Goal: Information Seeking & Learning: Learn about a topic

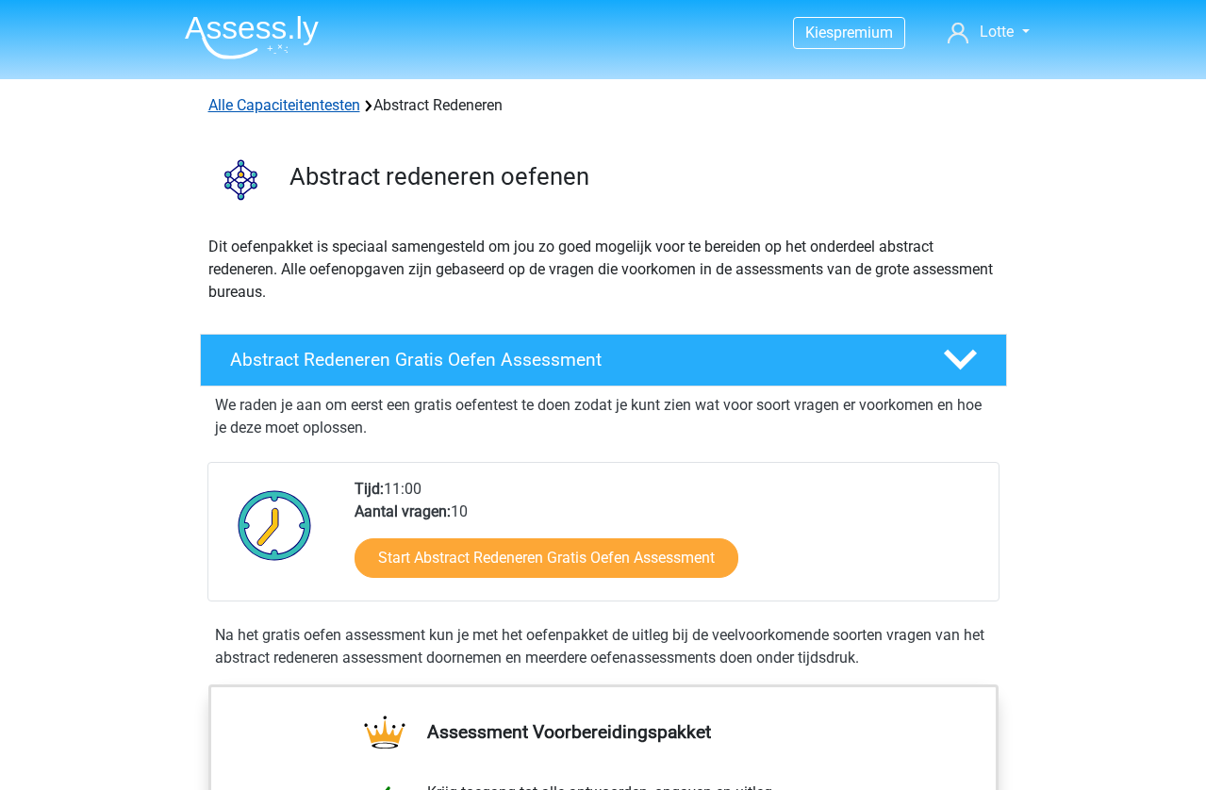
click at [301, 102] on link "Alle Capaciteitentesten" at bounding box center [284, 105] width 152 height 18
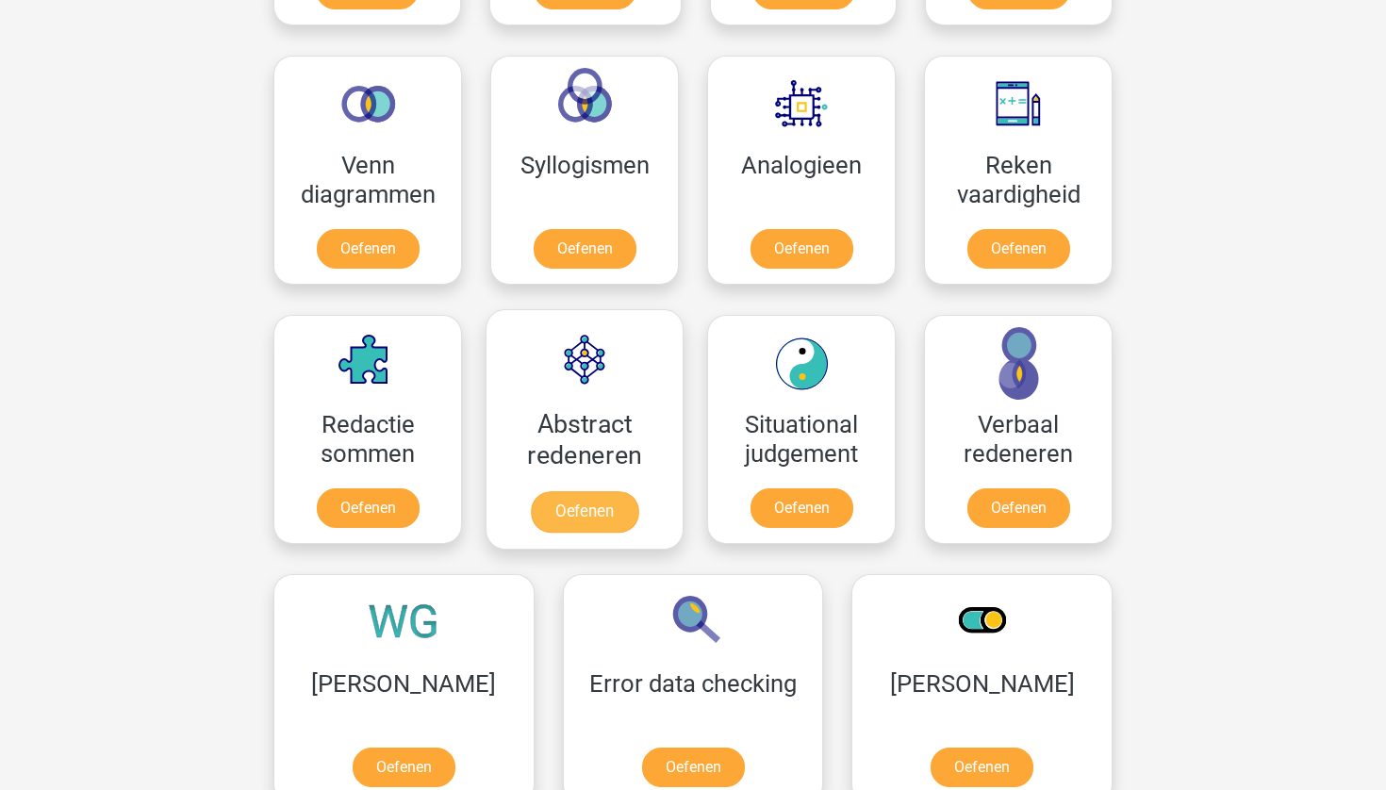
scroll to position [1160, 0]
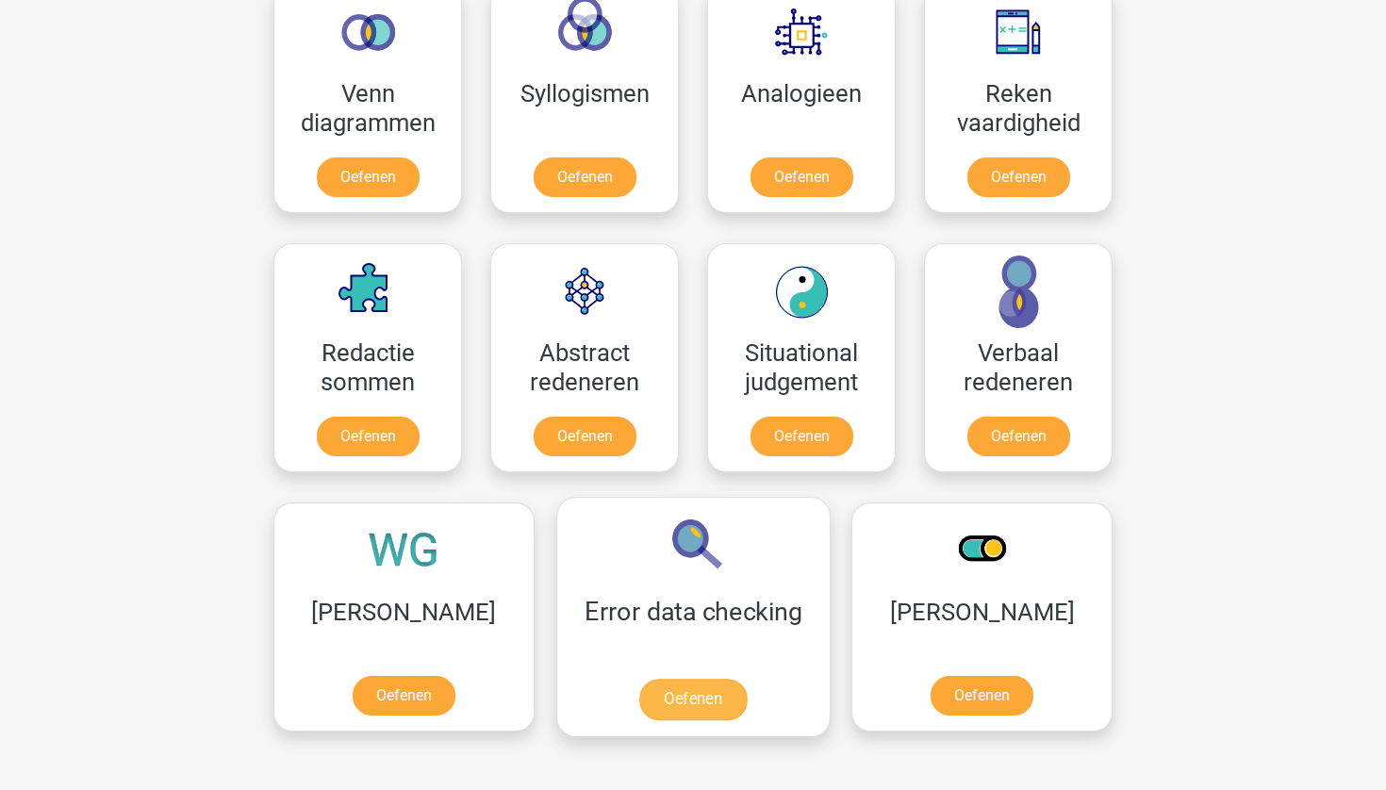
click at [639, 703] on link "Oefenen" at bounding box center [692, 699] width 107 height 41
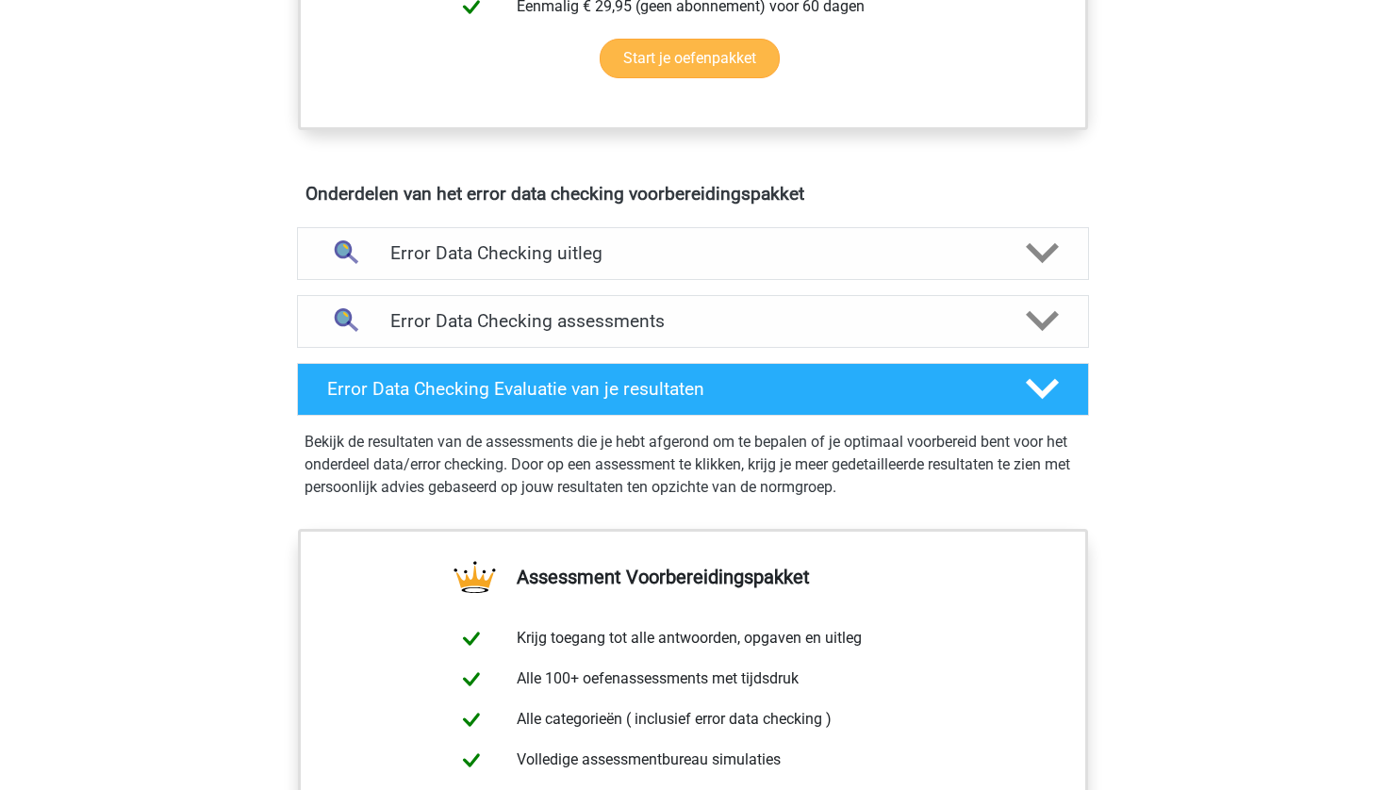
scroll to position [1004, 0]
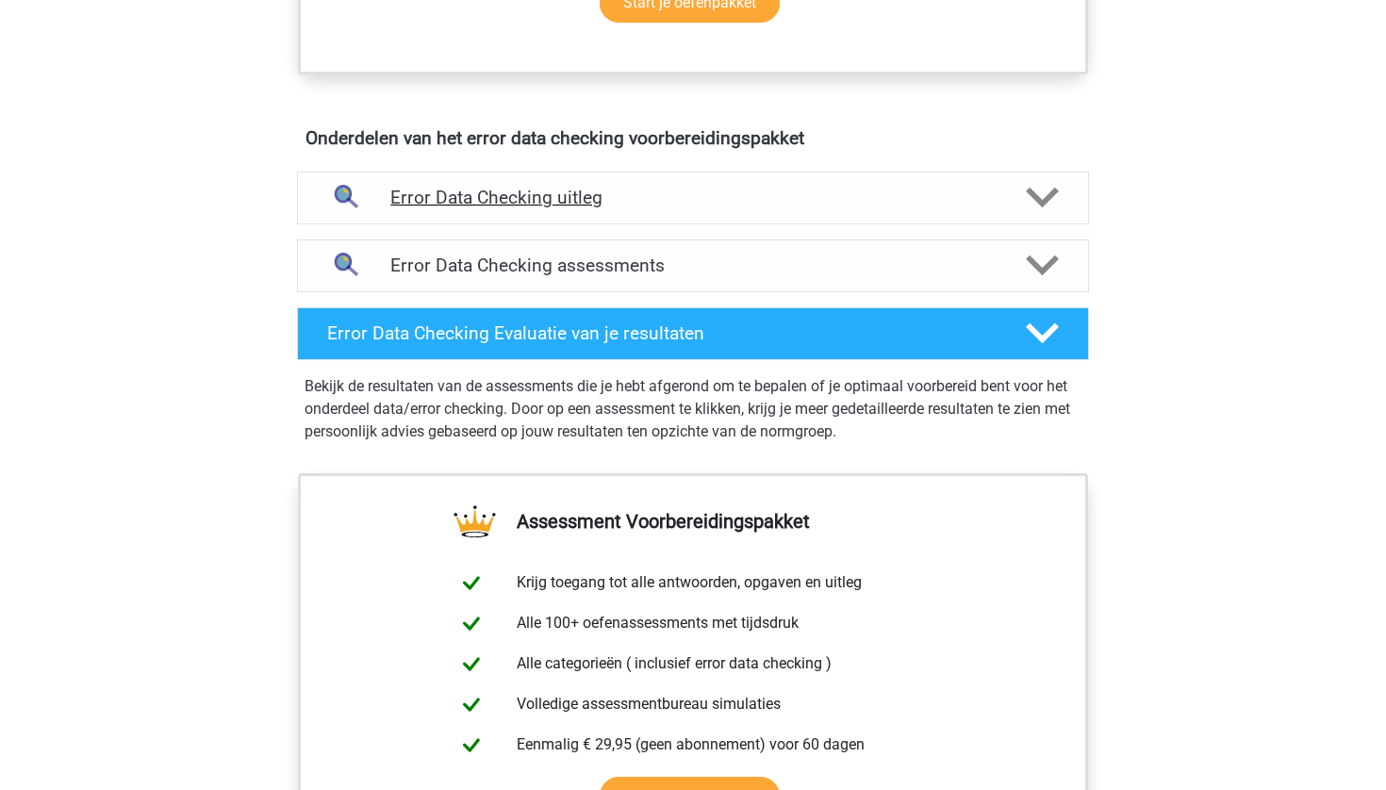
click at [553, 215] on div "Error Data Checking uitleg" at bounding box center [693, 198] width 792 height 53
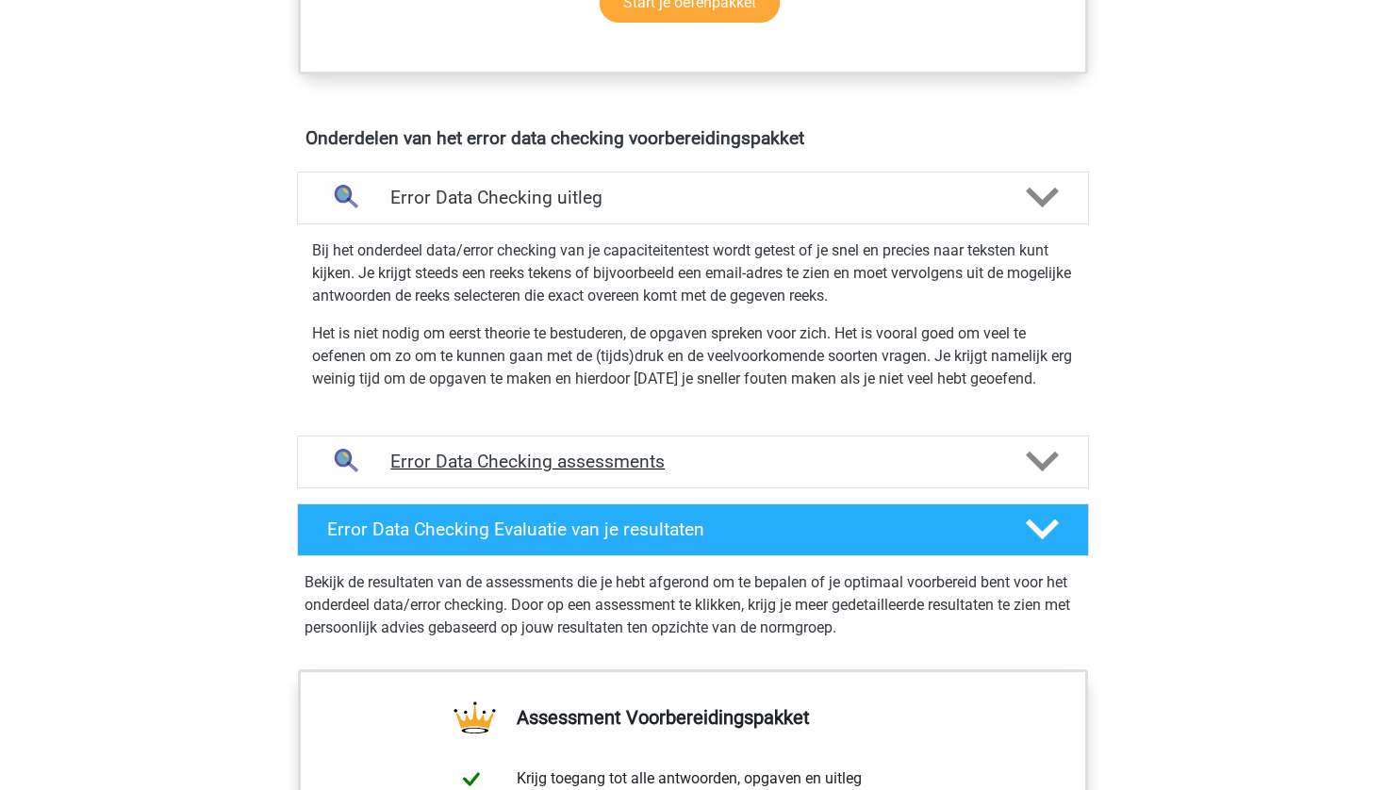
click at [690, 466] on h4 "Error Data Checking assessments" at bounding box center [692, 462] width 605 height 22
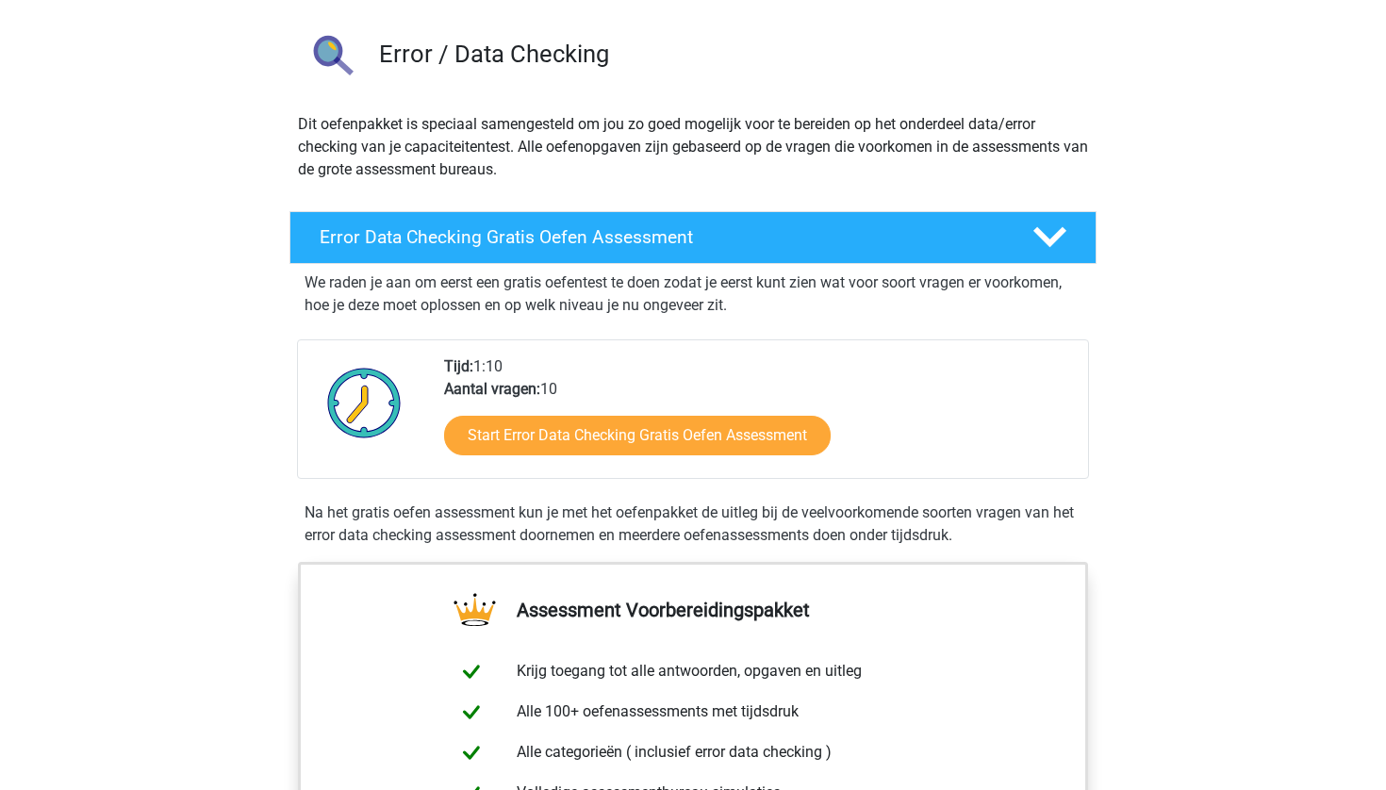
scroll to position [0, 0]
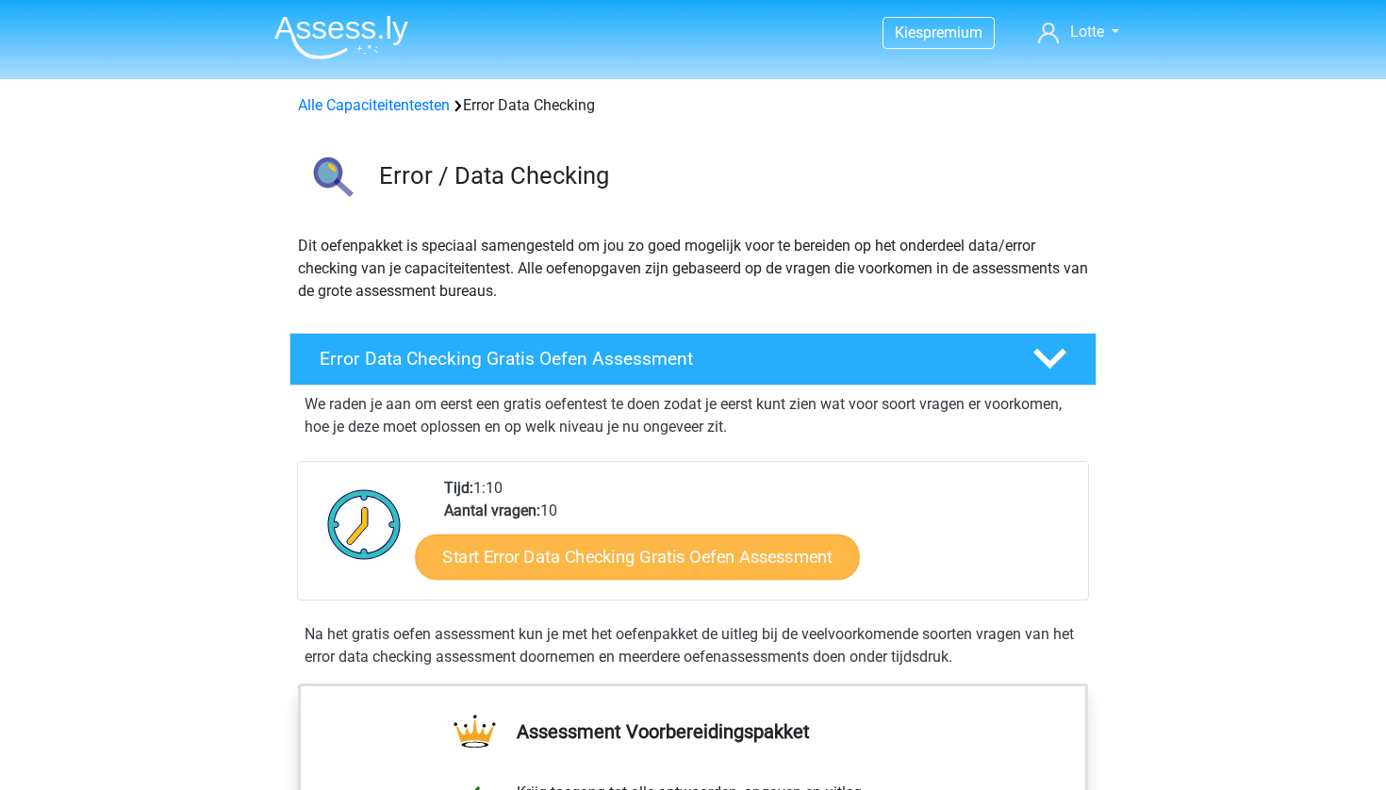
click at [647, 553] on link "Start Error Data Checking Gratis Oefen Assessment" at bounding box center [638, 557] width 445 height 45
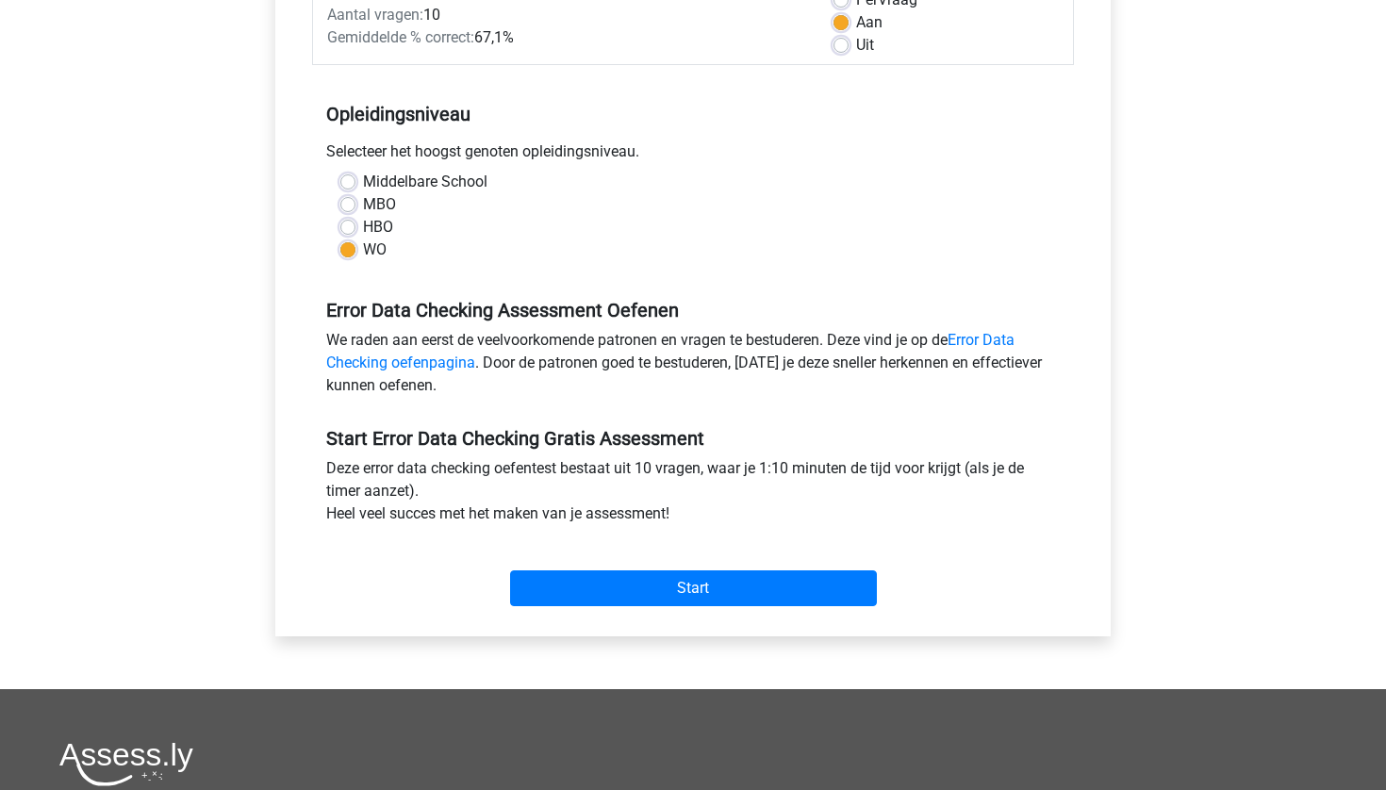
scroll to position [306, 0]
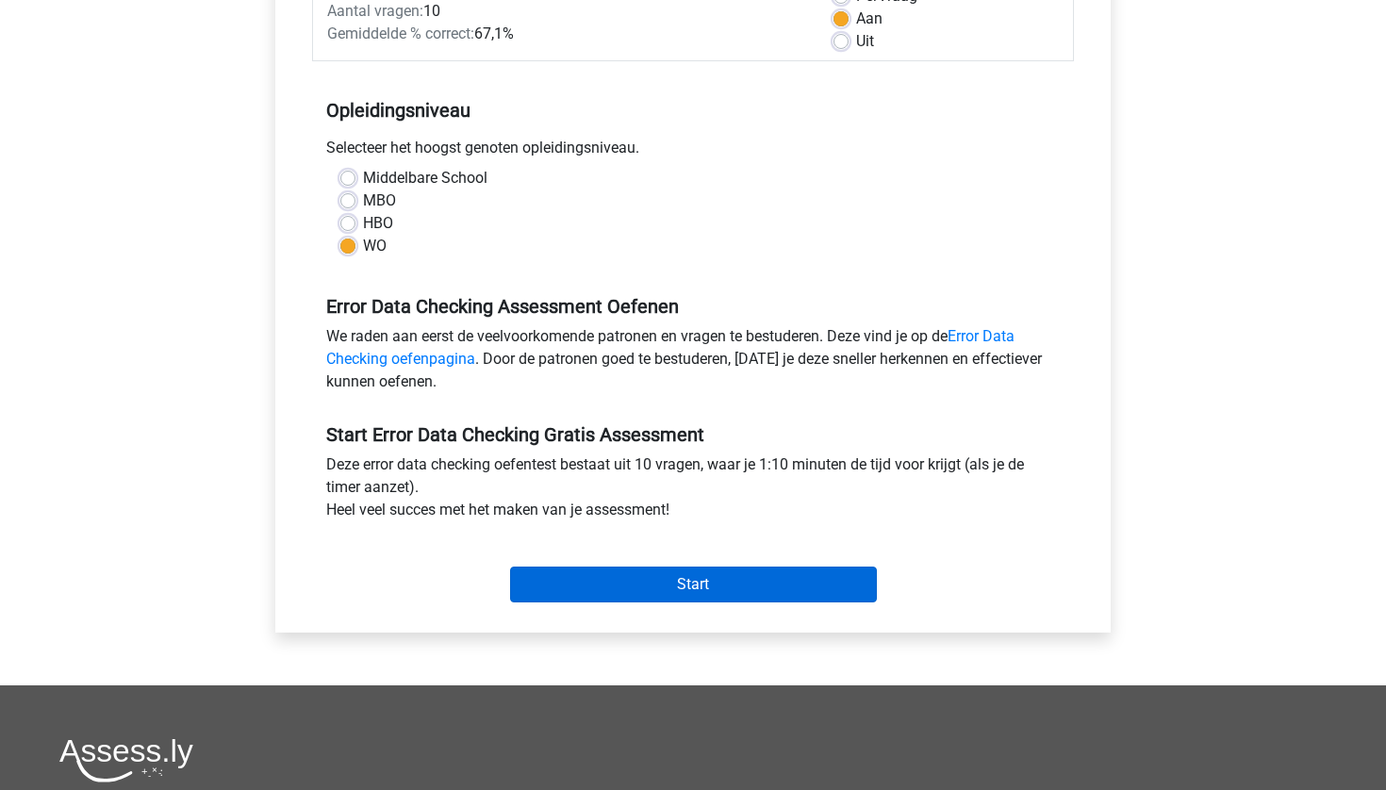
click at [747, 586] on input "Start" at bounding box center [693, 585] width 367 height 36
click at [615, 574] on input "Start" at bounding box center [693, 585] width 367 height 36
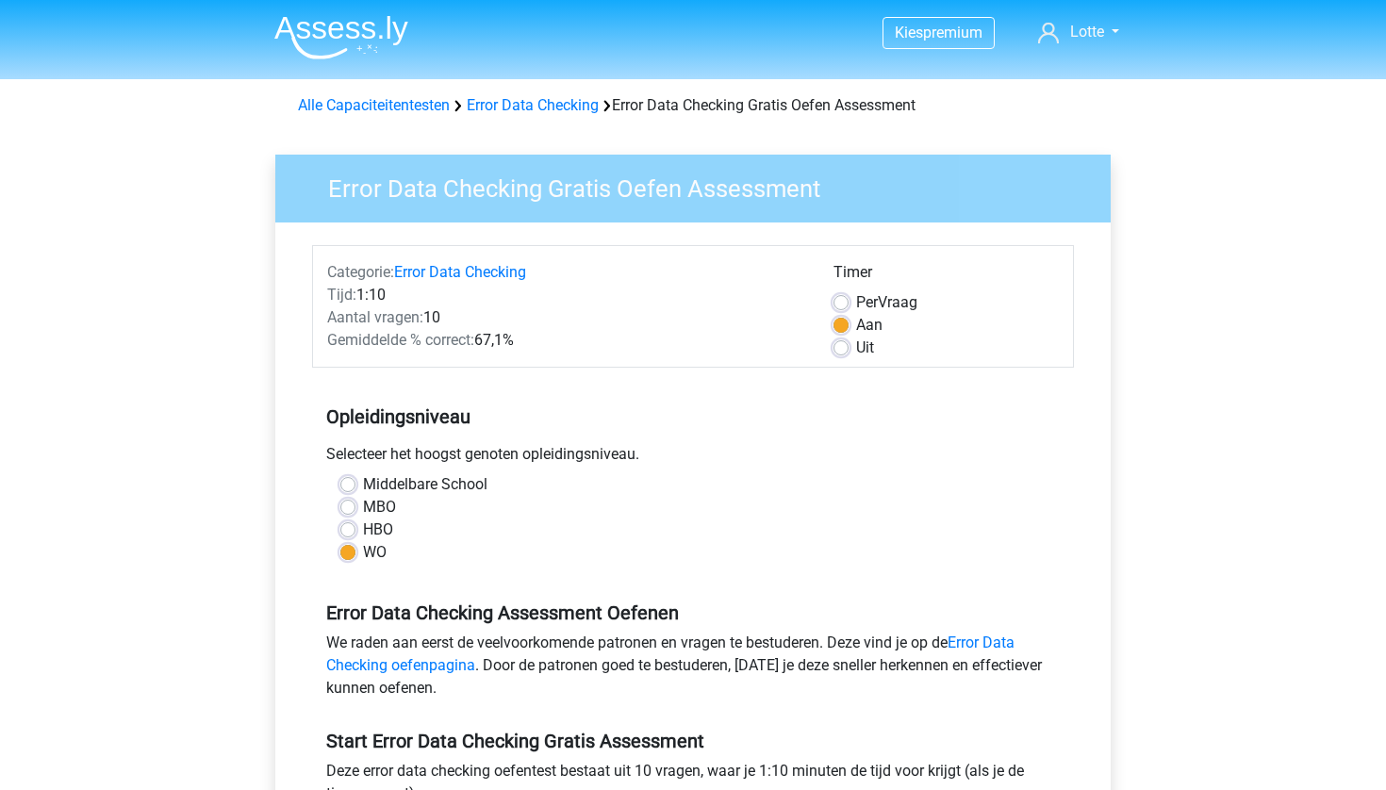
scroll to position [0, 0]
click at [566, 102] on link "Error Data Checking" at bounding box center [533, 105] width 132 height 18
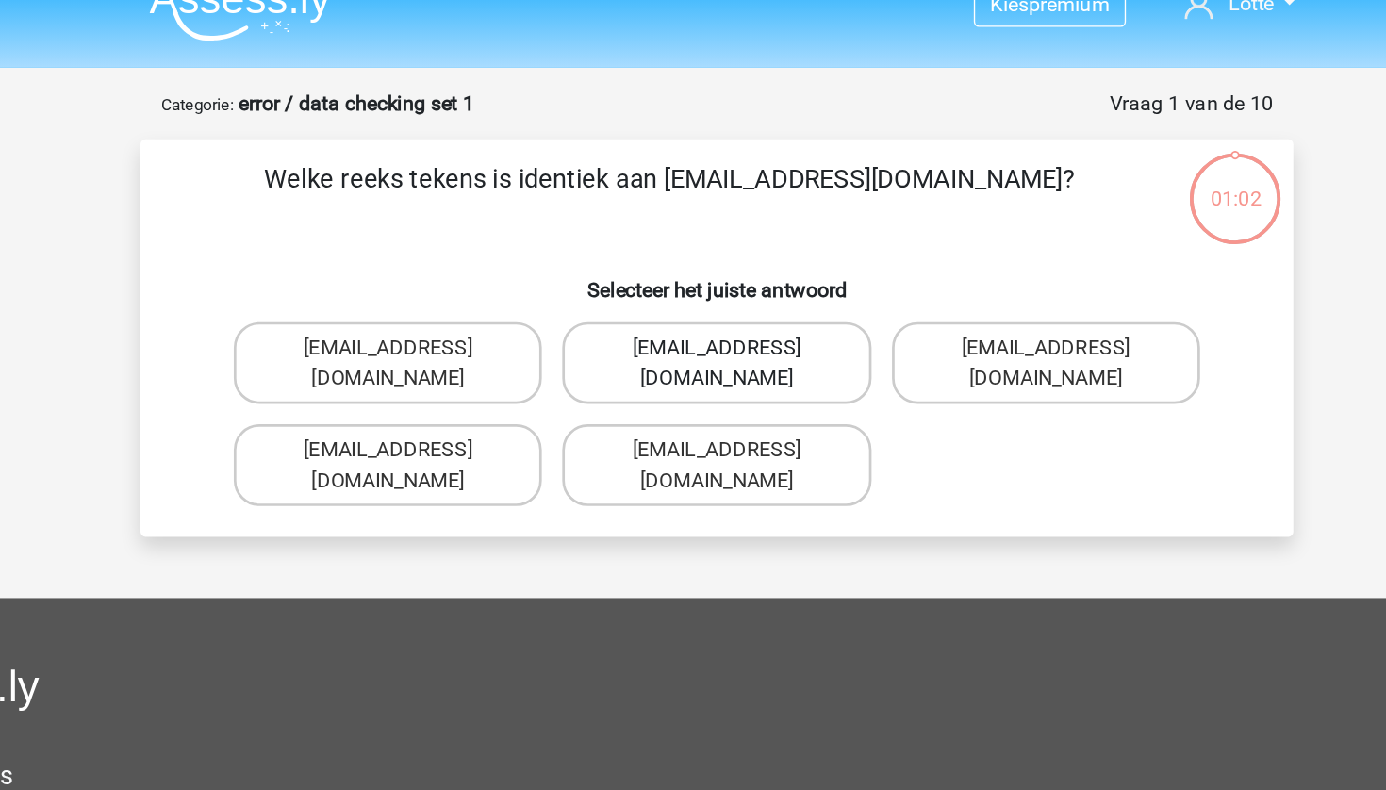
click at [579, 267] on label "[EMAIL_ADDRESS][DOMAIN_NAME]" at bounding box center [692, 297] width 227 height 60
click at [693, 286] on input "[EMAIL_ADDRESS][DOMAIN_NAME]" at bounding box center [699, 292] width 12 height 12
radio input "true"
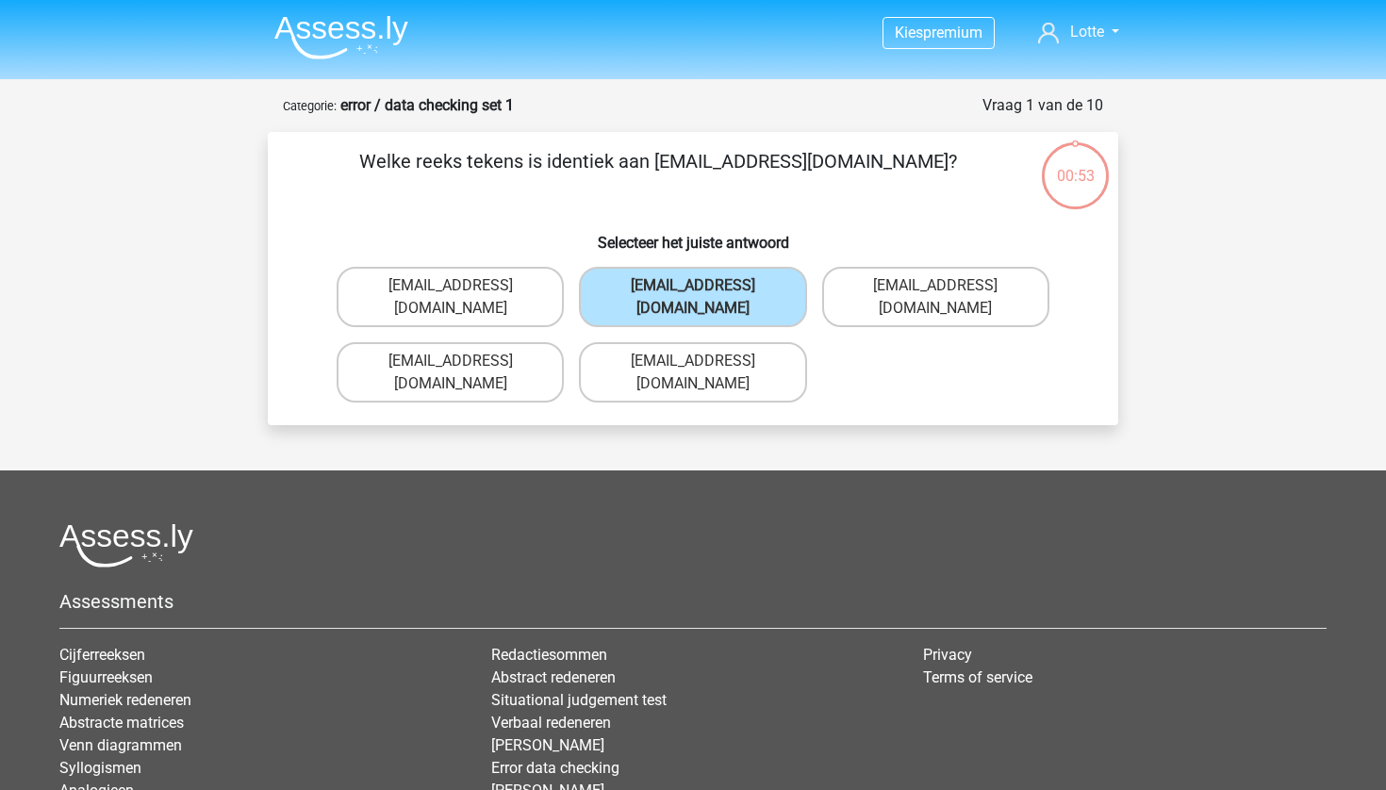
click at [912, 380] on div "Welke reeks tekens is identiek aan Evie_Meade@jointmail.com.uk? Selecteer het j…" at bounding box center [693, 278] width 850 height 293
click at [780, 342] on label "Evie_Meade@jointmail.co.uk" at bounding box center [692, 372] width 227 height 60
click at [705, 361] on input "Evie_Meade@jointmail.co.uk" at bounding box center [699, 367] width 12 height 12
radio input "true"
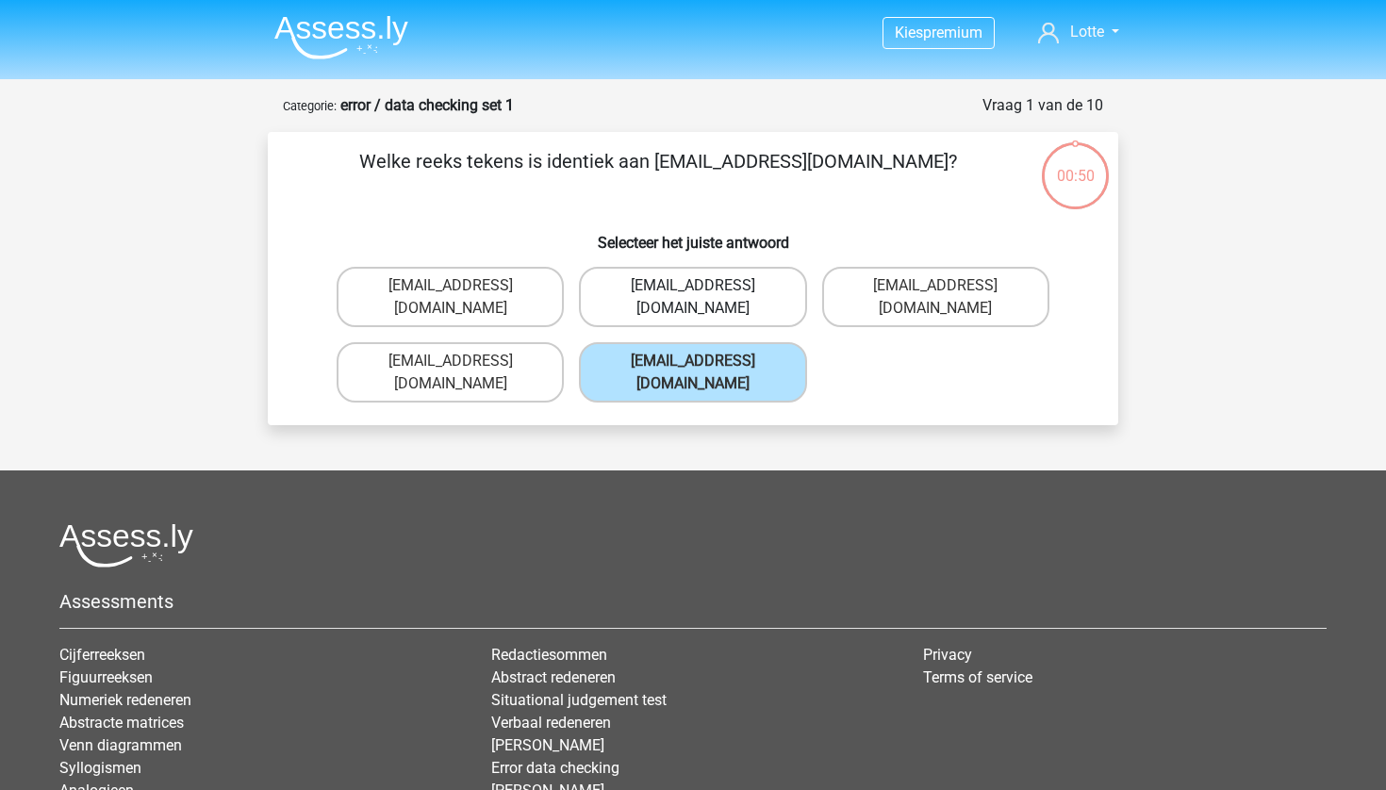
click at [763, 280] on label "Evie_Maede@jointmail.com.uk" at bounding box center [692, 297] width 227 height 60
click at [705, 286] on input "Evie_Maede@jointmail.com.uk" at bounding box center [699, 292] width 12 height 12
radio input "true"
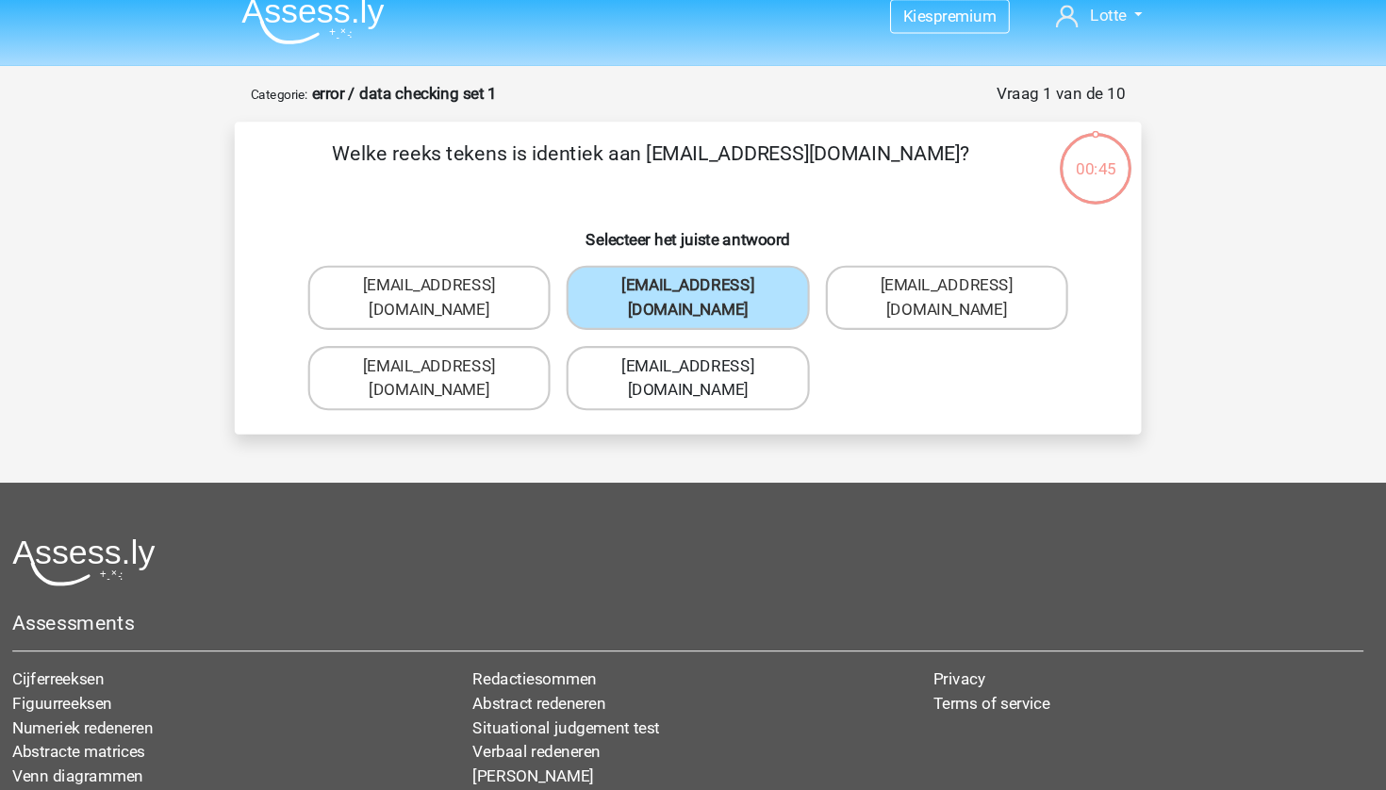
click at [661, 342] on label "[EMAIL_ADDRESS][DOMAIN_NAME]" at bounding box center [692, 372] width 227 height 60
click at [693, 361] on input "[EMAIL_ADDRESS][DOMAIN_NAME]" at bounding box center [699, 367] width 12 height 12
radio input "true"
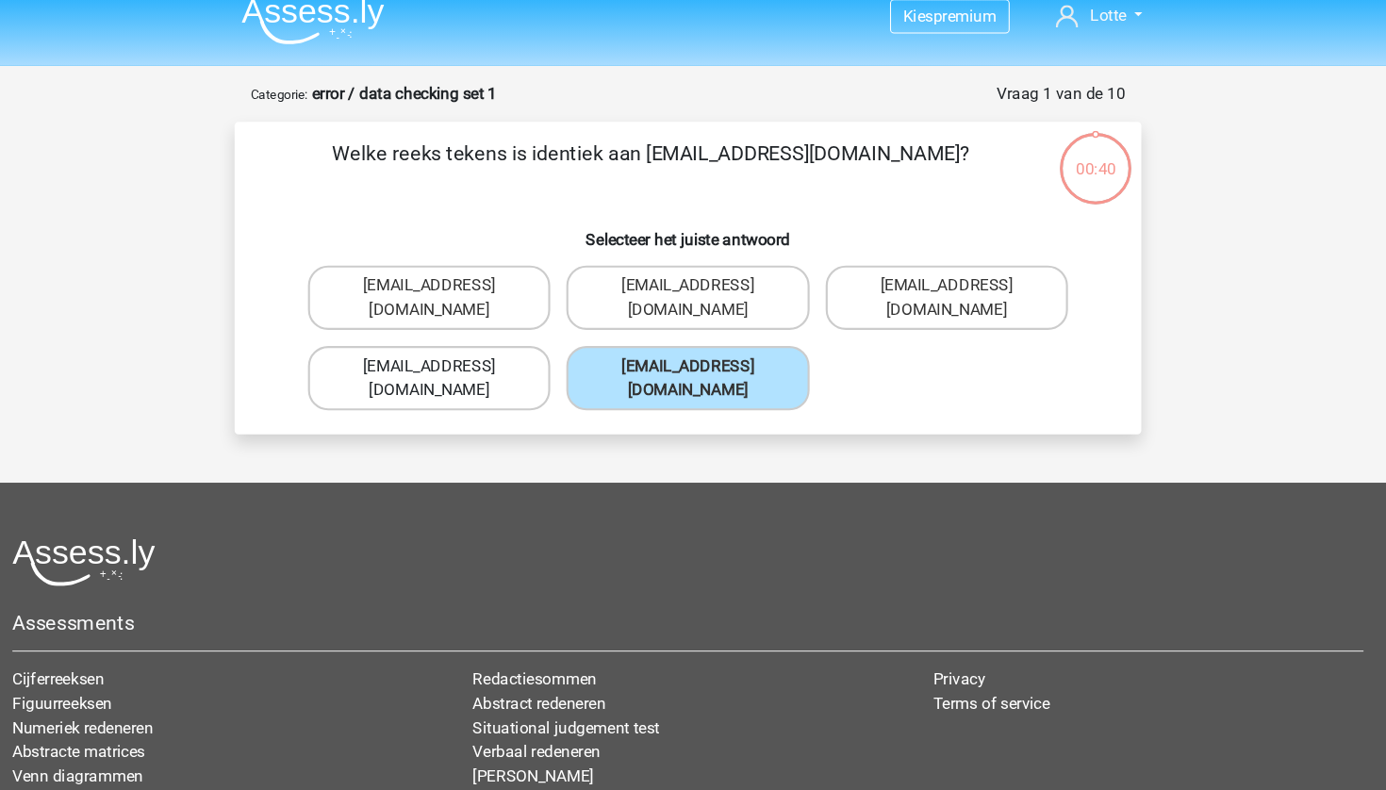
click at [353, 342] on label "[EMAIL_ADDRESS][DOMAIN_NAME]" at bounding box center [450, 372] width 227 height 60
click at [451, 361] on input "[EMAIL_ADDRESS][DOMAIN_NAME]" at bounding box center [457, 367] width 12 height 12
radio input "true"
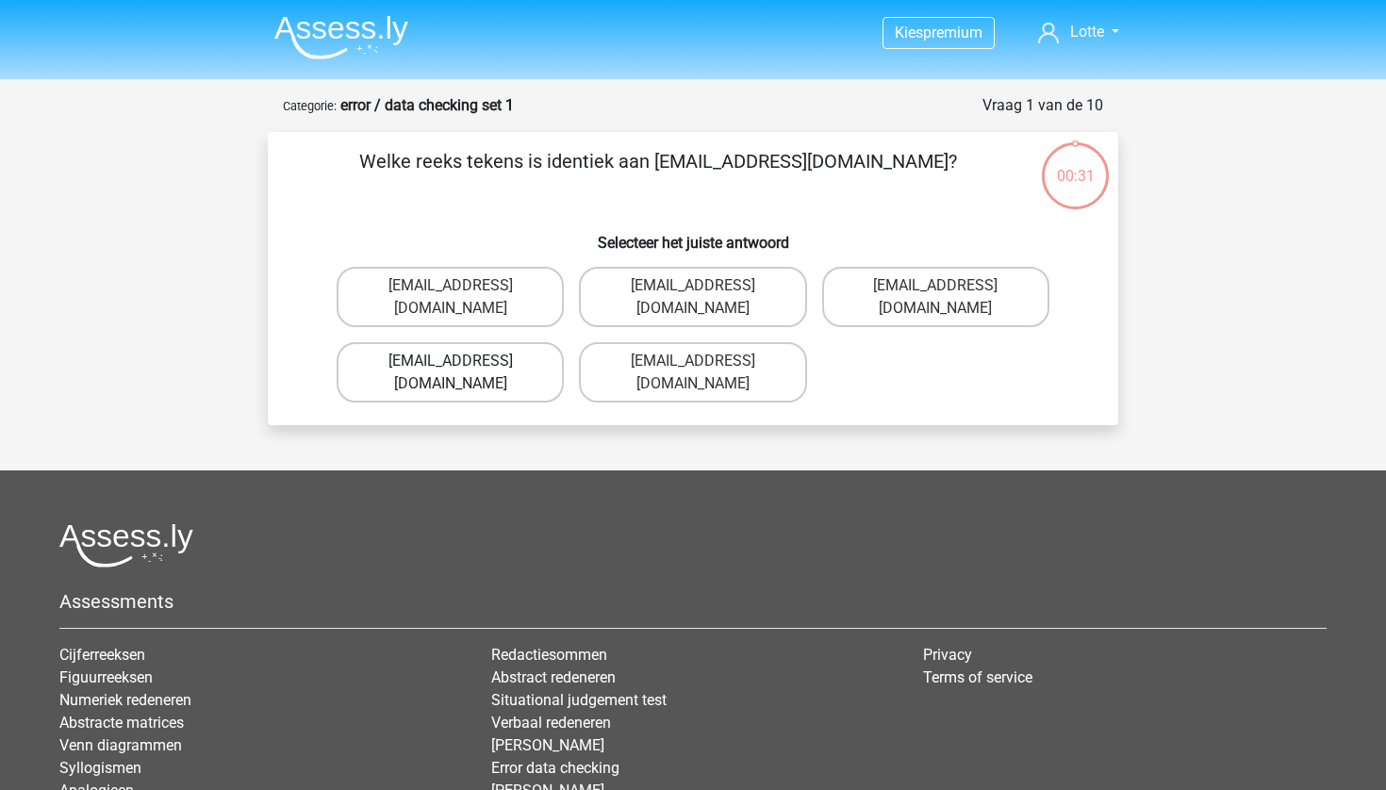
click at [520, 342] on label "[EMAIL_ADDRESS][DOMAIN_NAME]" at bounding box center [450, 372] width 227 height 60
click at [463, 361] on input "[EMAIL_ADDRESS][DOMAIN_NAME]" at bounding box center [457, 367] width 12 height 12
radio input "true"
click at [515, 470] on footer "Assessments Cijferreeksen Figuurreeksen Numeriek redeneren Abstracte matrices V…" at bounding box center [693, 719] width 1386 height 498
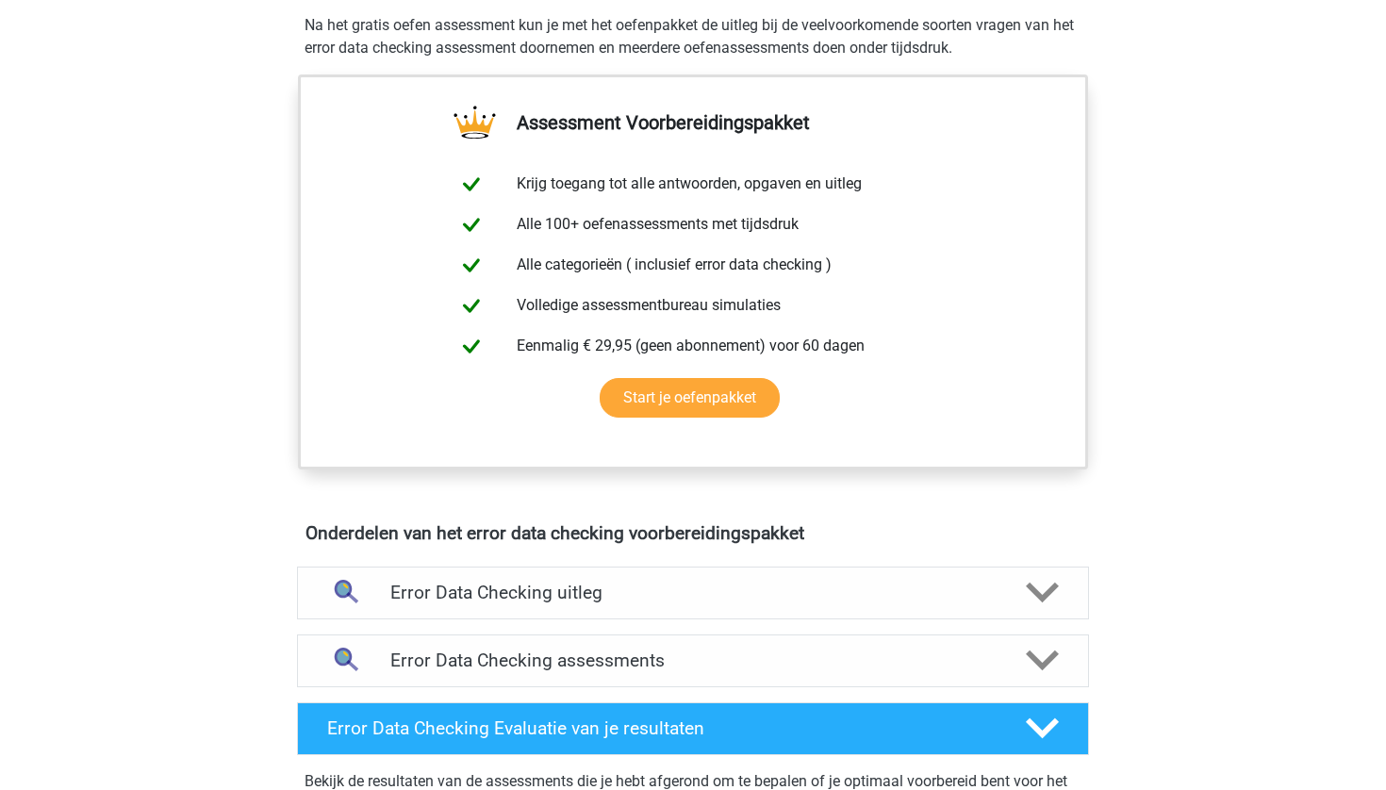
scroll to position [730, 0]
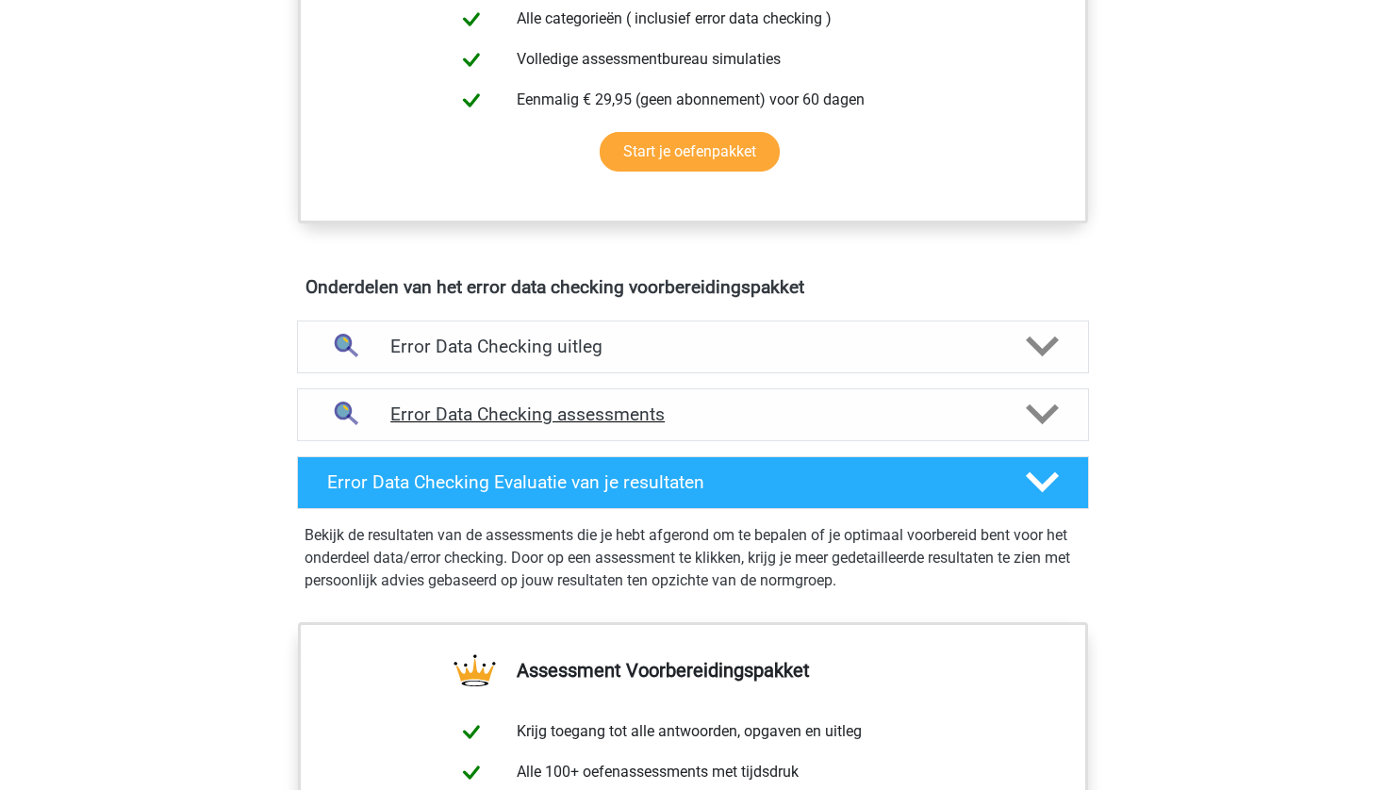
click at [674, 425] on h4 "Error Data Checking assessments" at bounding box center [692, 415] width 605 height 22
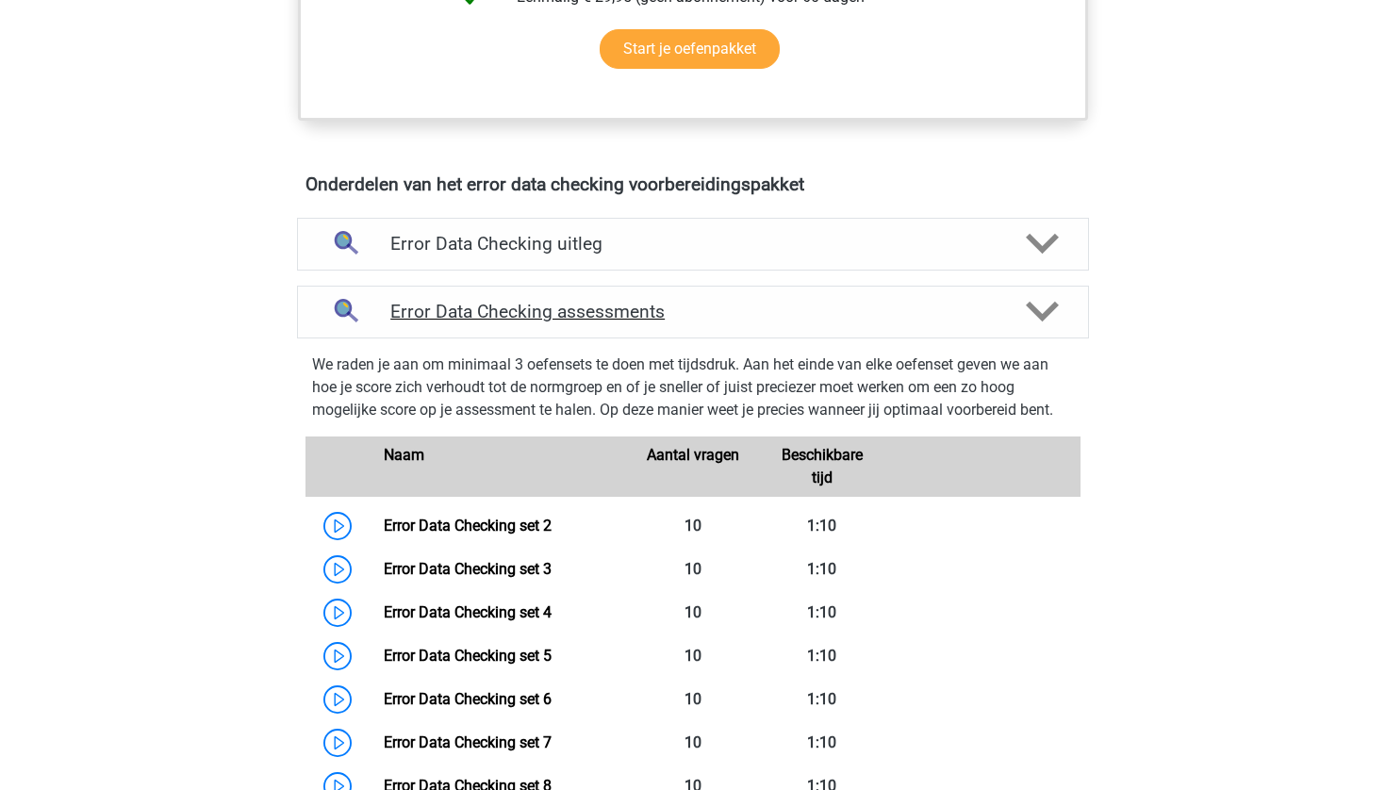
scroll to position [1213, 0]
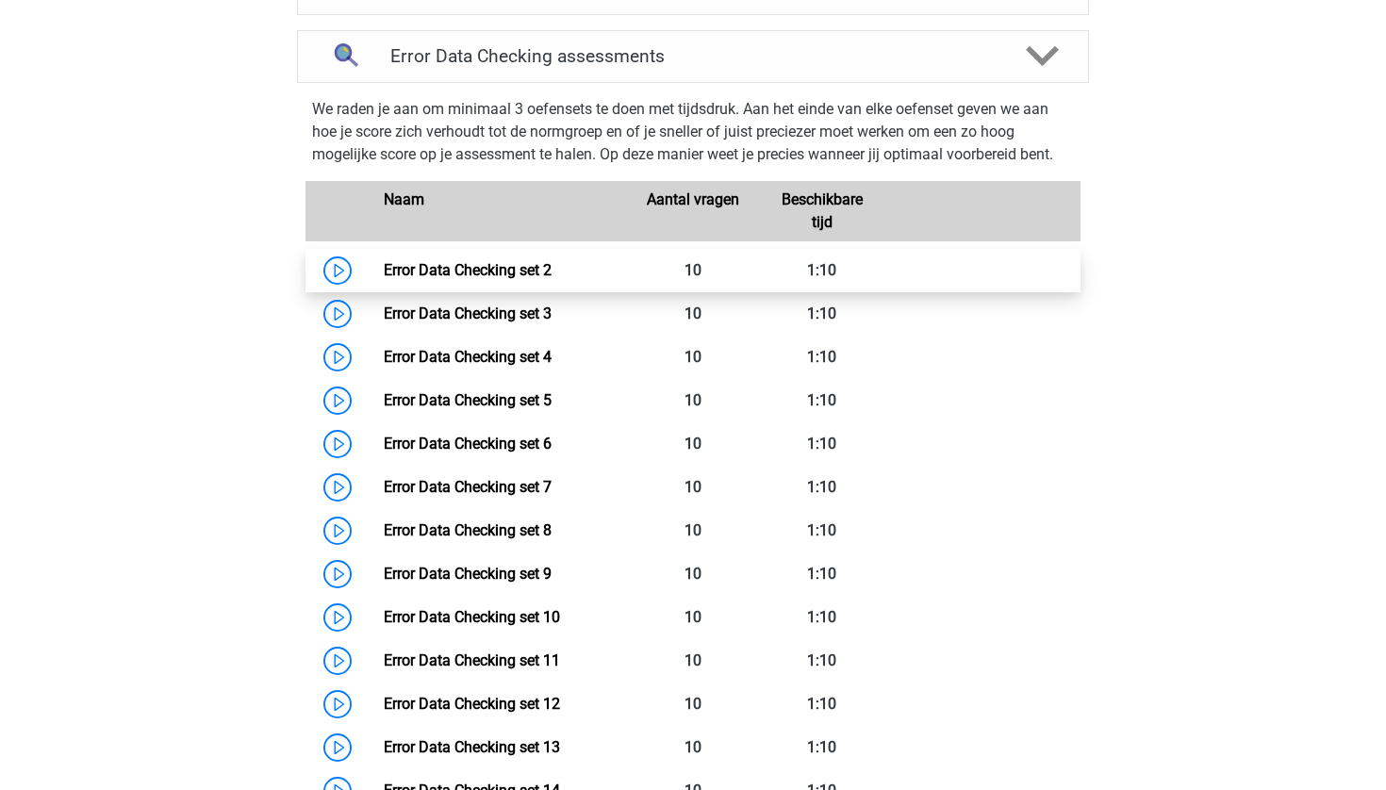
click at [384, 279] on link "Error Data Checking set 2" at bounding box center [468, 270] width 168 height 18
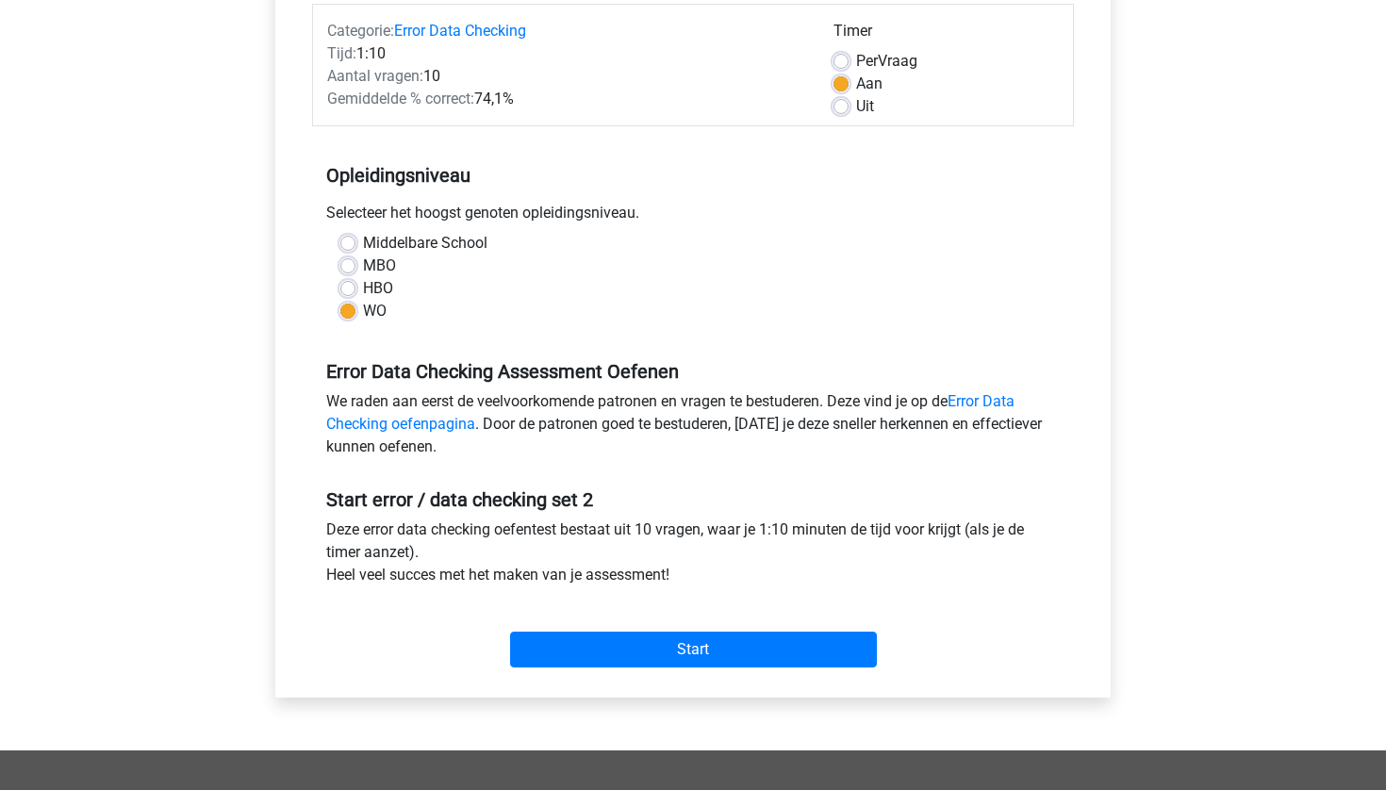
scroll to position [553, 0]
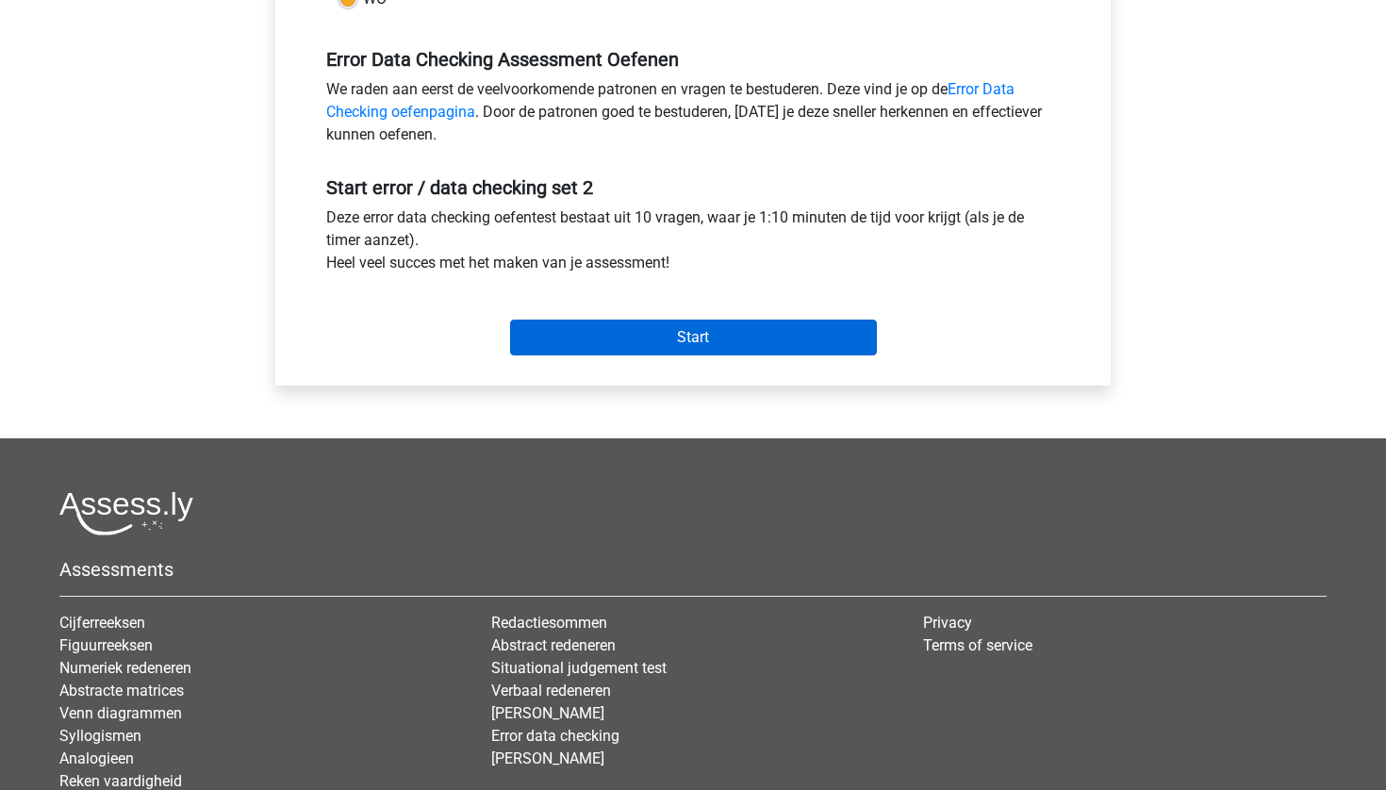
click at [722, 344] on input "Start" at bounding box center [693, 338] width 367 height 36
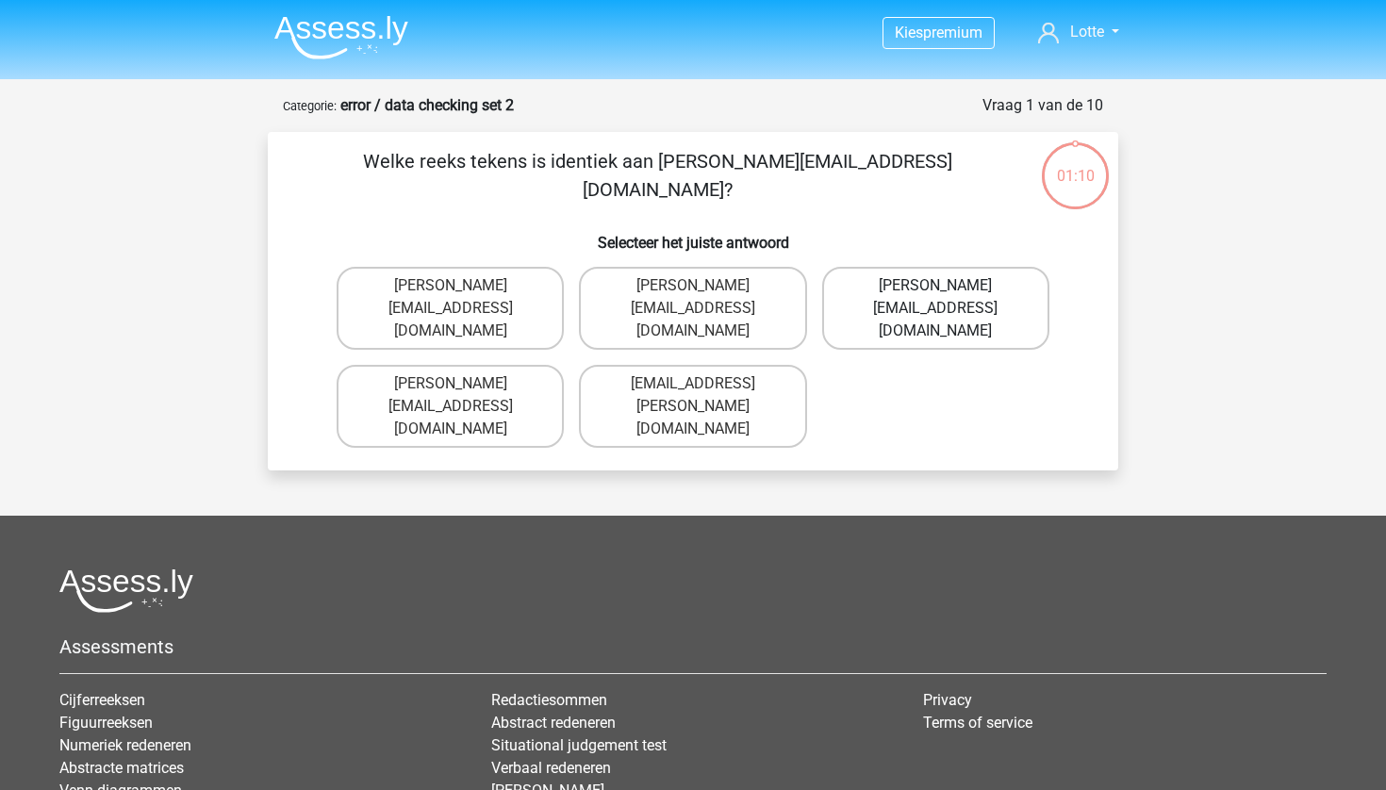
click at [922, 289] on label "Connor.Patterson@Gmail.co.uk" at bounding box center [935, 308] width 227 height 83
click at [935, 289] on input "Connor.Patterson@Gmail.co.uk" at bounding box center [941, 292] width 12 height 12
radio input "true"
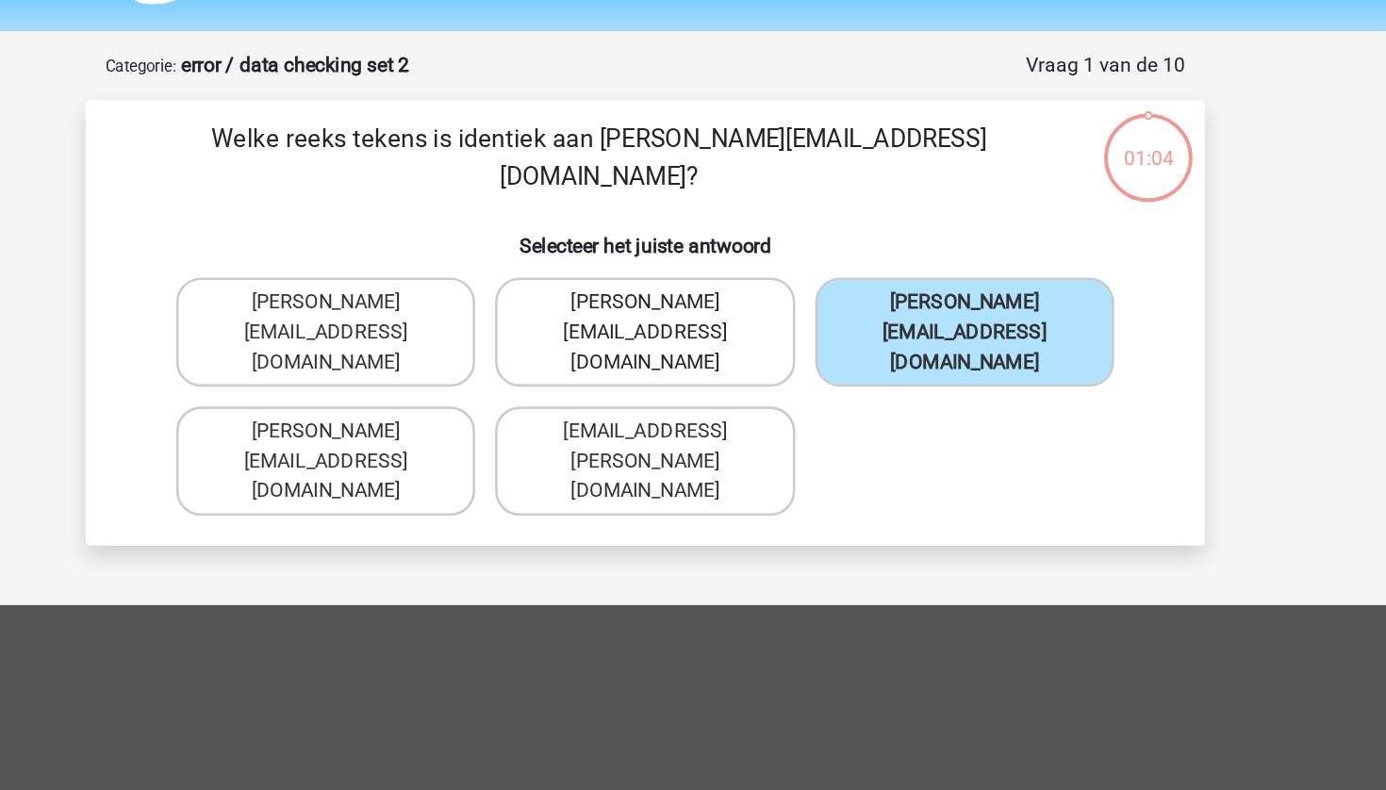
click at [579, 267] on label "Connor.Paterson@gmail.co.uk" at bounding box center [692, 308] width 227 height 83
click at [693, 286] on input "Connor.Paterson@gmail.co.uk" at bounding box center [699, 292] width 12 height 12
radio input "true"
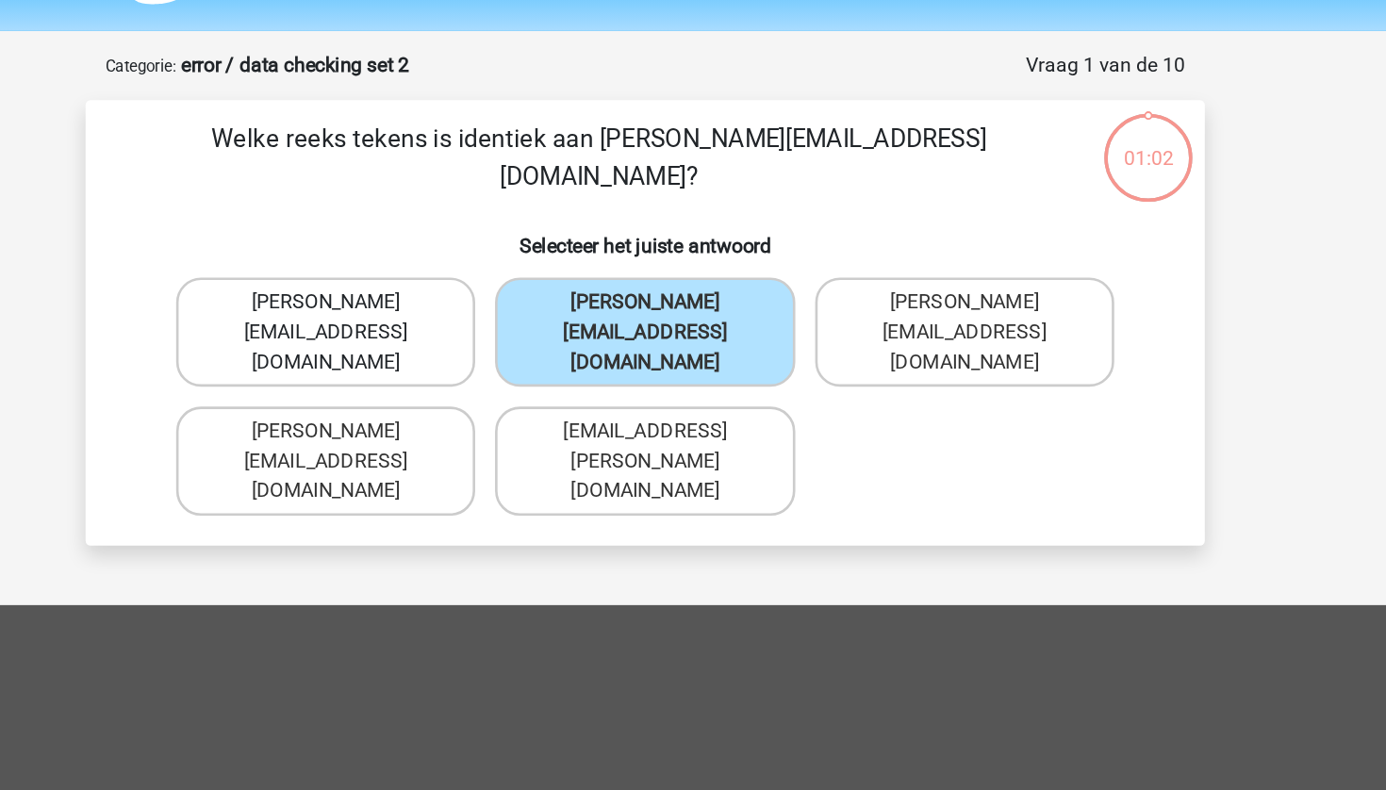
click at [337, 267] on label "Connor.Patterson@gmail.uk.co" at bounding box center [450, 308] width 227 height 83
click at [451, 286] on input "Connor.Patterson@gmail.uk.co" at bounding box center [457, 292] width 12 height 12
radio input "true"
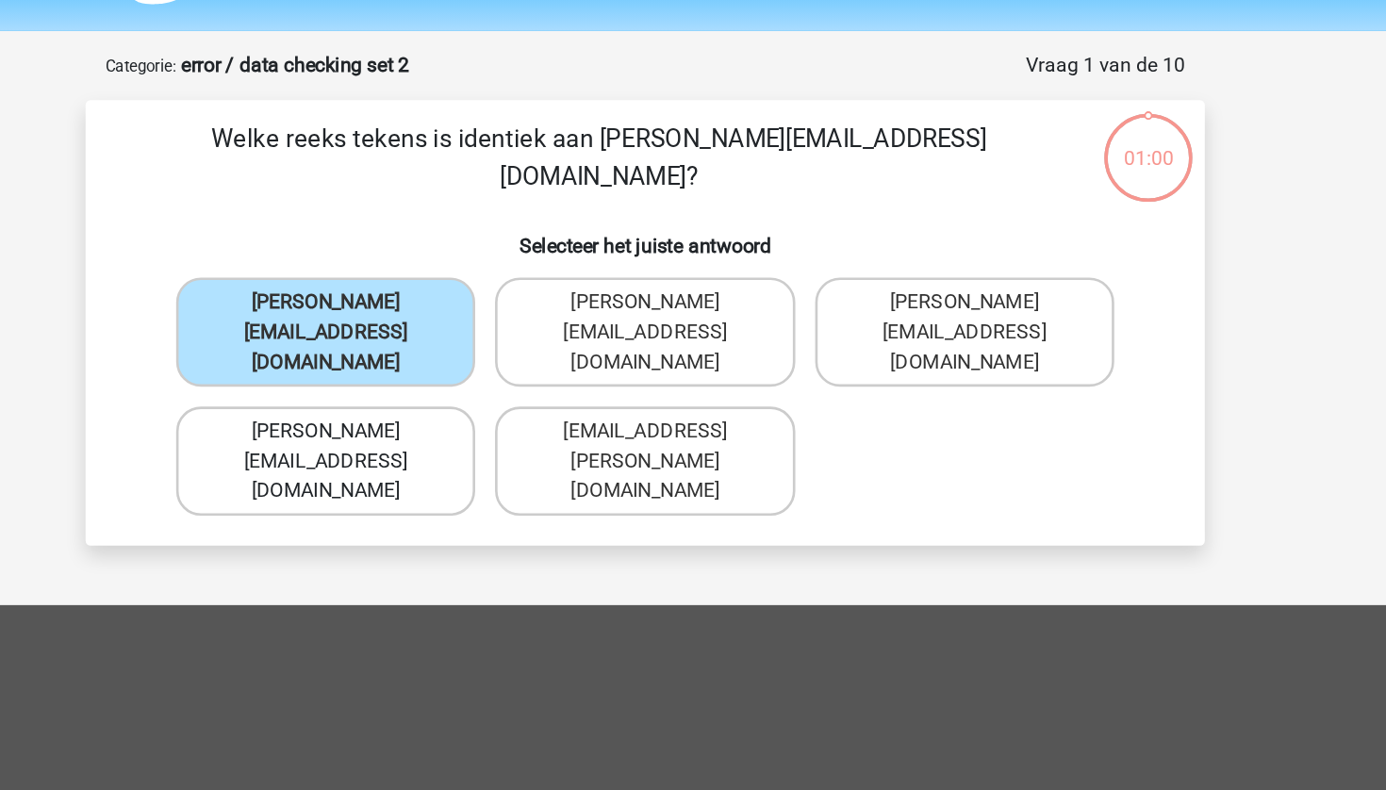
click at [337, 365] on label "Connor.Patterson@gmail.co.uk" at bounding box center [450, 406] width 227 height 83
click at [451, 384] on input "Connor.Patterson@gmail.co.uk" at bounding box center [457, 390] width 12 height 12
radio input "true"
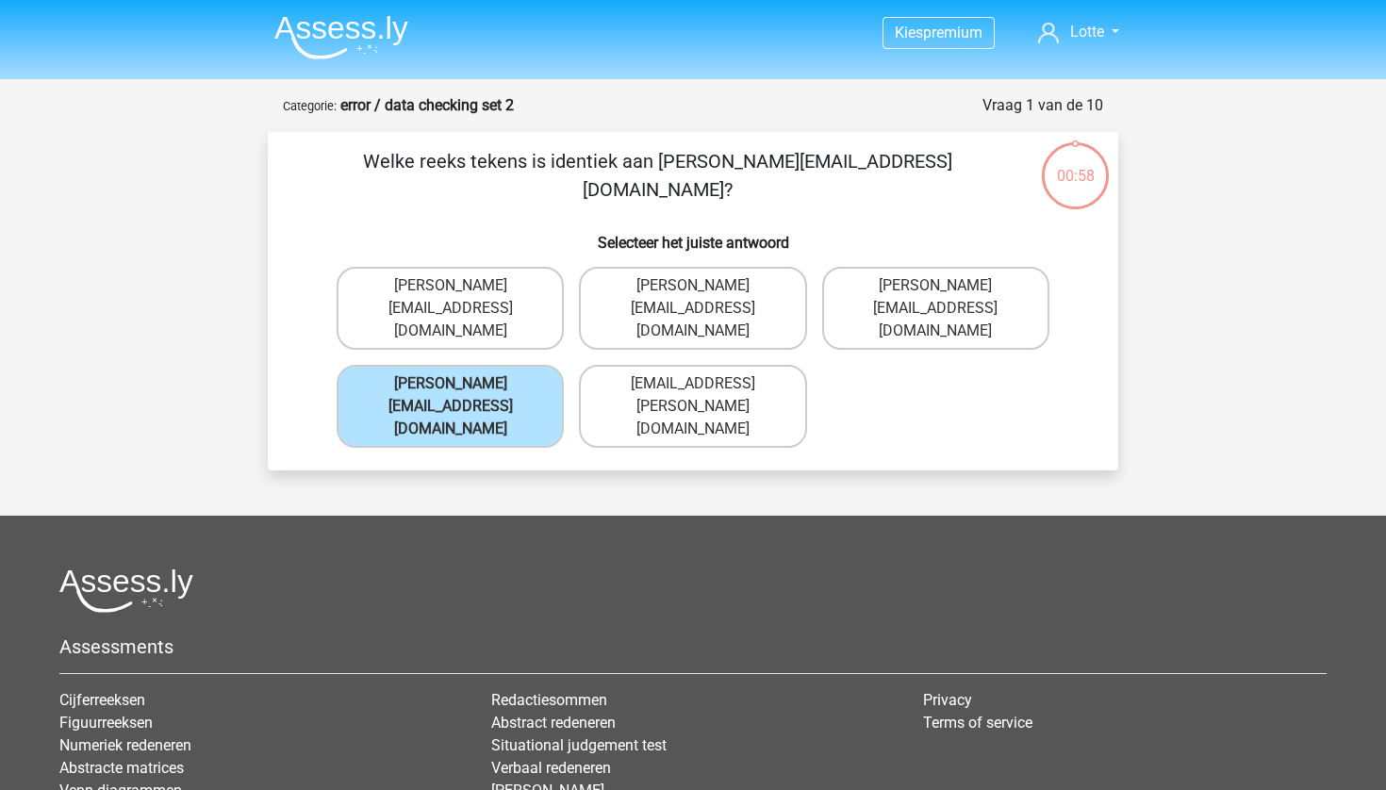
click at [1113, 171] on div "Welke reeks tekens is identiek aan Connor.Patterson@gmail.co.uk? Selecteer het …" at bounding box center [693, 301] width 850 height 338
click at [1031, 347] on div "Connor.Patterson@gmail.uk.co Connor.Paterson@gmail.co.uk Connor.Patterson@Gmail…" at bounding box center [693, 357] width 728 height 196
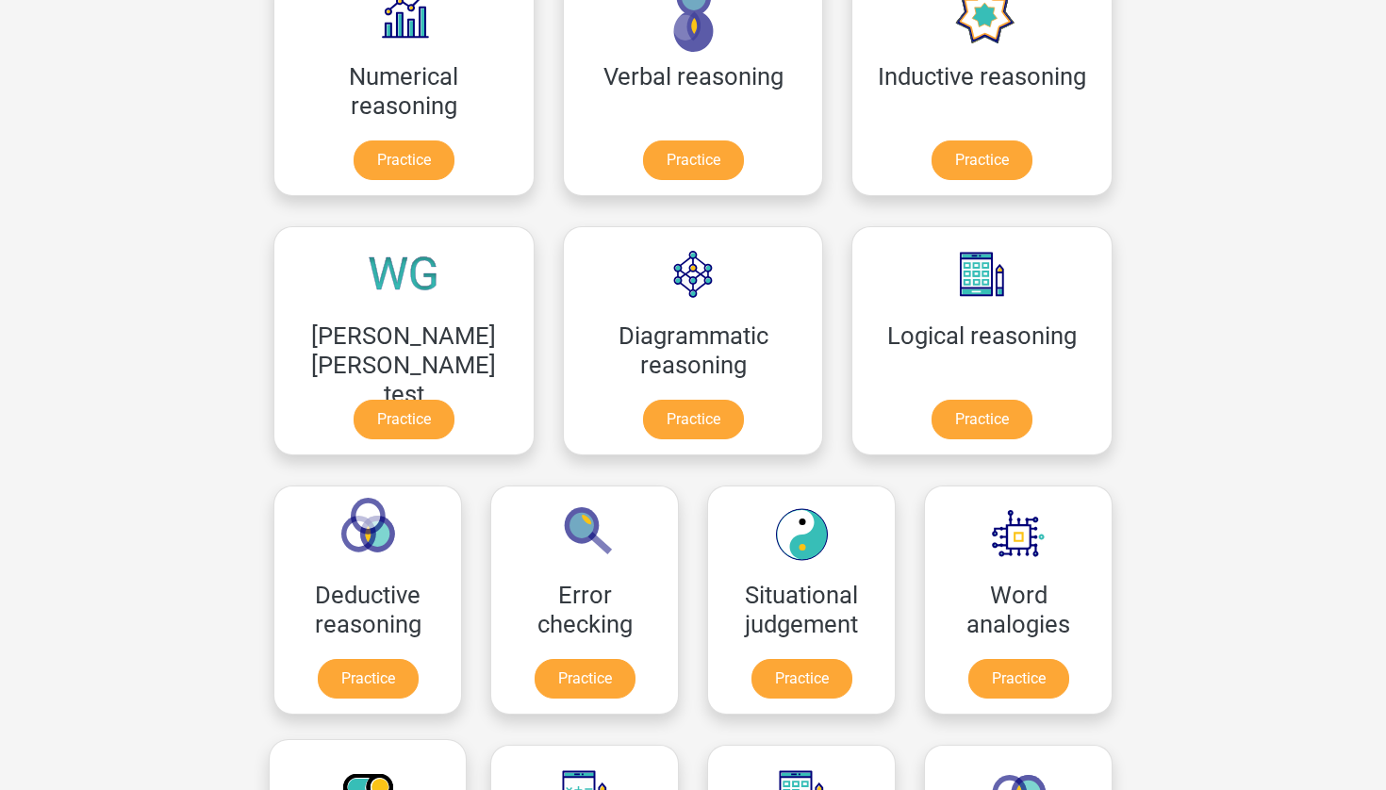
scroll to position [336, 0]
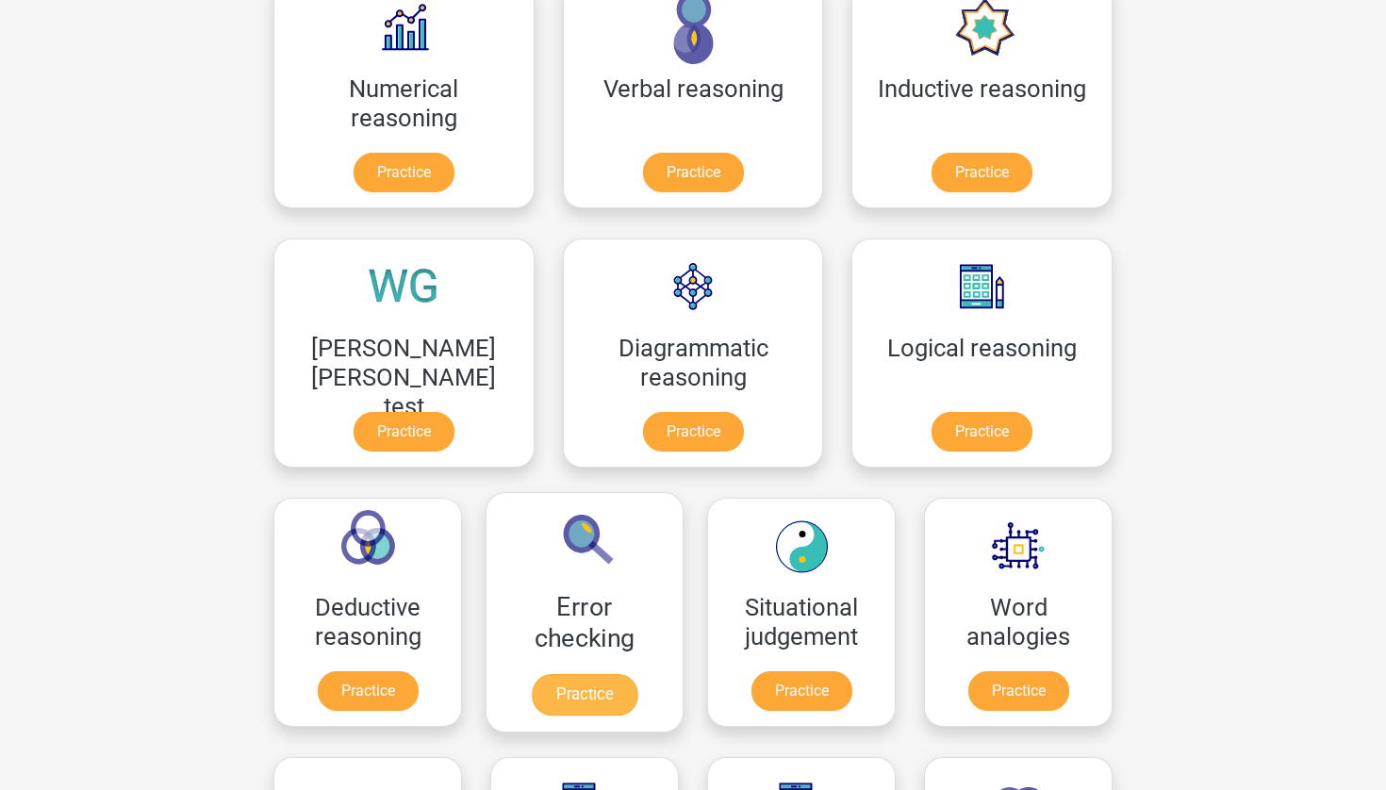
click at [637, 674] on link "Practice" at bounding box center [585, 694] width 106 height 41
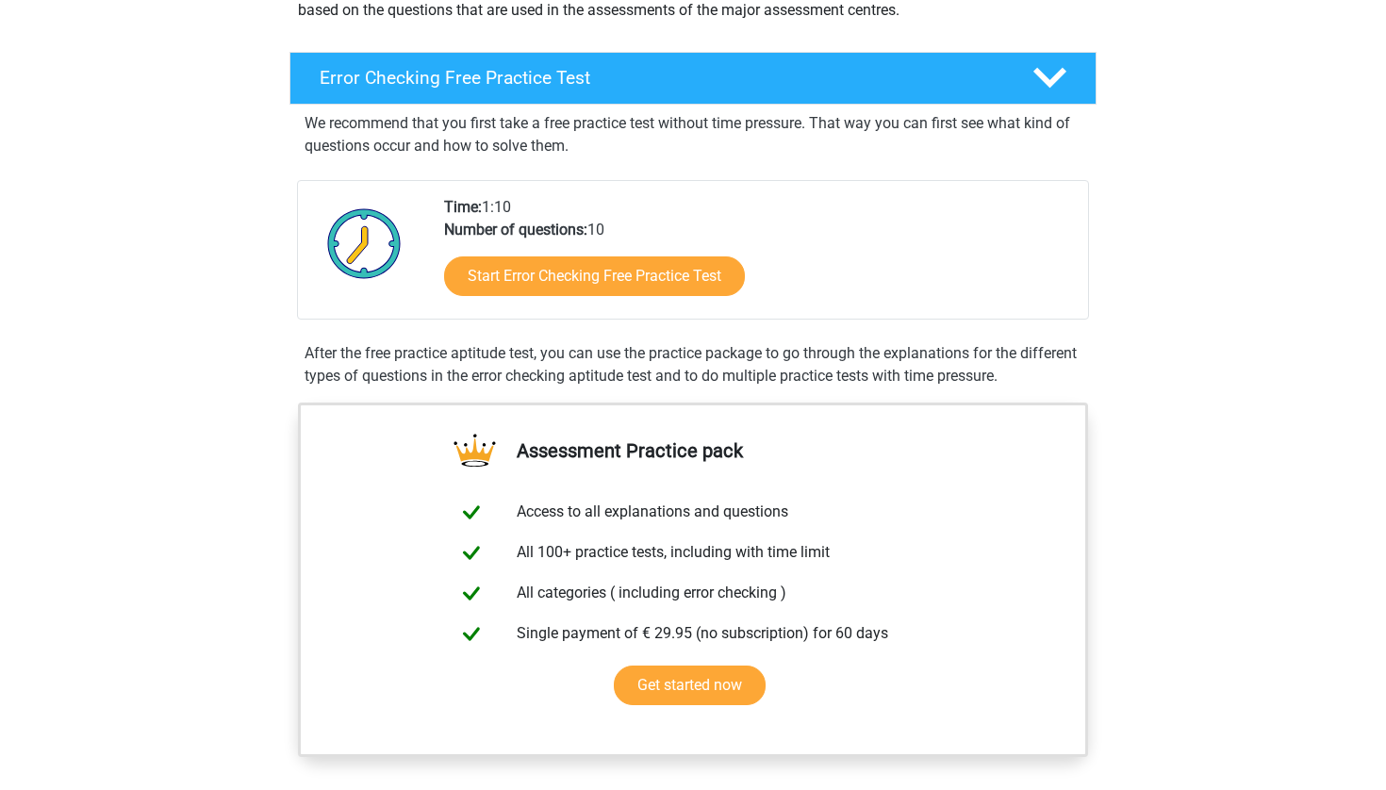
scroll to position [448, 0]
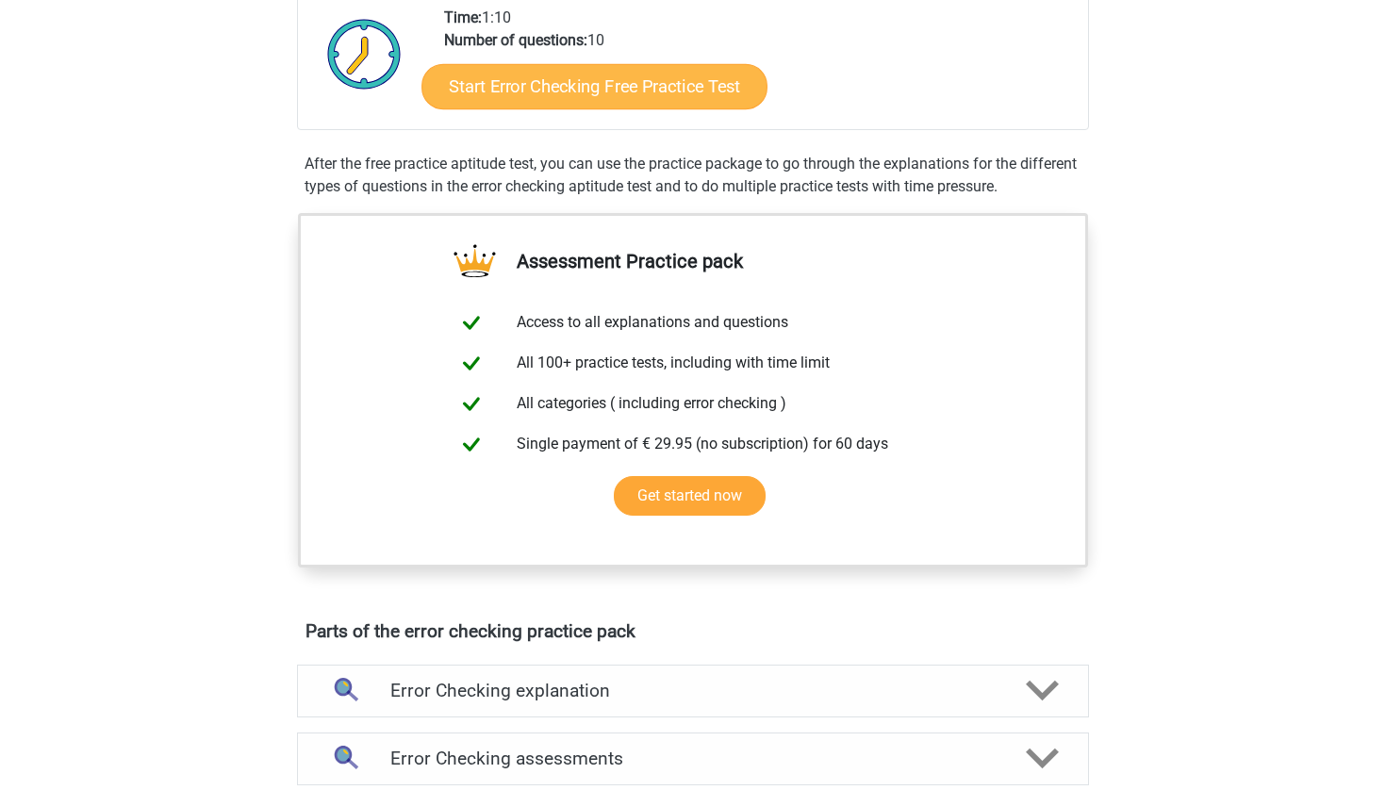
click at [584, 85] on link "Start Error Checking Free Practice Test" at bounding box center [594, 86] width 346 height 45
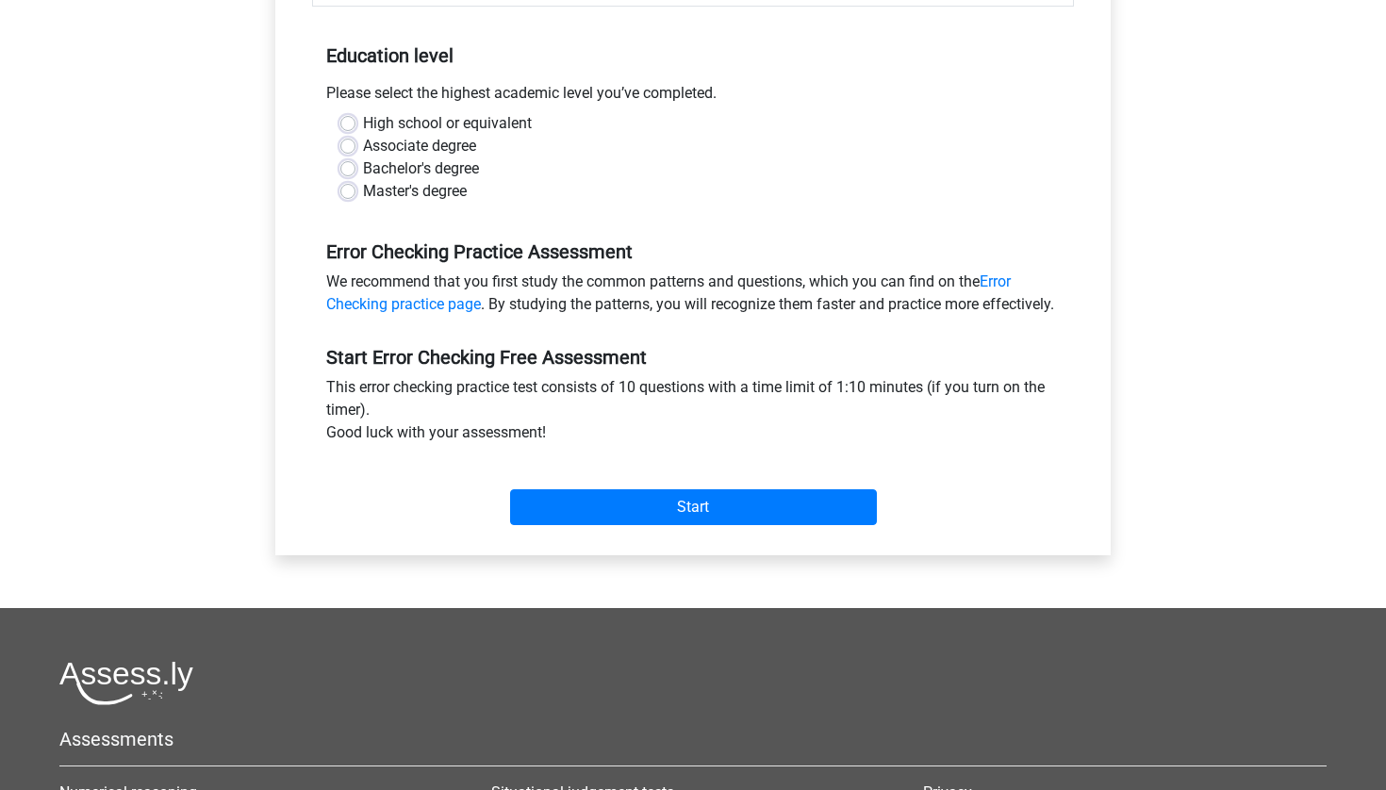
scroll to position [296, 0]
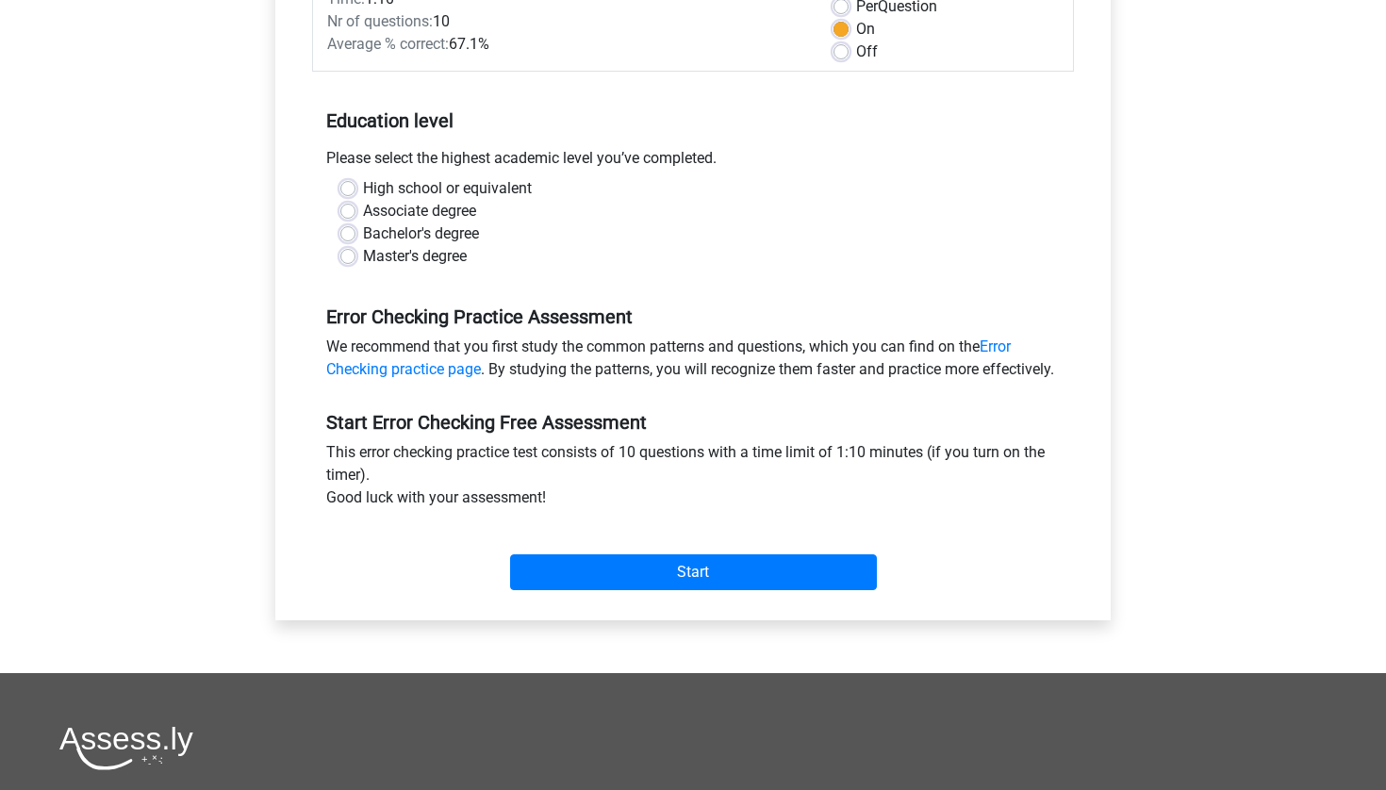
click at [363, 258] on label "Master's degree" at bounding box center [415, 256] width 104 height 23
click at [346, 258] on input "Master's degree" at bounding box center [347, 254] width 15 height 19
radio input "true"
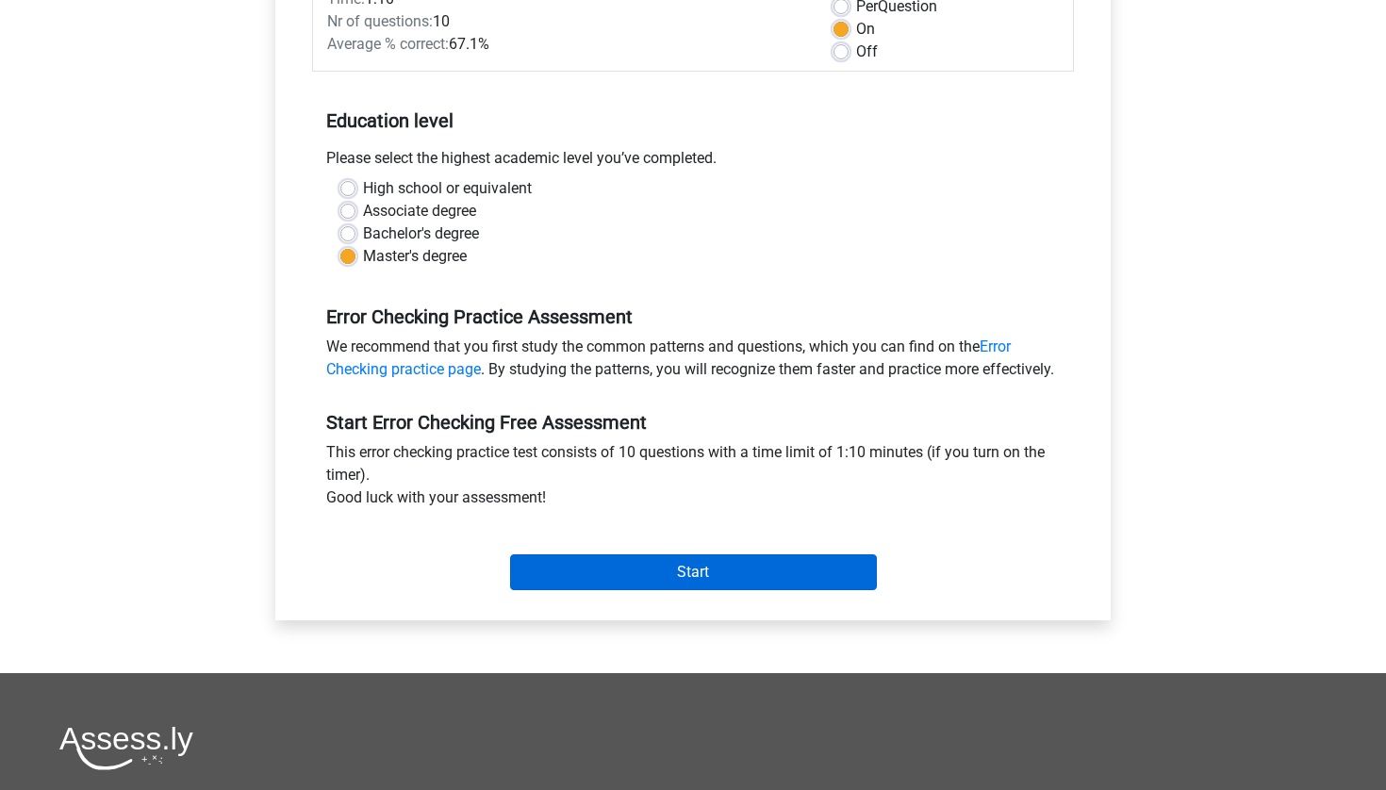
click at [591, 590] on input "Start" at bounding box center [693, 572] width 367 height 36
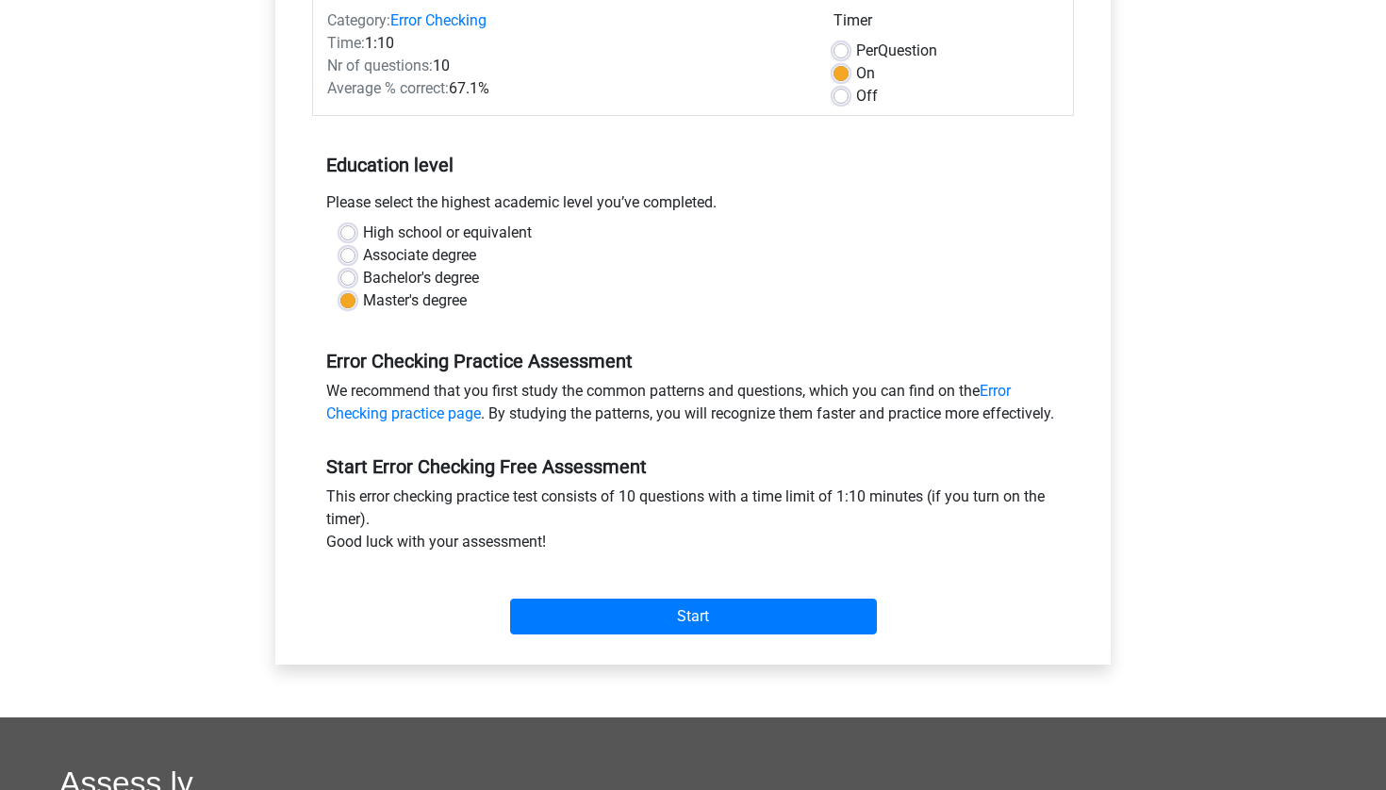
scroll to position [0, 0]
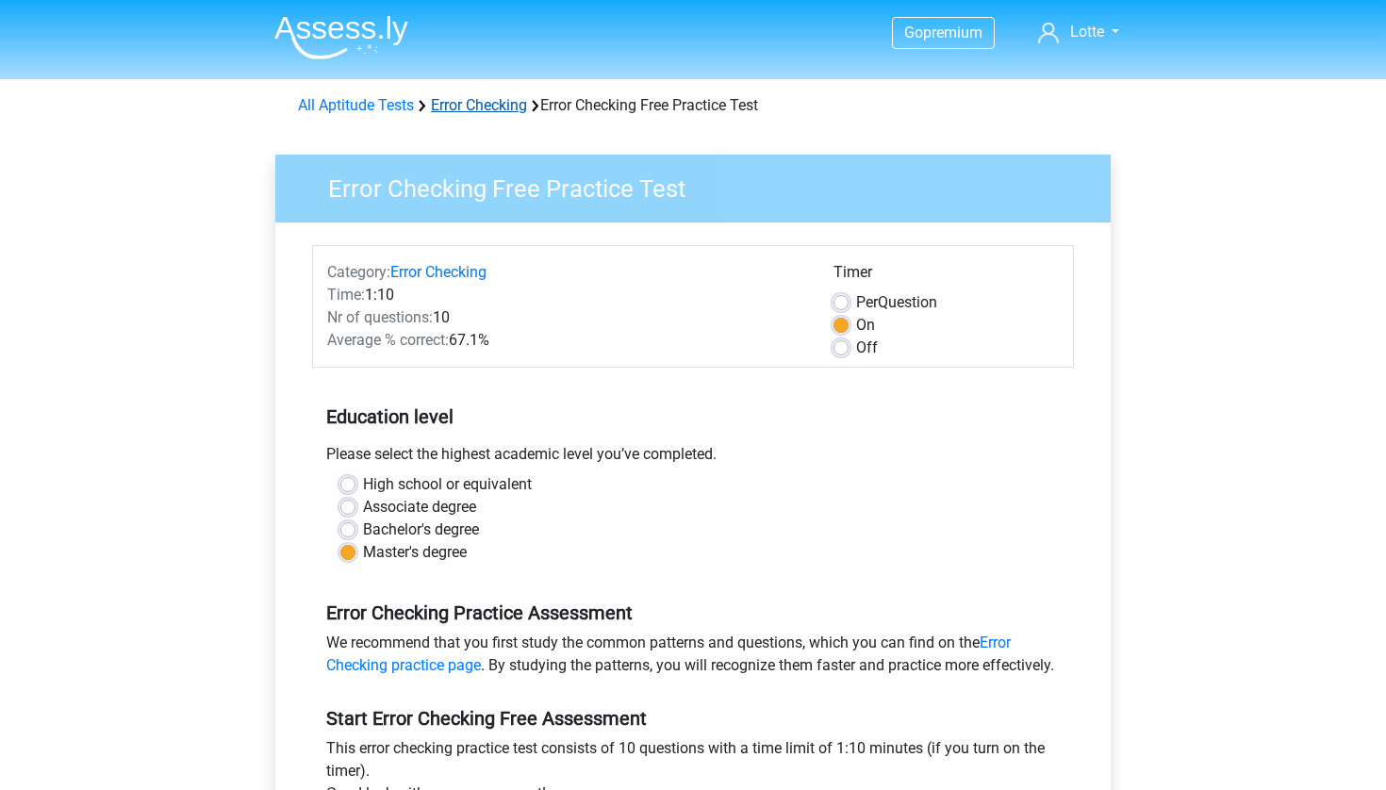
click at [504, 106] on link "Error Checking" at bounding box center [479, 105] width 96 height 18
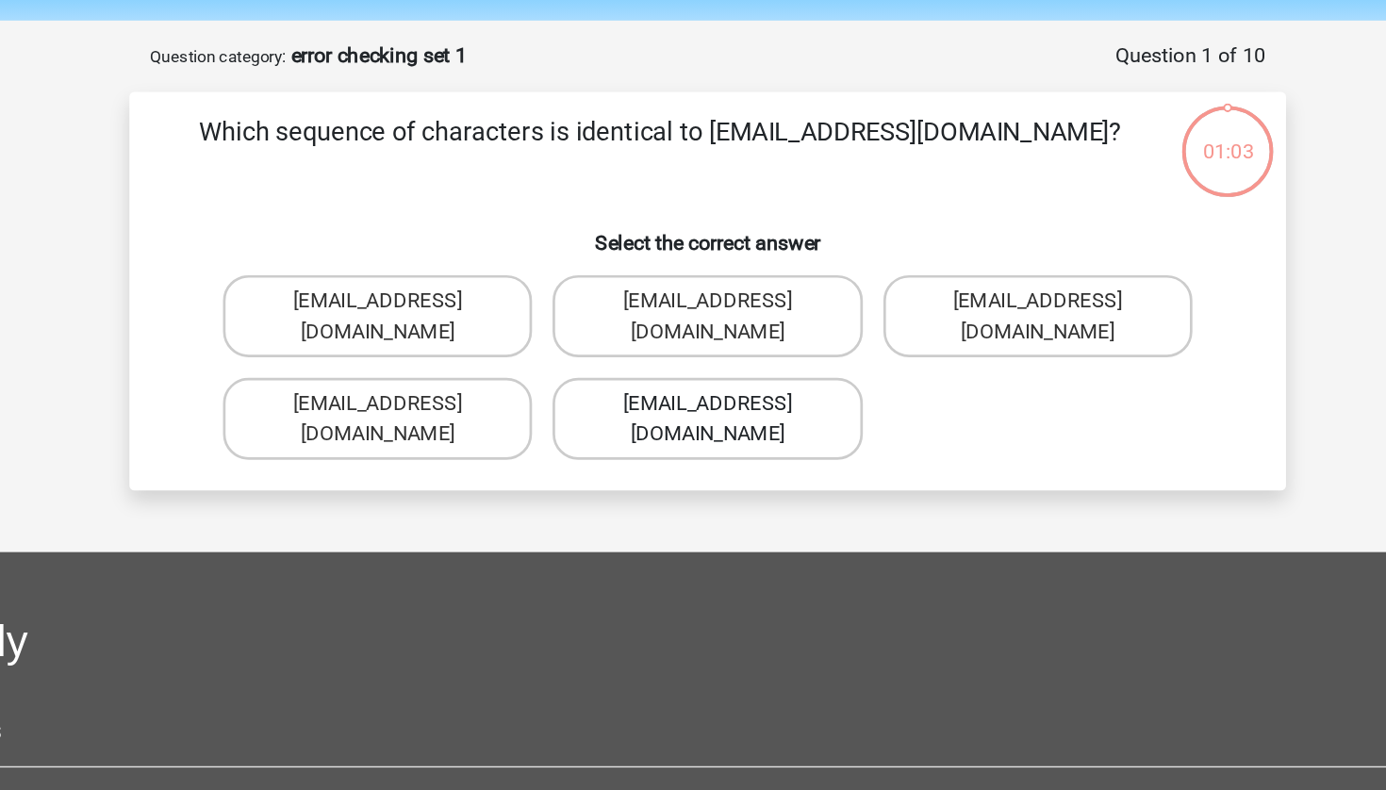
click at [579, 342] on label "Evie_Meade@jointmail.com.uk" at bounding box center [692, 372] width 227 height 60
click at [693, 361] on input "Evie_Meade@jointmail.com.uk" at bounding box center [699, 367] width 12 height 12
radio input "true"
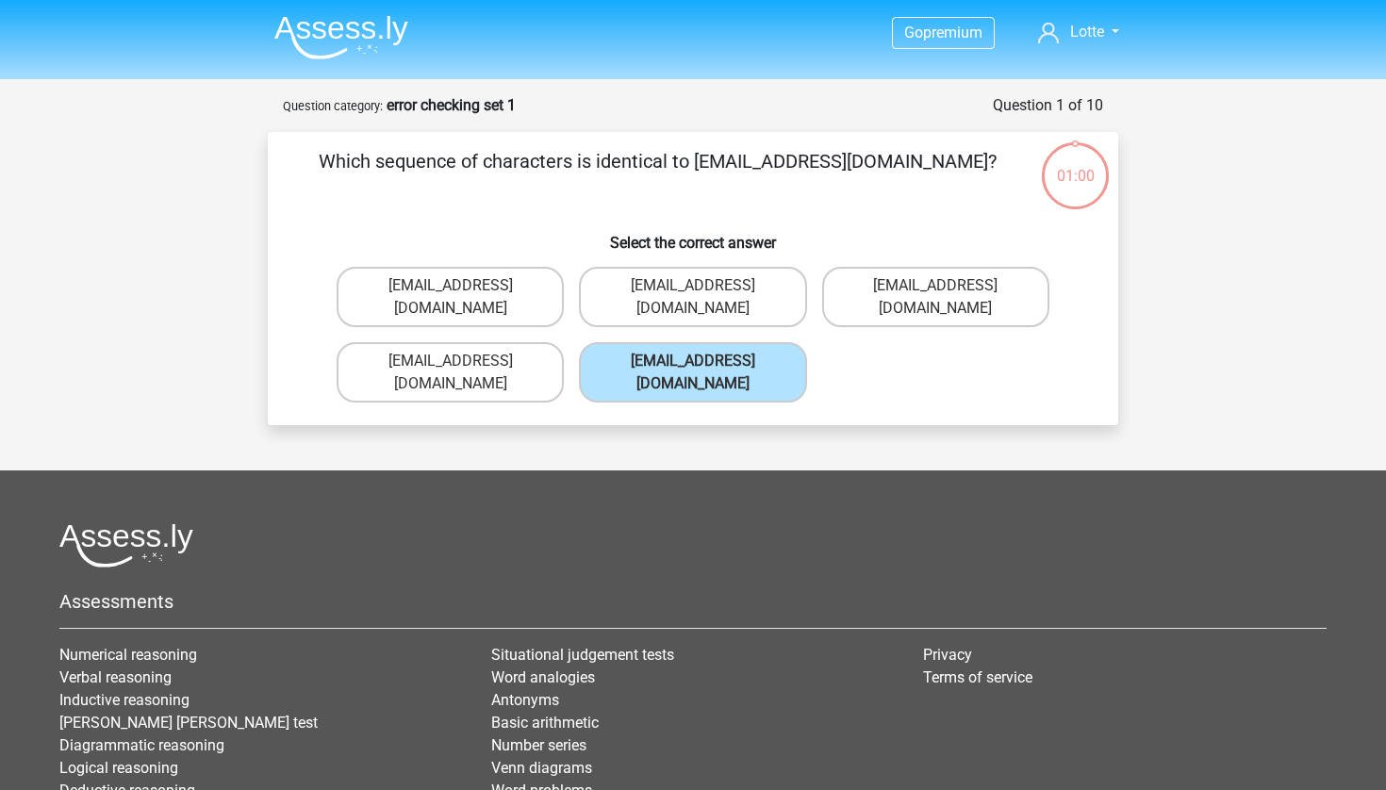
click at [1050, 337] on div "Evie_Meade@jointmail.co.uk Evy_Meade@jointmail.com.uk Evie_Meade@joinmail.com.u…" at bounding box center [693, 334] width 728 height 151
click at [1044, 97] on div "Question 1 of 10" at bounding box center [1048, 105] width 110 height 23
click at [1125, 221] on div "00:58 Question 1 of 10 Question category: error checking set 1 Which sequence o…" at bounding box center [693, 259] width 881 height 331
click at [1087, 143] on div "00:57" at bounding box center [1075, 163] width 71 height 47
click at [1026, 306] on div "Evie_Meade@joinmail.com.uk" at bounding box center [936, 296] width 242 height 75
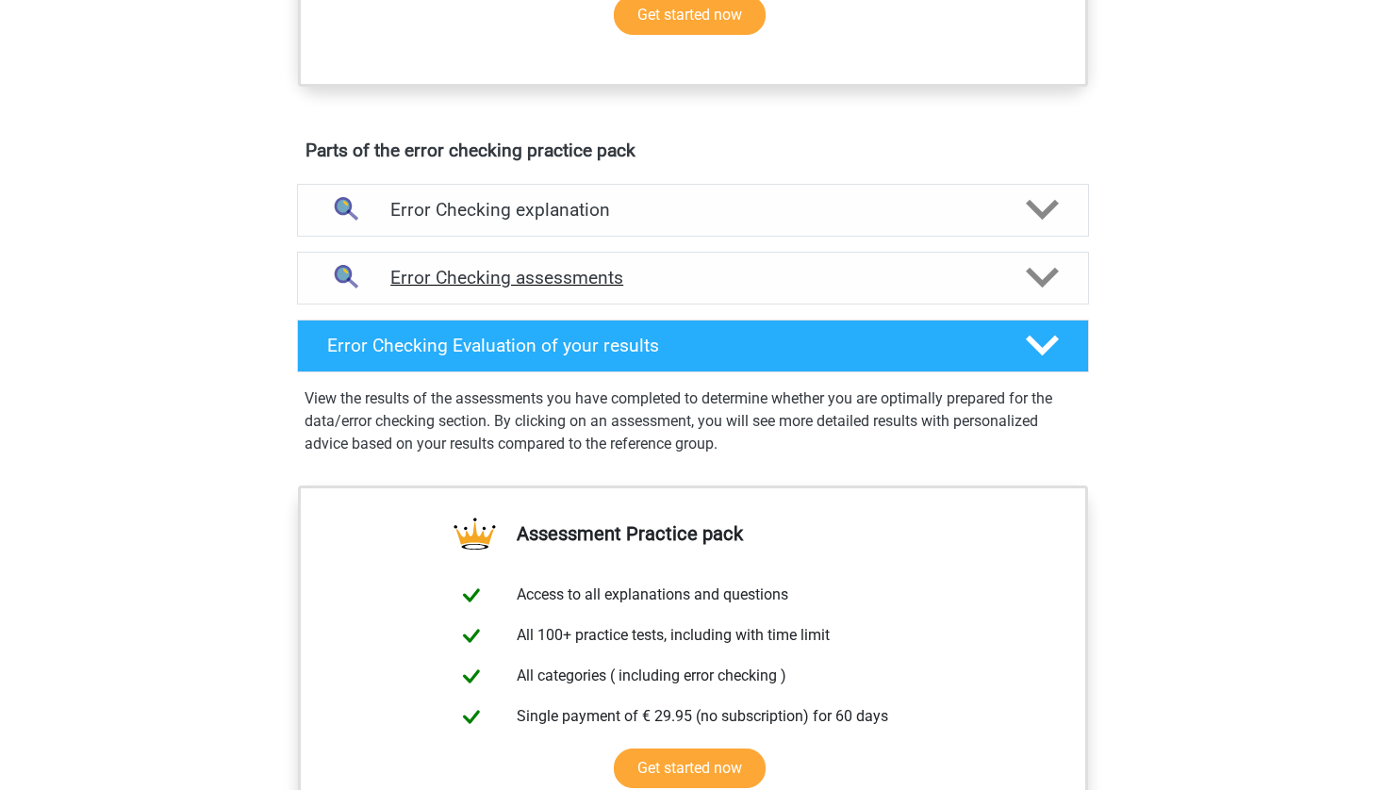
click at [729, 276] on h4 "Error Checking assessments" at bounding box center [692, 278] width 605 height 22
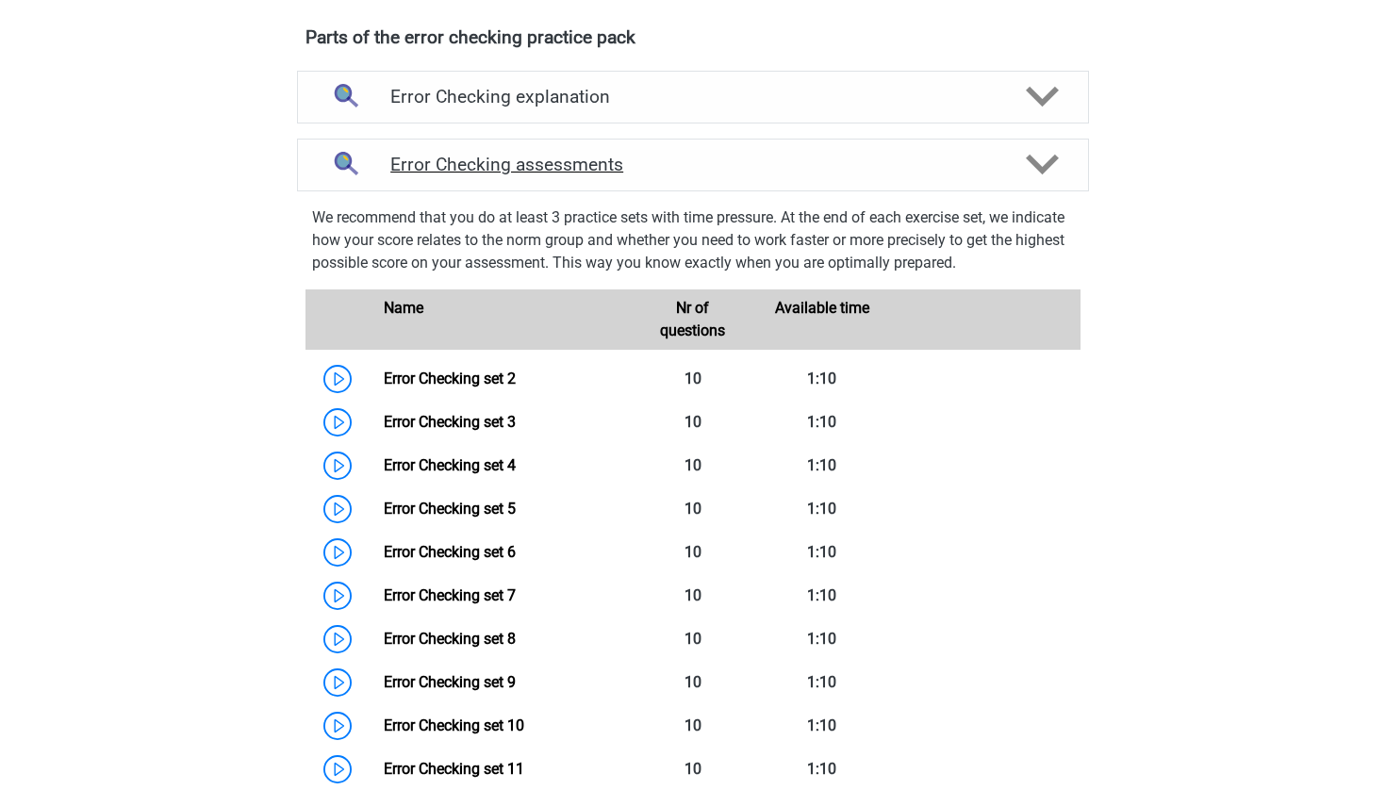
scroll to position [1043, 0]
click at [406, 421] on link "Error Checking set 3" at bounding box center [450, 421] width 132 height 18
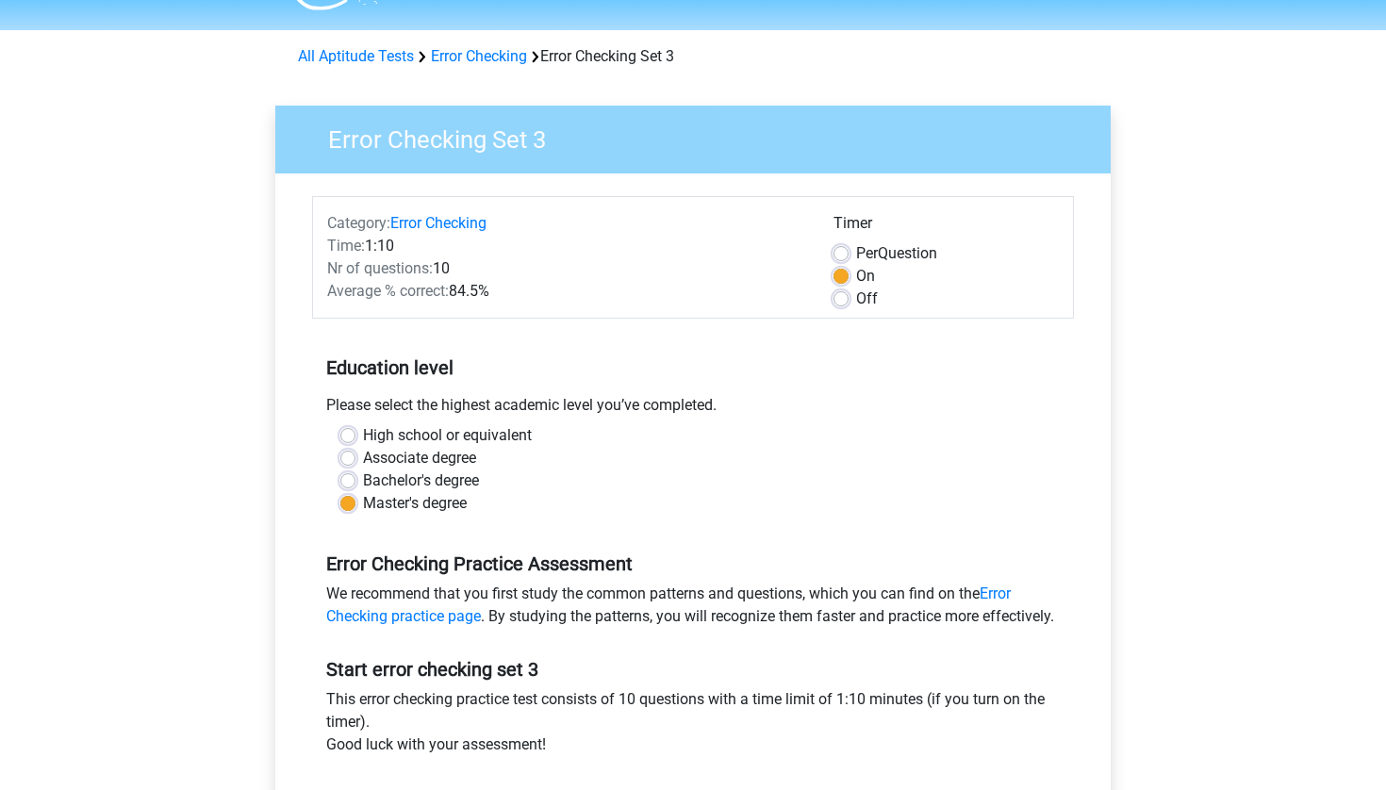
scroll to position [556, 0]
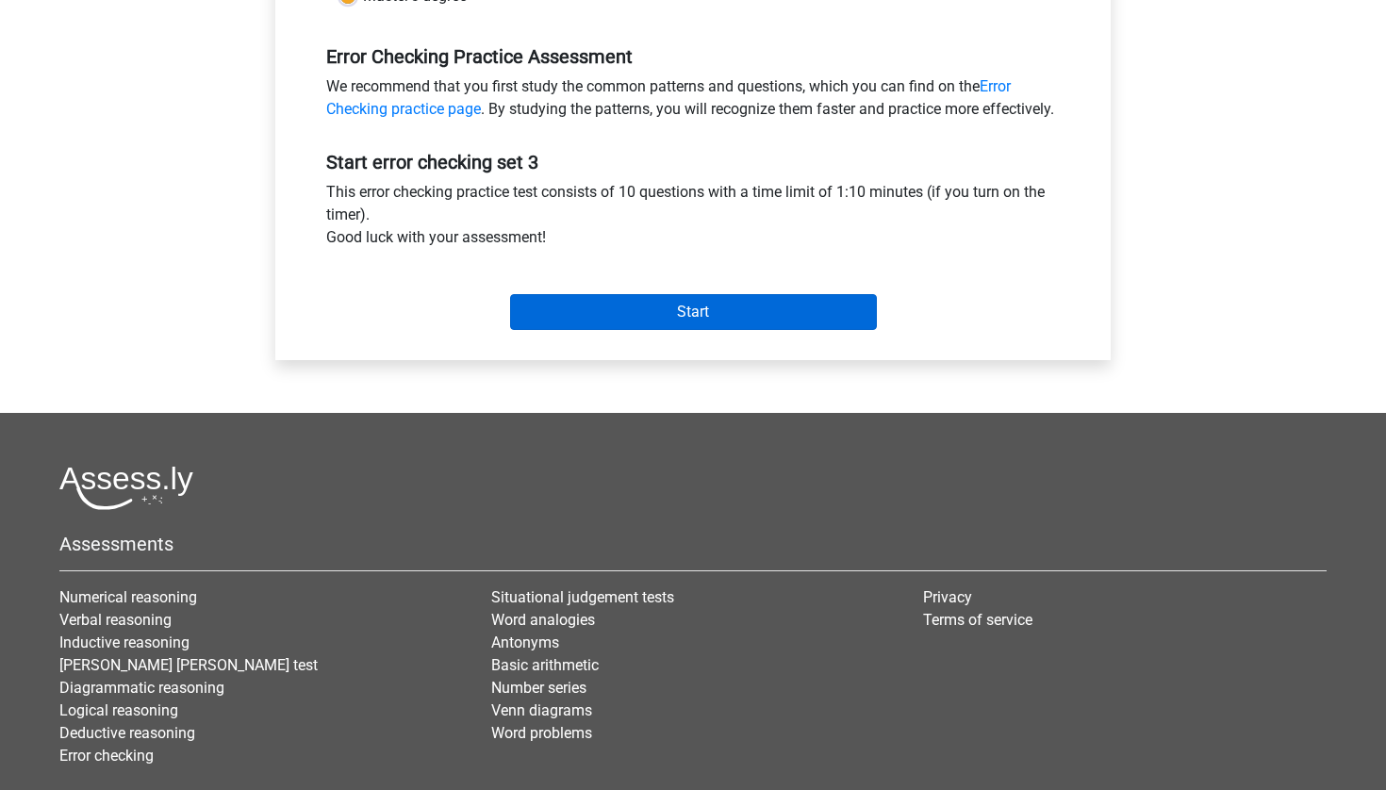
click at [586, 330] on input "Start" at bounding box center [693, 312] width 367 height 36
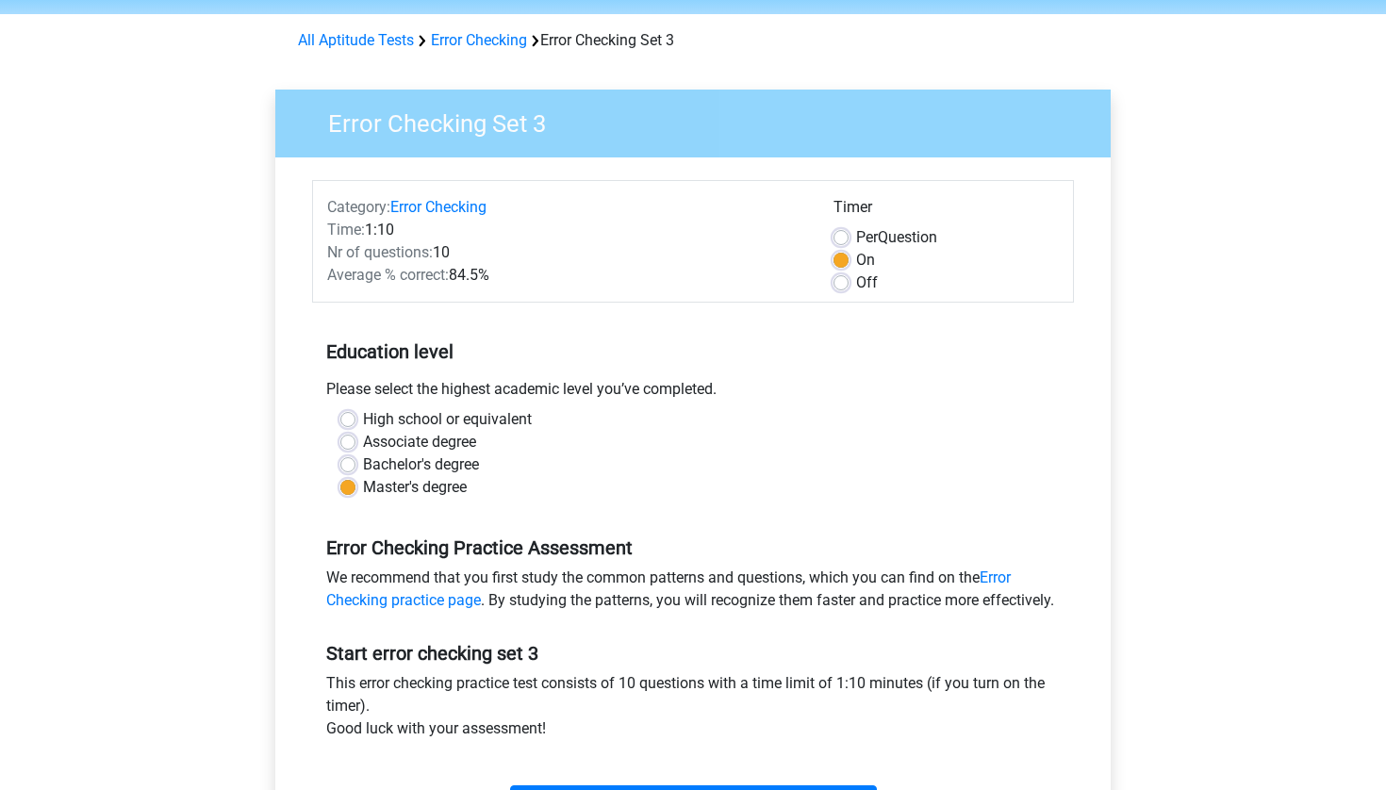
scroll to position [220, 0]
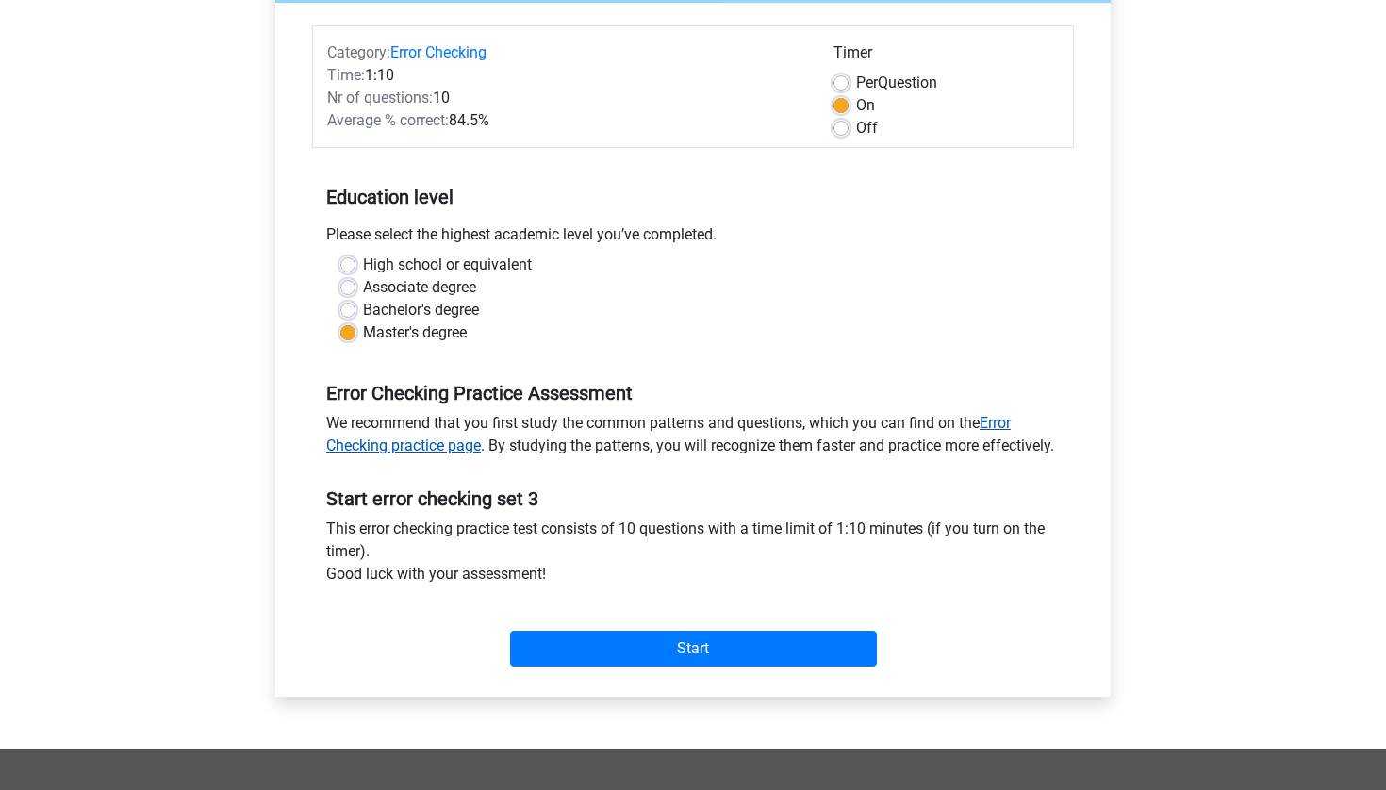
click at [459, 452] on link "Error Checking practice page" at bounding box center [668, 434] width 685 height 41
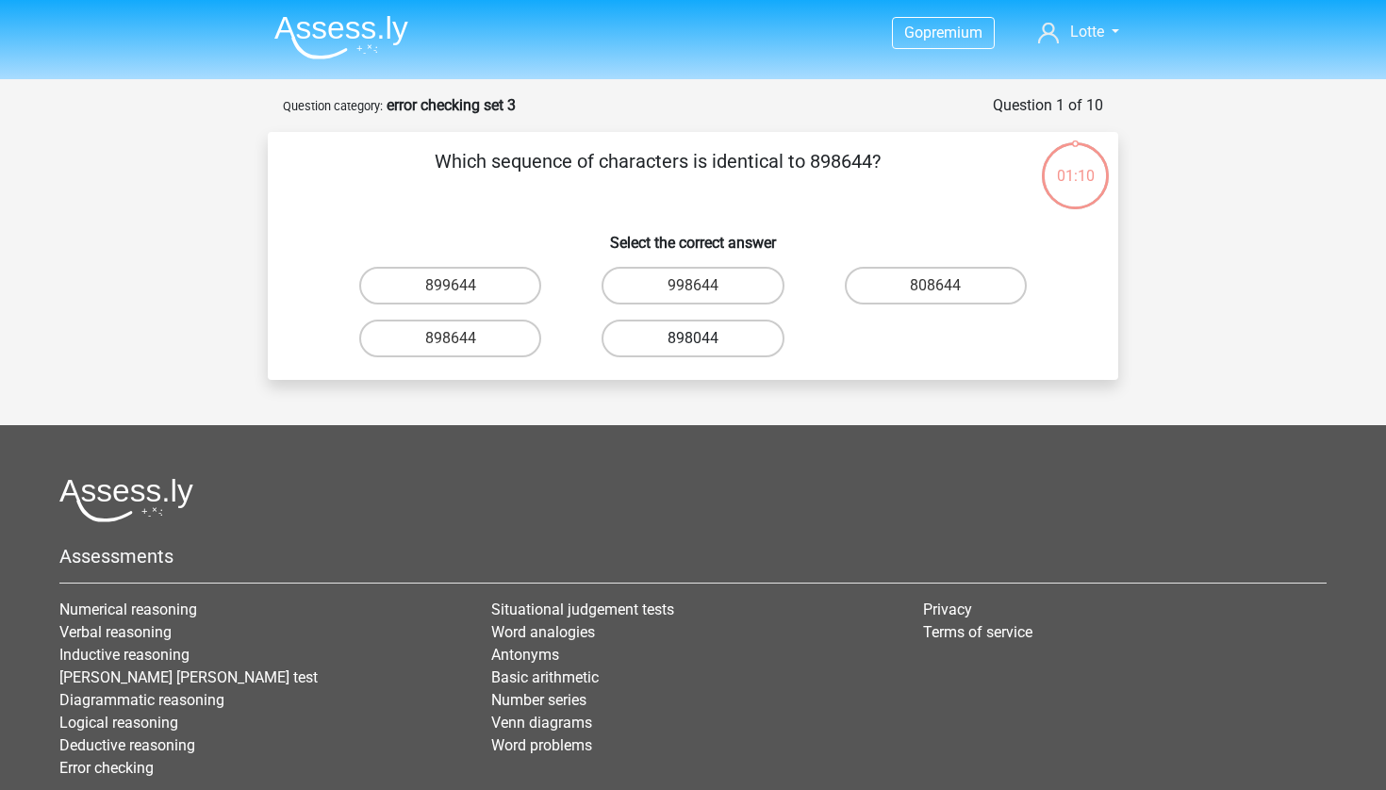
click at [714, 352] on label "898044" at bounding box center [693, 339] width 182 height 38
click at [705, 351] on input "898044" at bounding box center [699, 344] width 12 height 12
radio input "true"
click at [462, 355] on label "898644" at bounding box center [450, 339] width 182 height 38
click at [462, 351] on input "898644" at bounding box center [457, 344] width 12 height 12
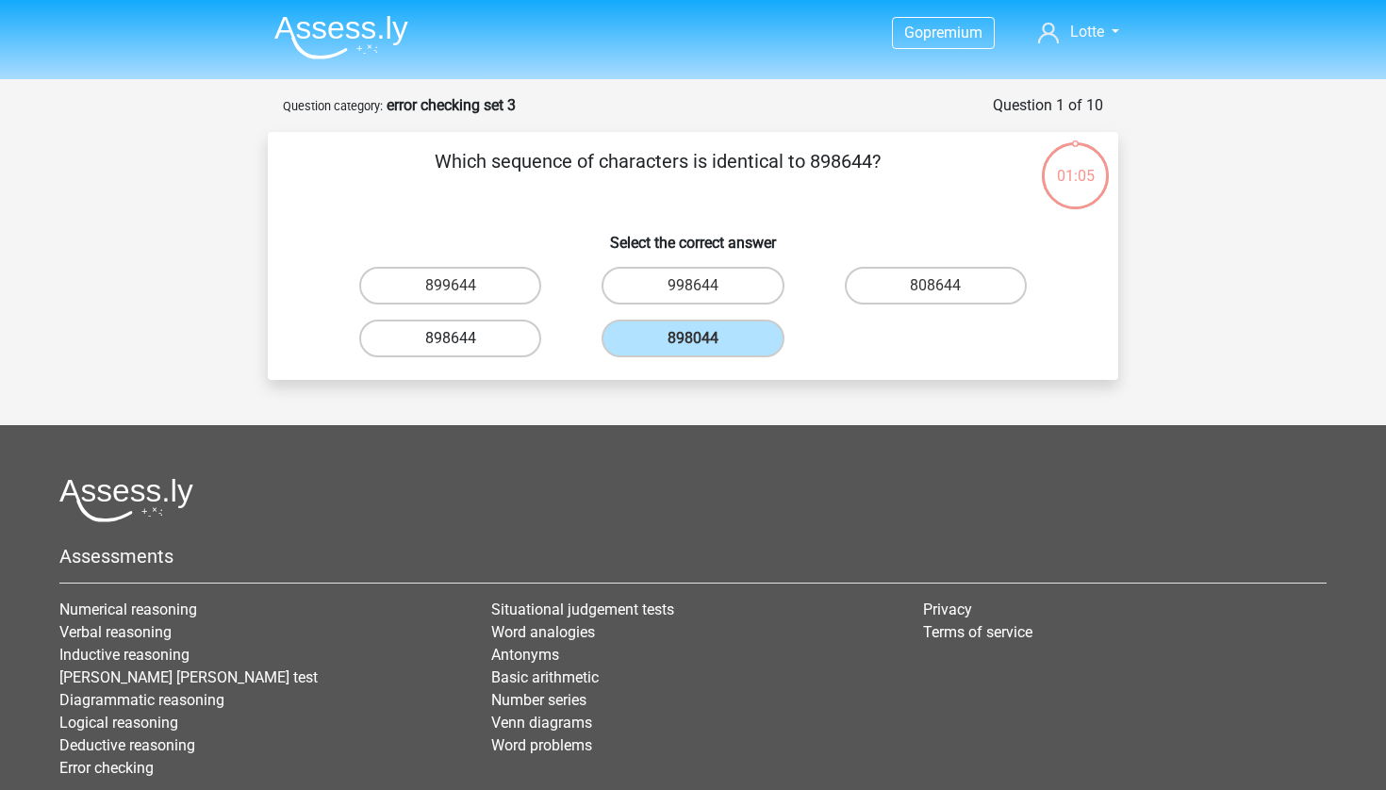
radio input "true"
click at [862, 391] on div "Go premium Lotte [EMAIL_ADDRESS][DOMAIN_NAME]" at bounding box center [693, 461] width 1386 height 923
click at [776, 162] on p "Which sequence of characters is identical to 898644?" at bounding box center [657, 175] width 719 height 57
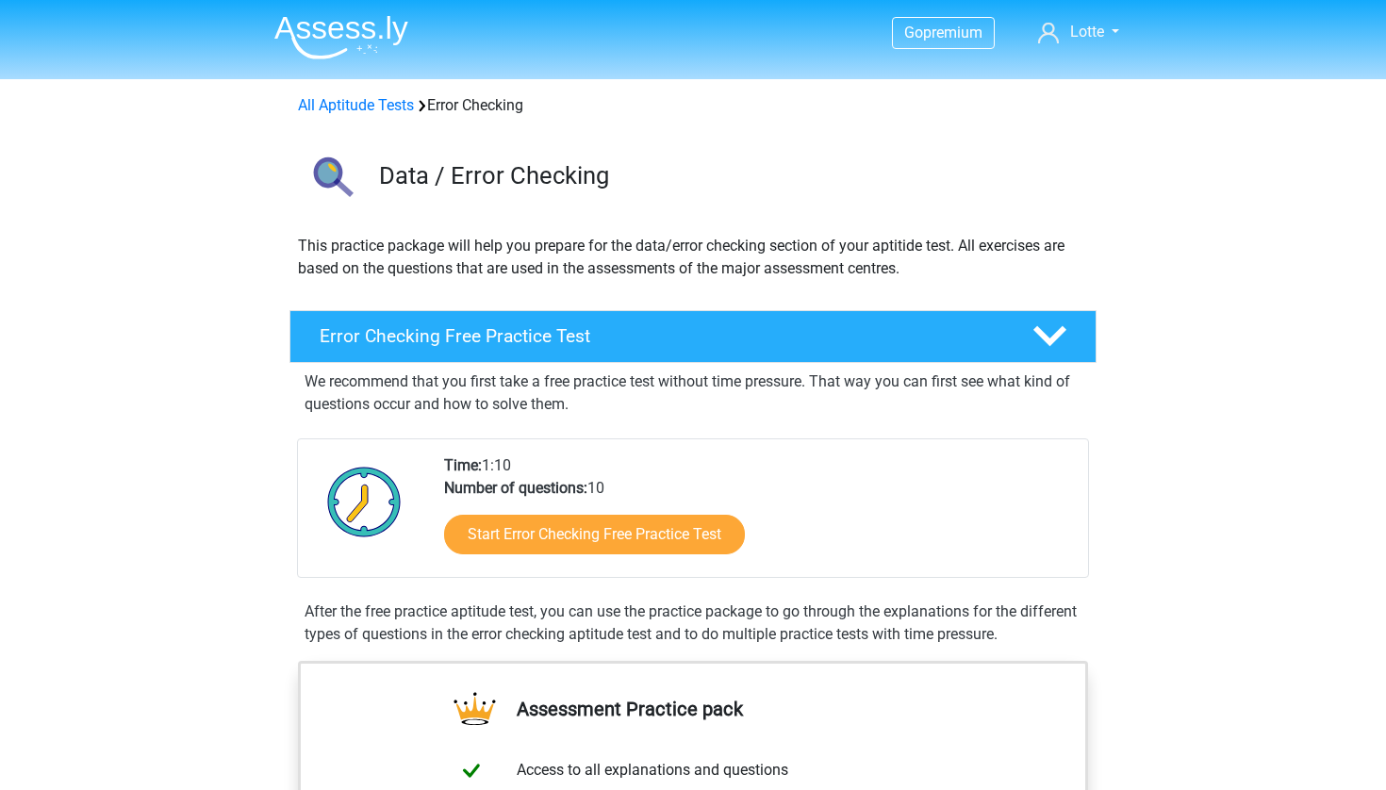
scroll to position [364, 0]
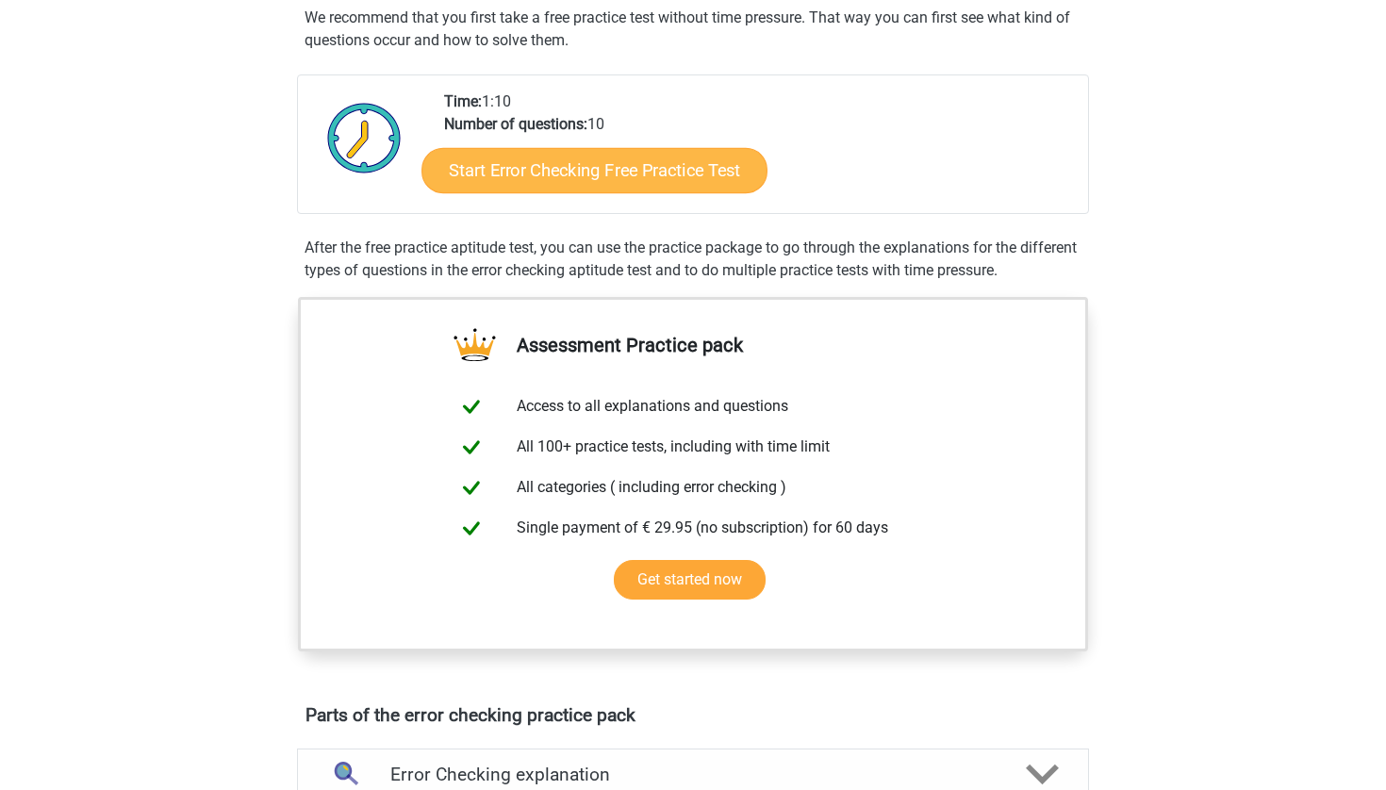
click at [556, 171] on link "Start Error Checking Free Practice Test" at bounding box center [594, 170] width 346 height 45
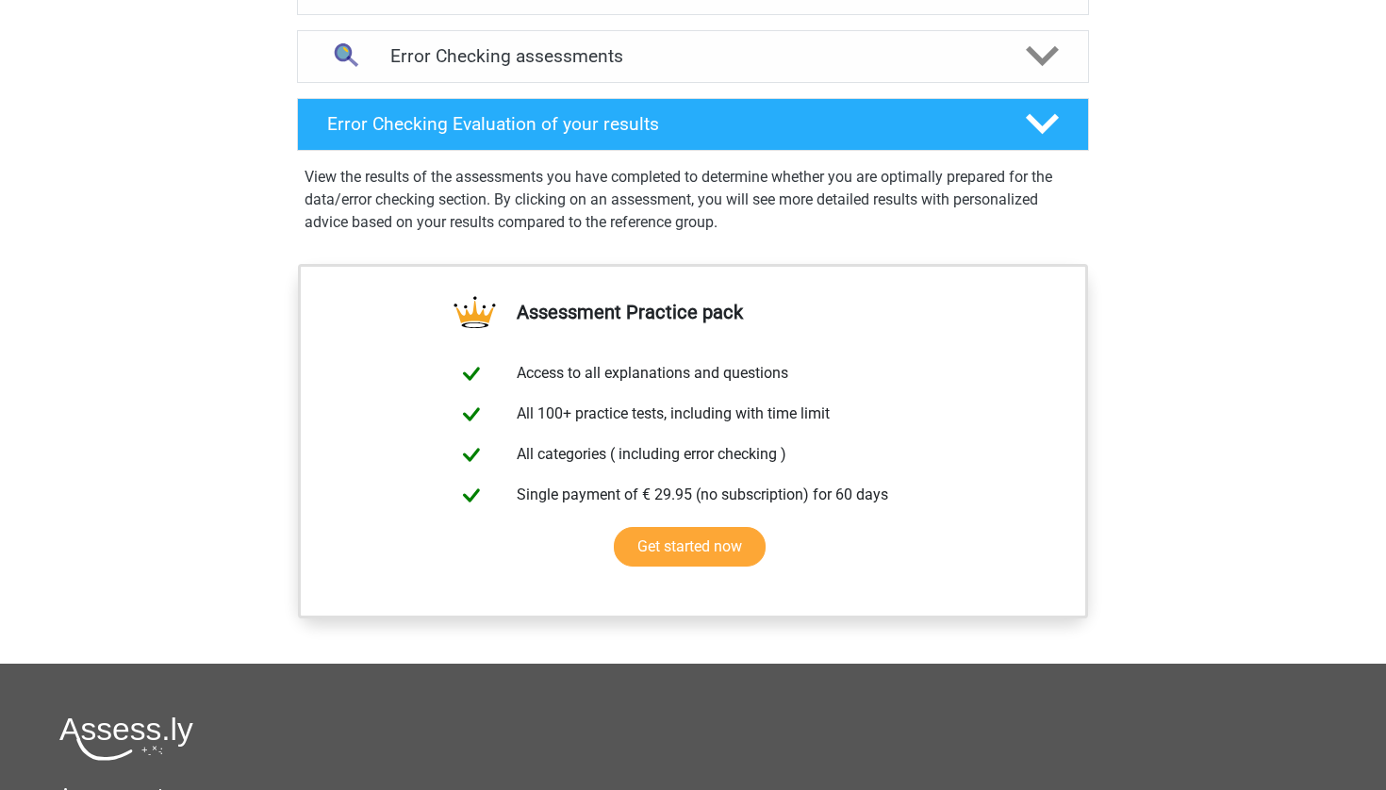
scroll to position [952, 0]
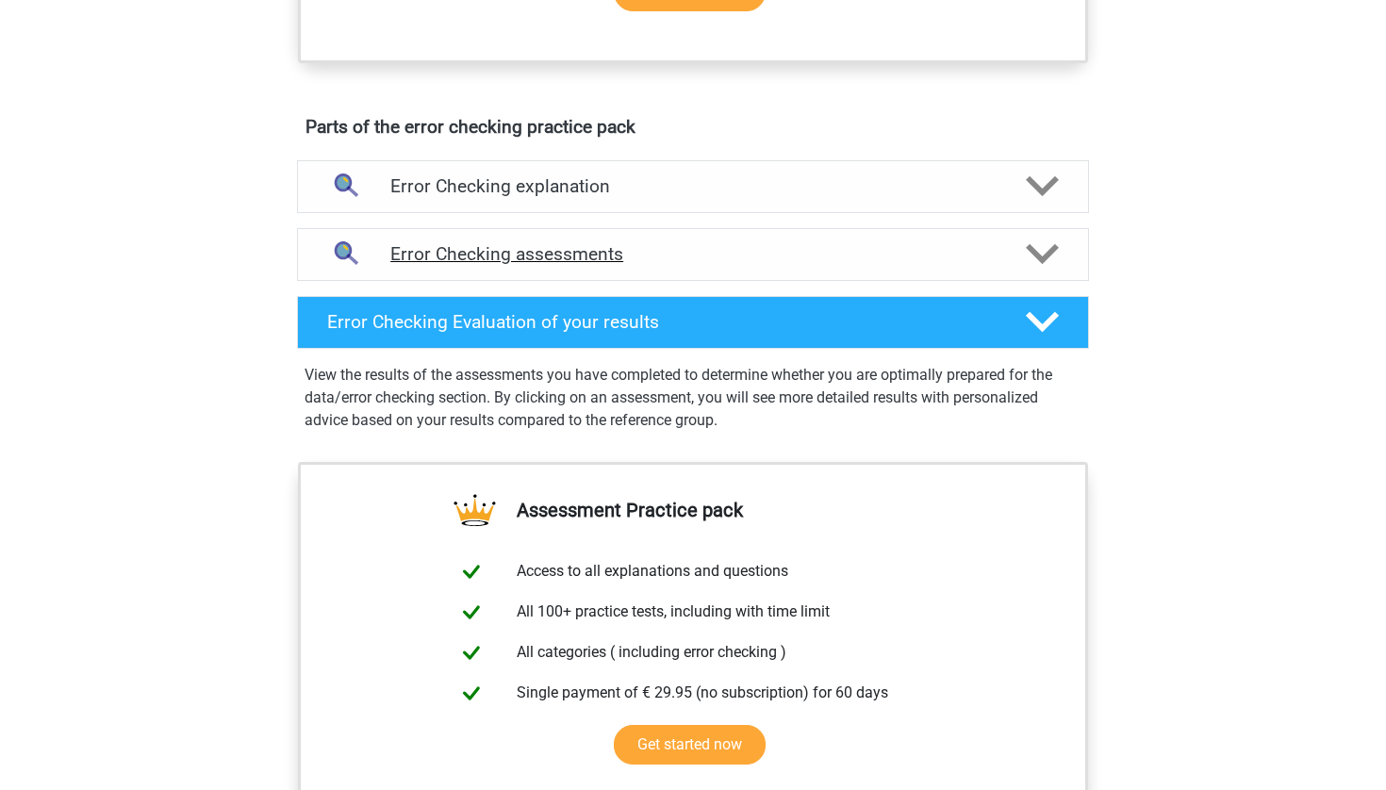
click at [596, 260] on h4 "Error Checking assessments" at bounding box center [692, 254] width 605 height 22
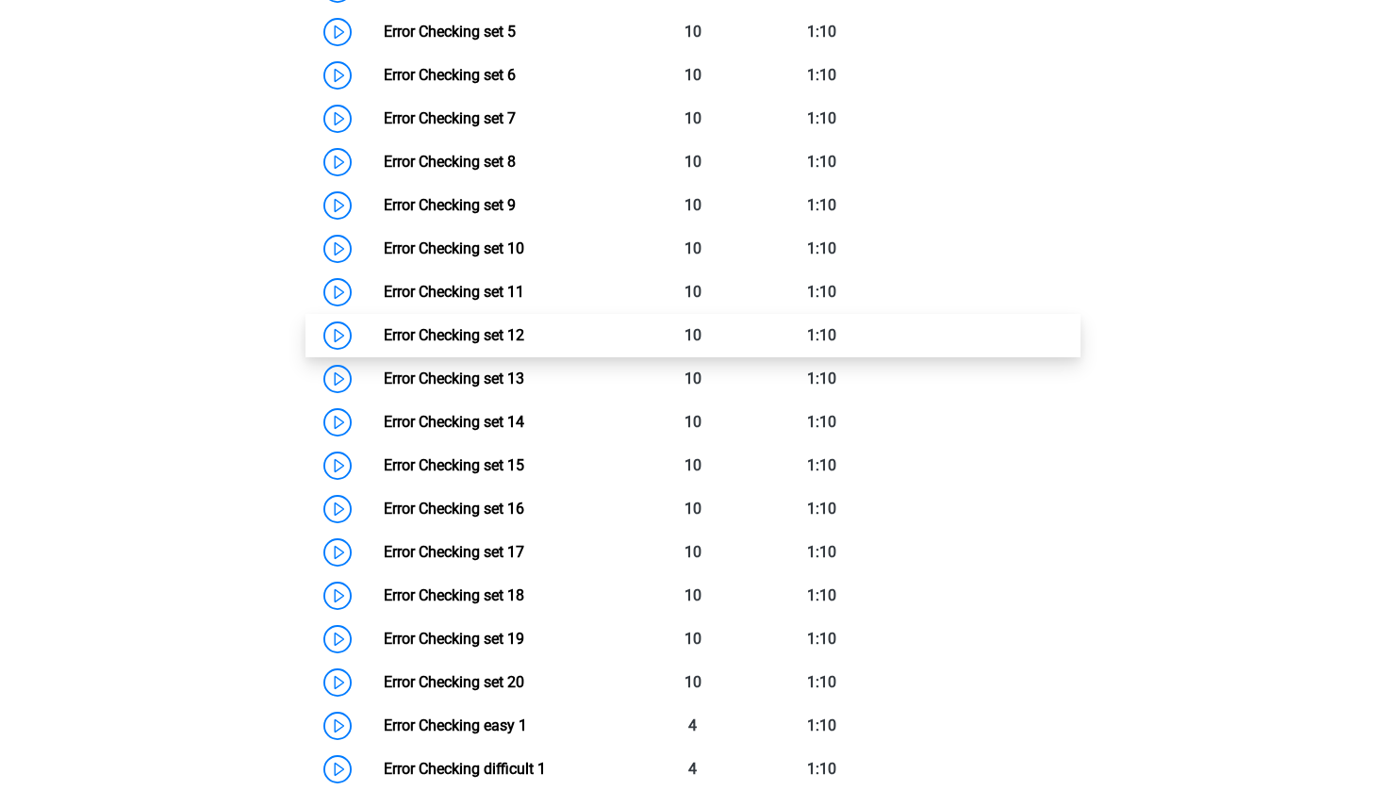
scroll to position [1509, 0]
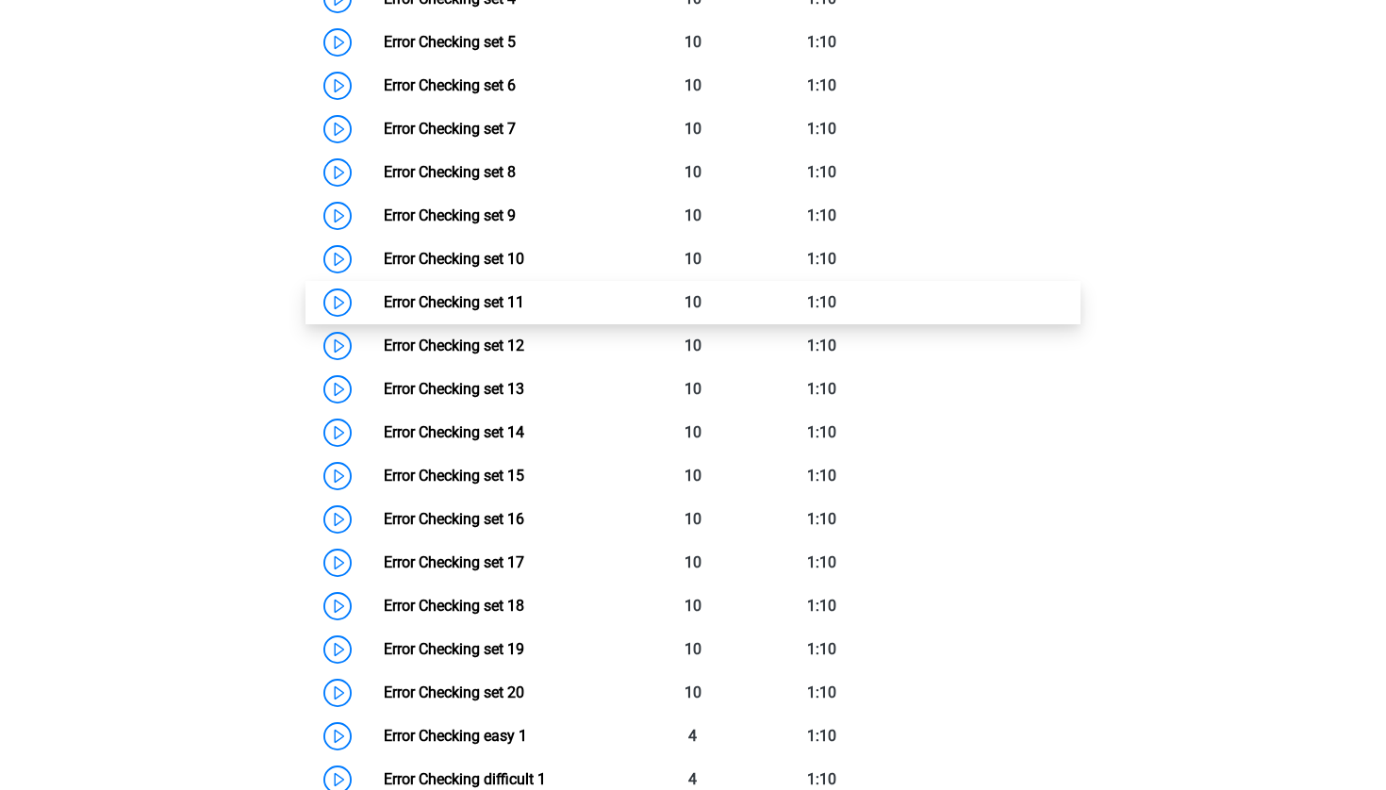
click at [384, 309] on link "Error Checking set 11" at bounding box center [454, 302] width 140 height 18
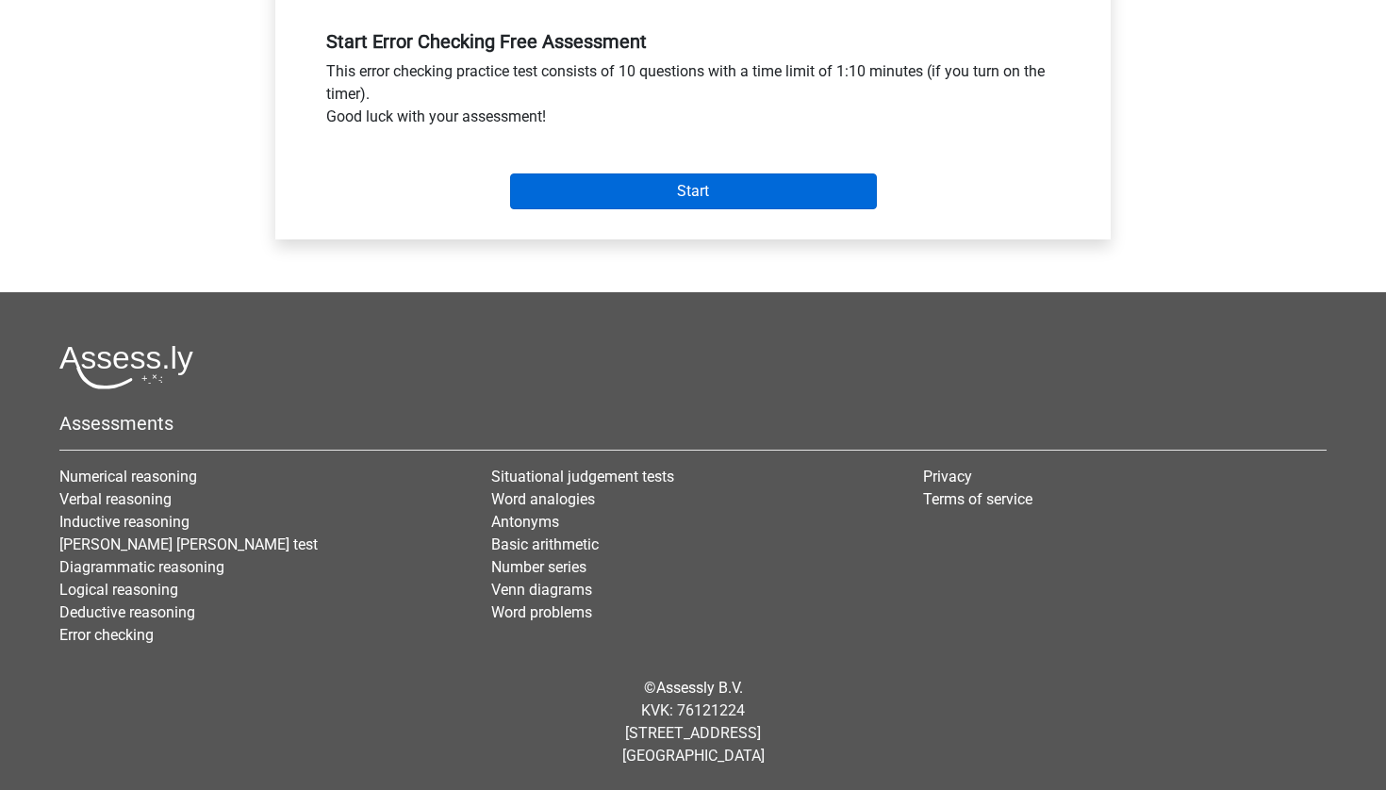
scroll to position [701, 0]
click at [611, 183] on input "Start" at bounding box center [693, 191] width 367 height 36
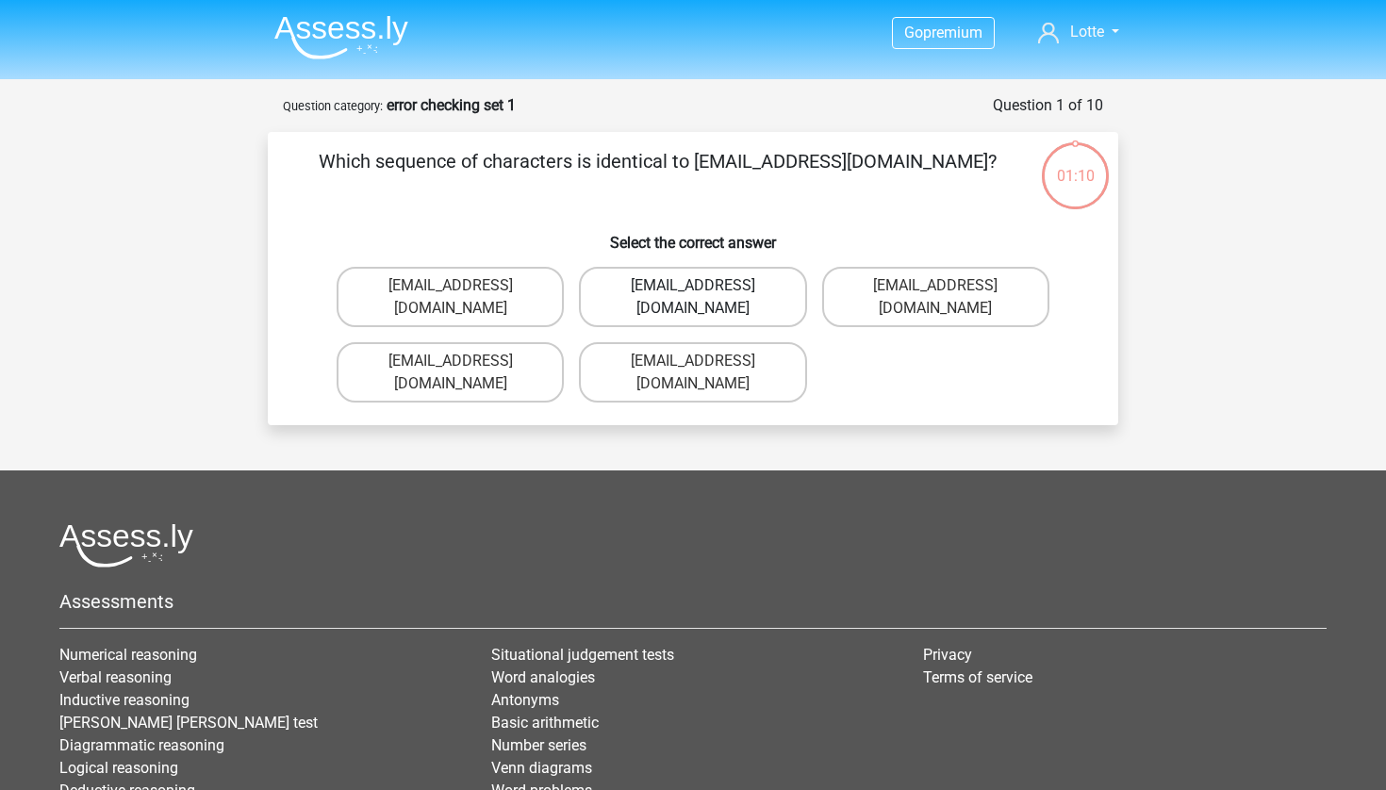
click at [655, 290] on label "Evy_Meade@jointmail.com.uk" at bounding box center [692, 297] width 227 height 60
click at [693, 290] on input "Evy_Meade@jointmail.com.uk" at bounding box center [699, 292] width 12 height 12
radio input "true"
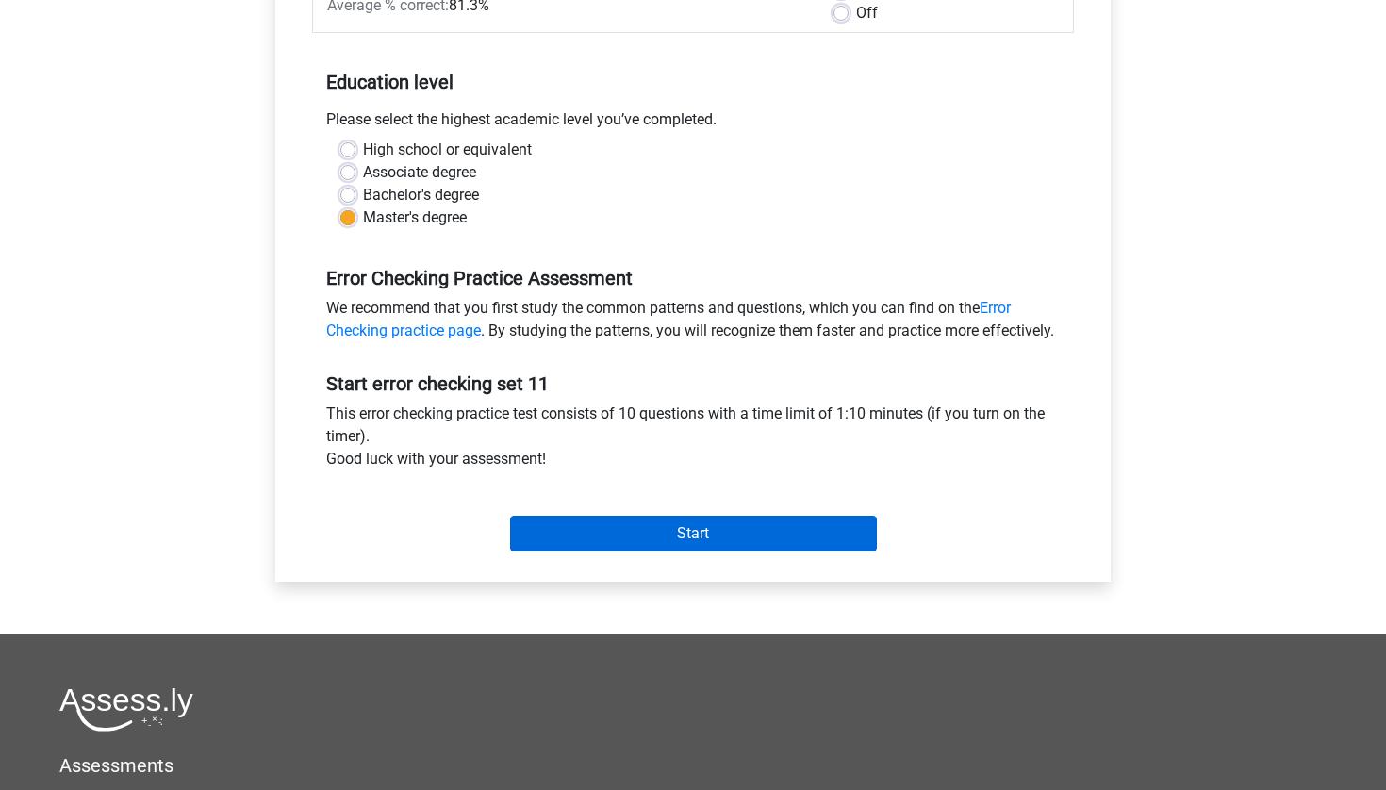
scroll to position [330, 0]
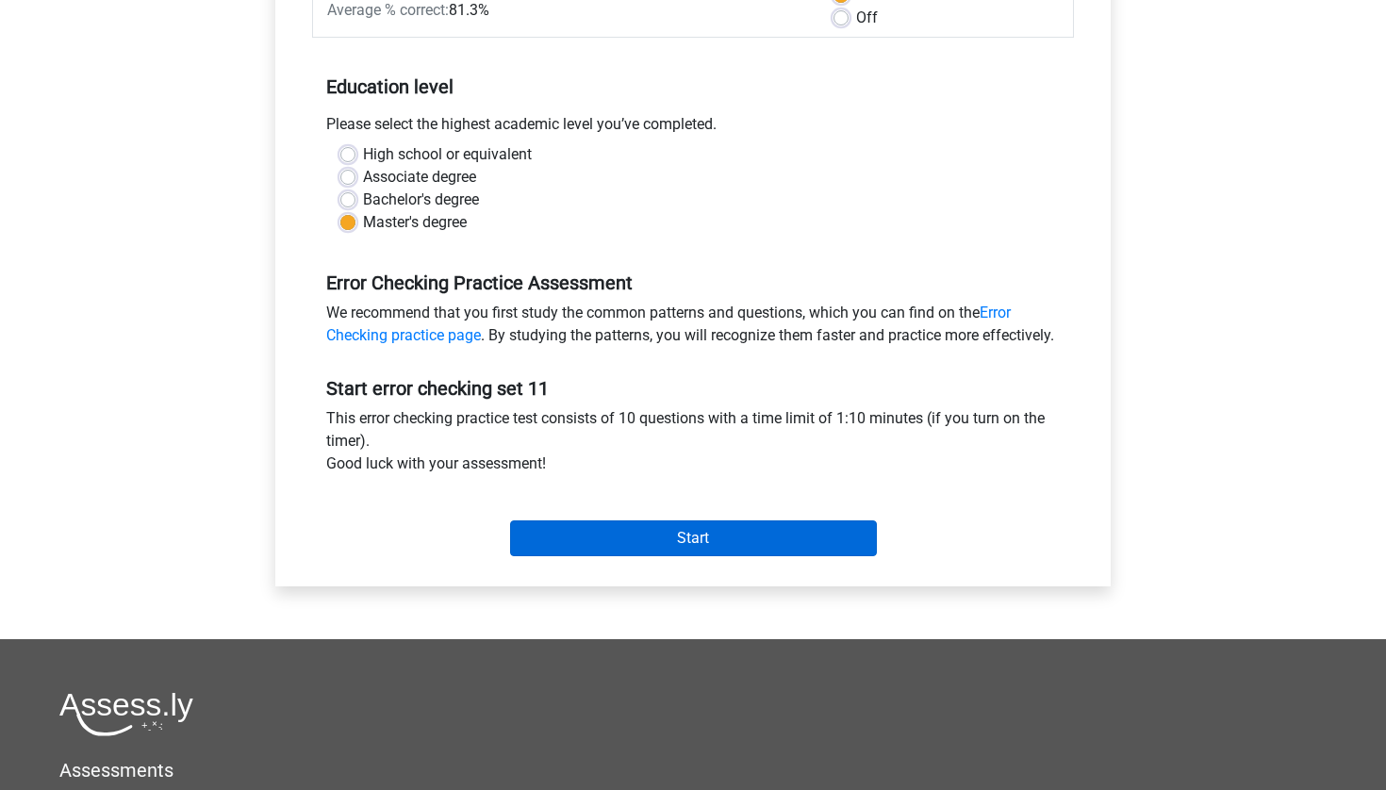
click at [685, 556] on input "Start" at bounding box center [693, 538] width 367 height 36
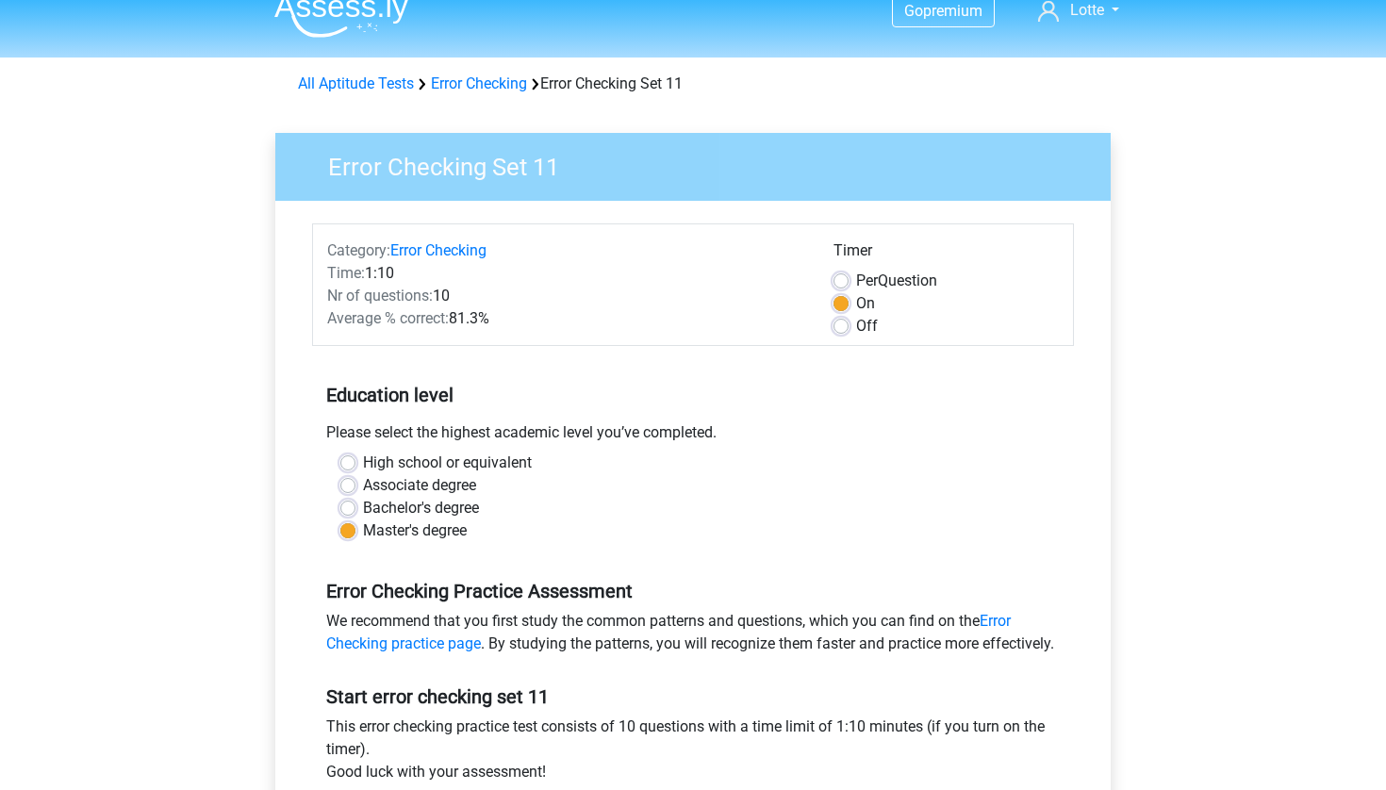
click at [833, 283] on div "Timer Per Question On Off" at bounding box center [946, 288] width 254 height 98
click at [856, 282] on label "Per Question" at bounding box center [896, 281] width 81 height 23
click at [849, 282] on input "Per Question" at bounding box center [840, 279] width 15 height 19
radio input "true"
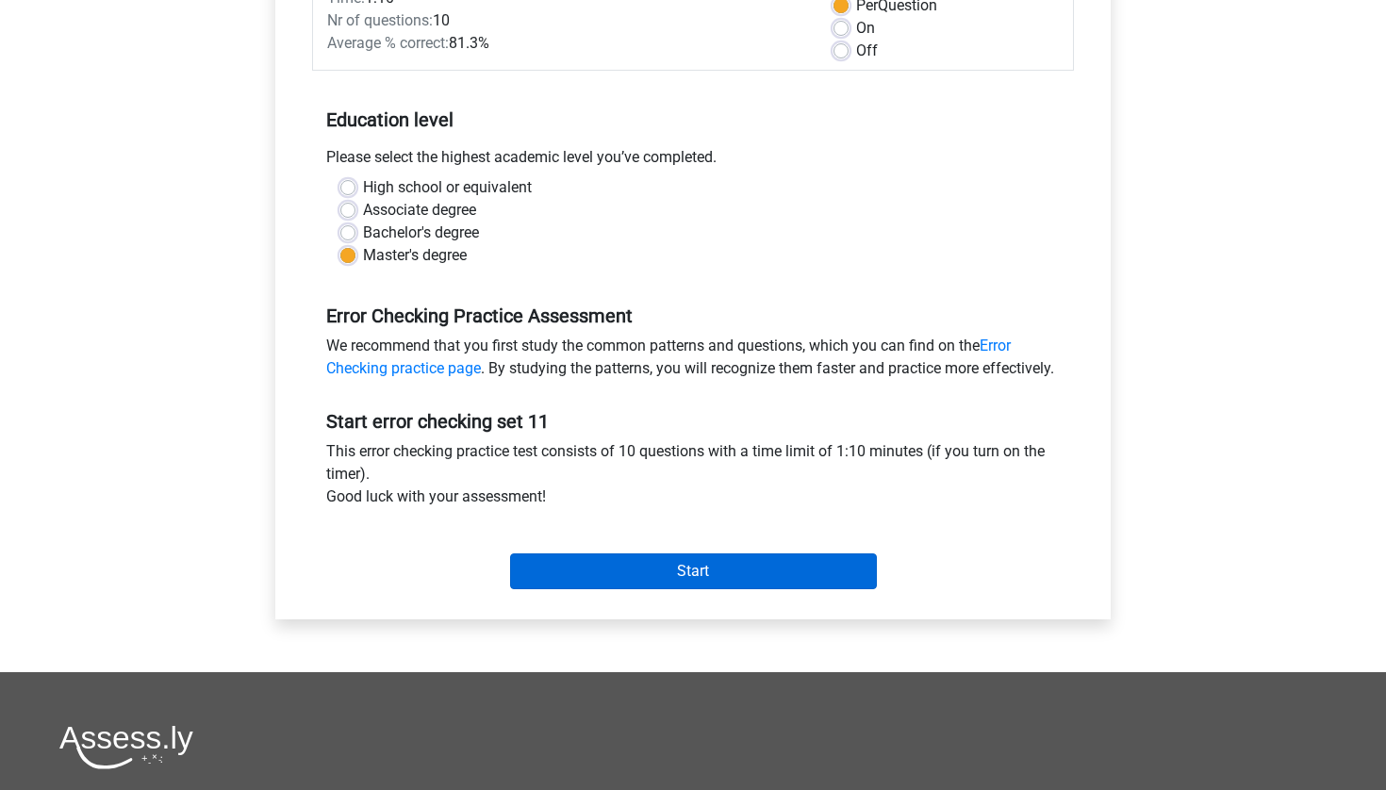
click at [636, 589] on input "Start" at bounding box center [693, 571] width 367 height 36
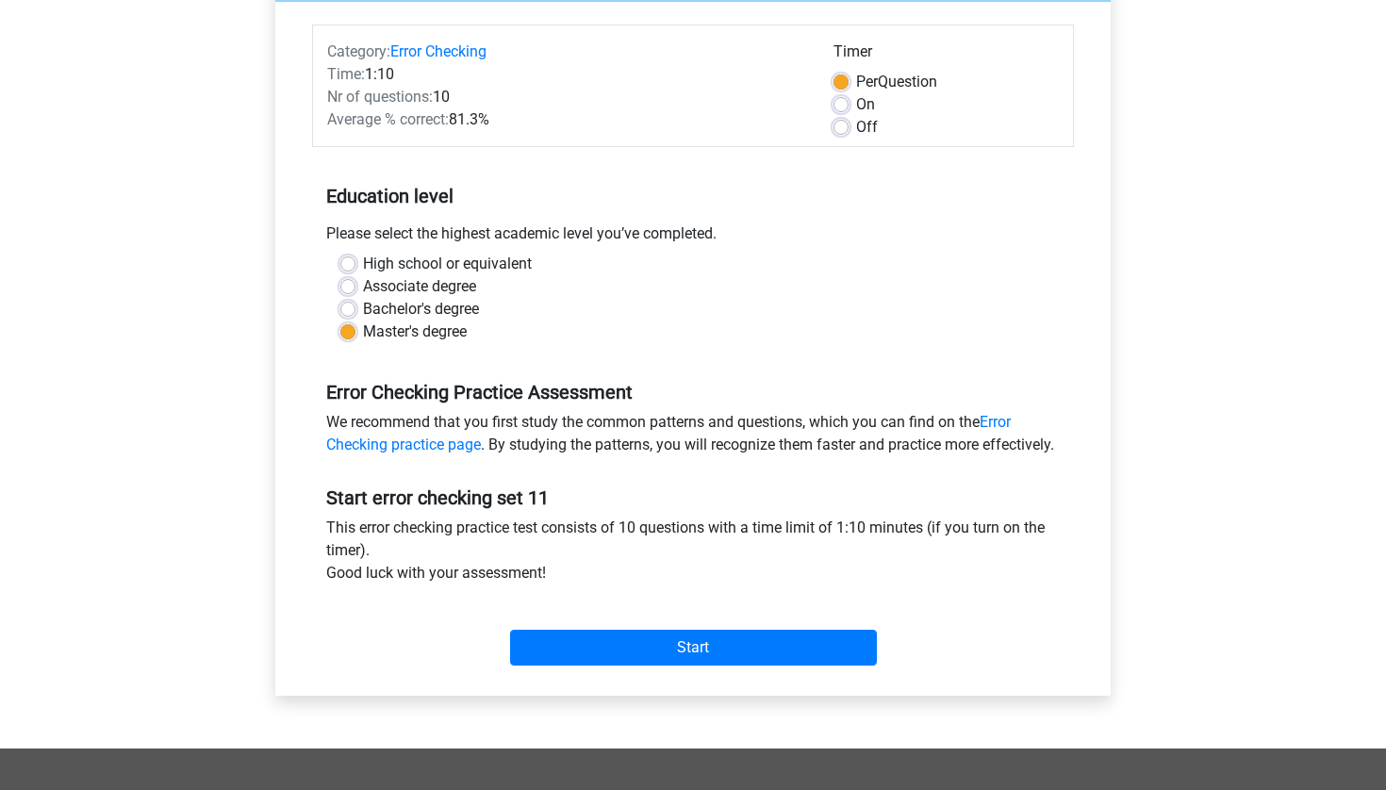
scroll to position [25, 0]
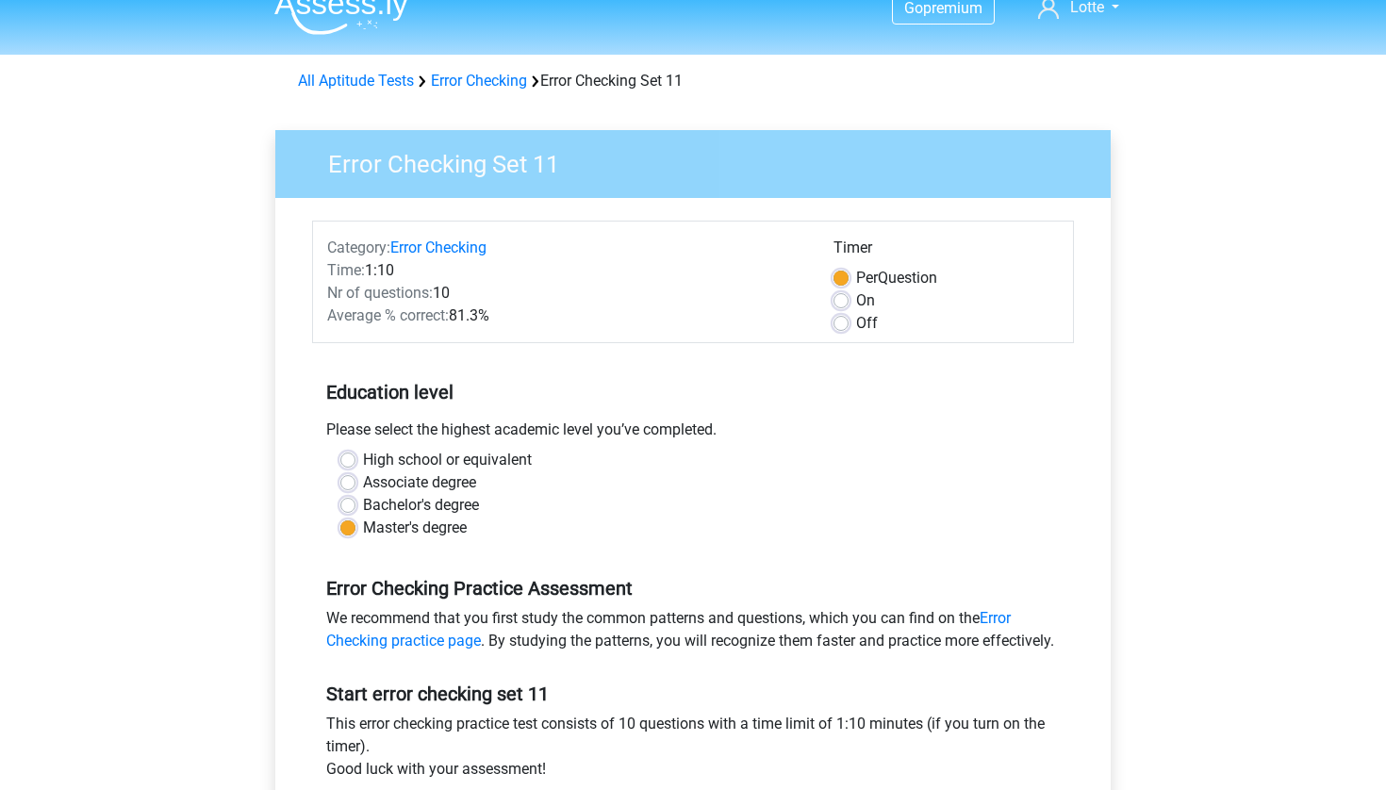
click at [856, 304] on label "On" at bounding box center [865, 300] width 19 height 23
click at [841, 304] on input "On" at bounding box center [840, 298] width 15 height 19
radio input "true"
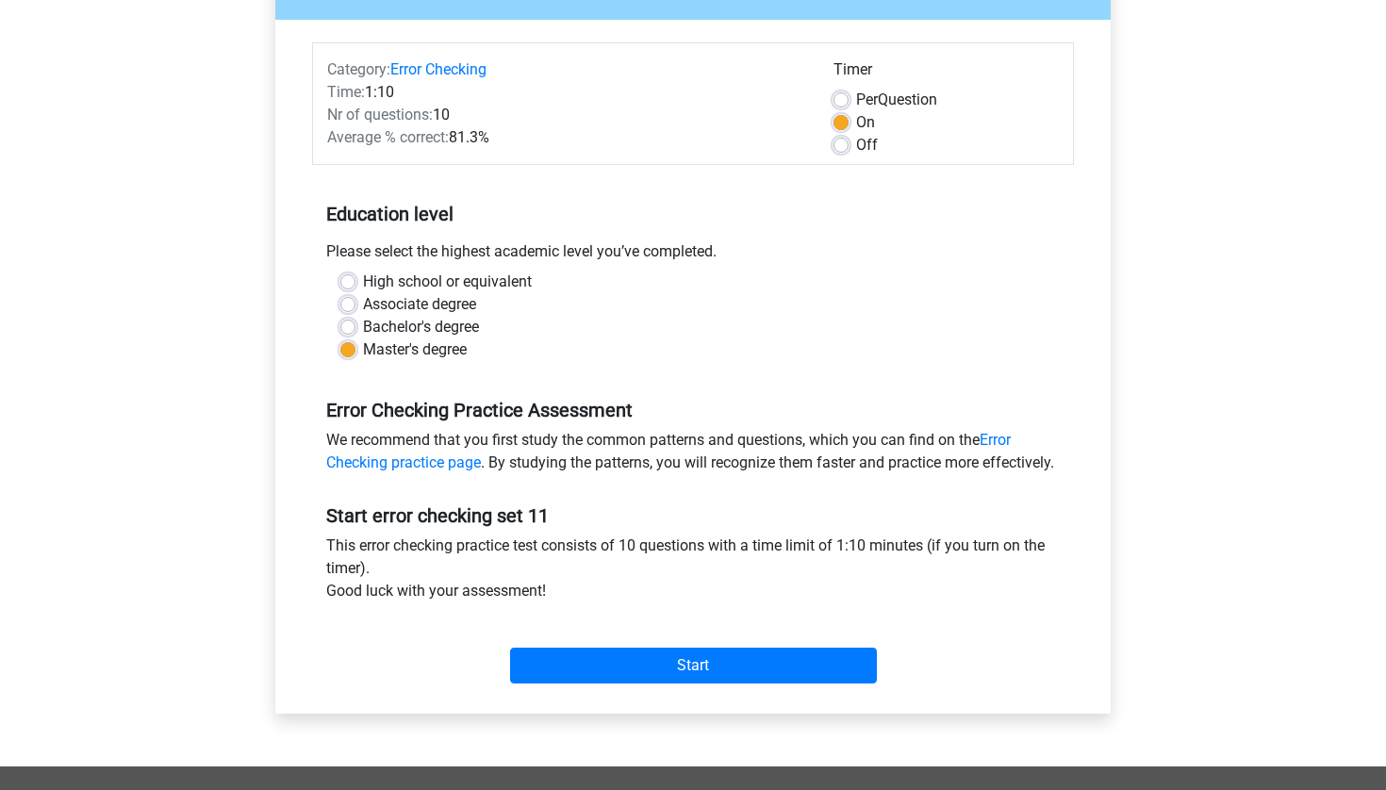
scroll to position [310, 0]
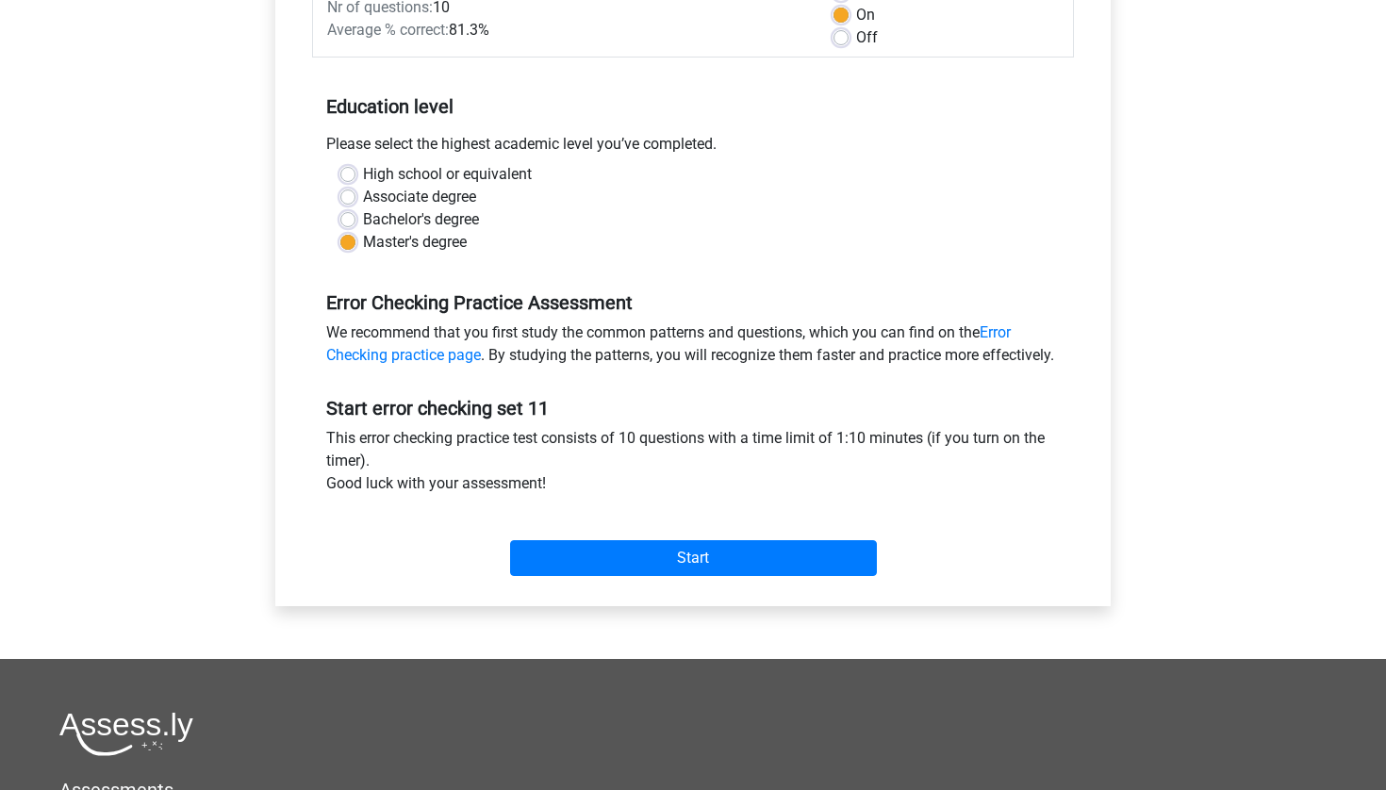
click at [682, 606] on div "Category: Error Checking Time: 1:10 Nr of questions: 10 Average % correct: 81.3…" at bounding box center [692, 259] width 807 height 694
click at [681, 572] on input "Start" at bounding box center [693, 558] width 367 height 36
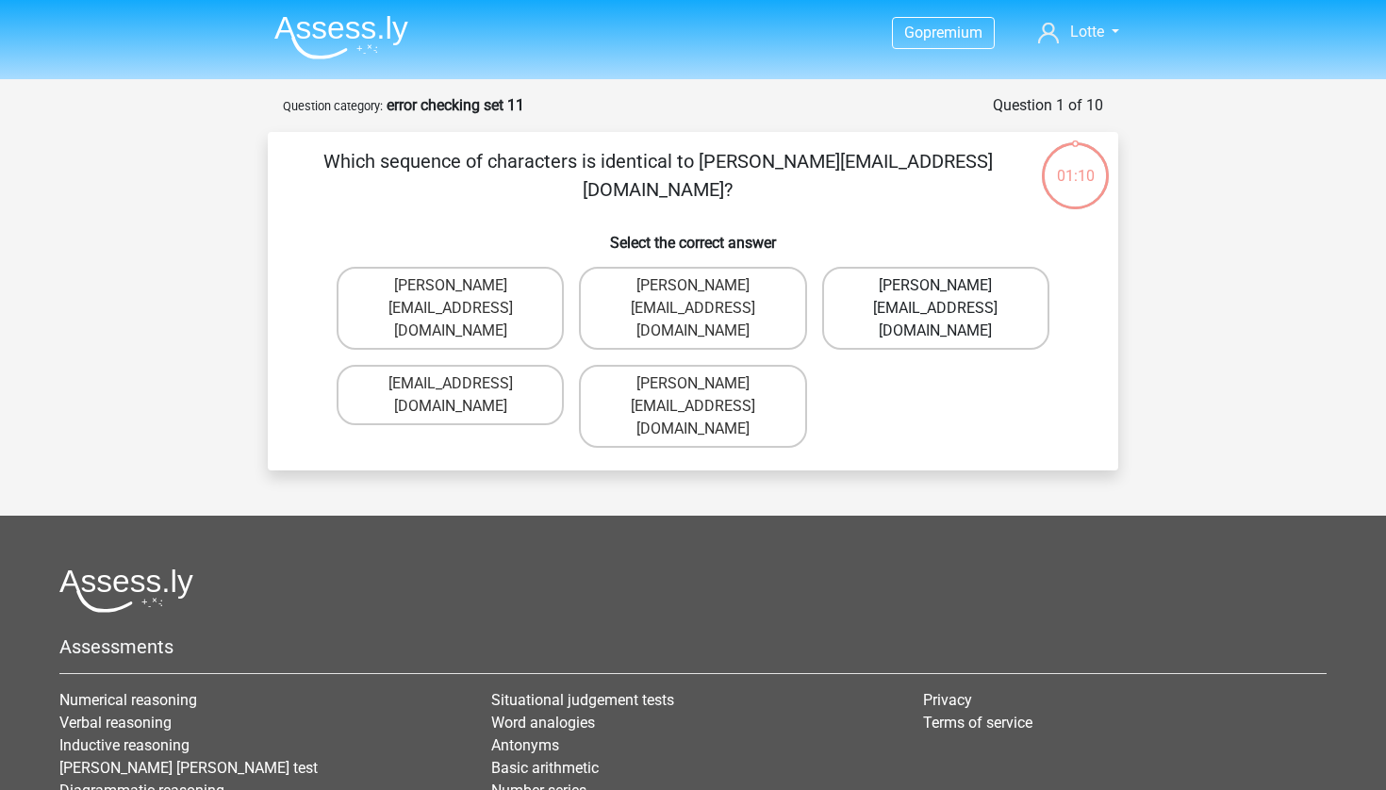
click at [925, 306] on label "[PERSON_NAME][EMAIL_ADDRESS][DOMAIN_NAME]" at bounding box center [935, 308] width 227 height 83
click at [935, 298] on input "[PERSON_NAME][EMAIL_ADDRESS][DOMAIN_NAME]" at bounding box center [941, 292] width 12 height 12
radio input "true"
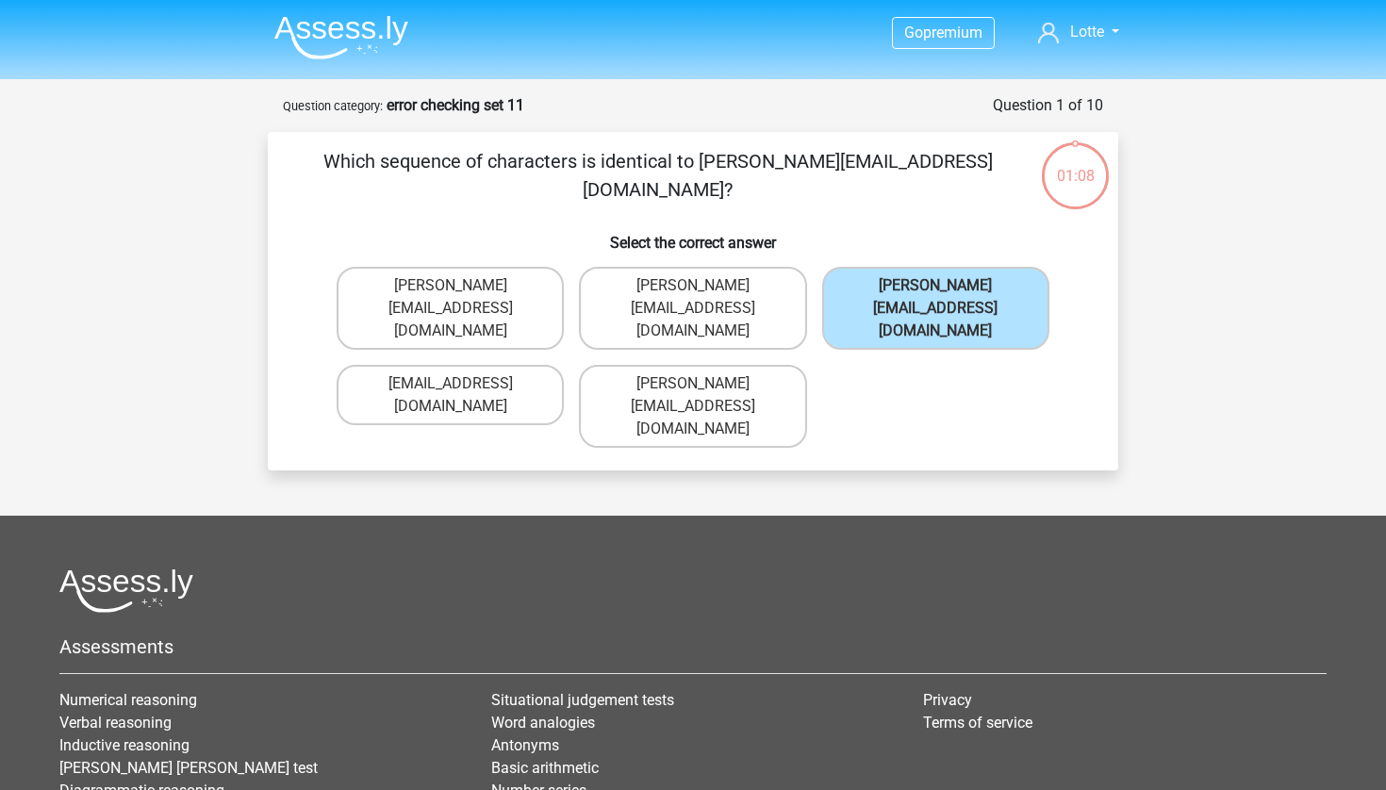
click at [300, 270] on div "George_Campbell@hot-mail.uk.co George_Campbell@hot-mail.uk.com George_Cambel@ho…" at bounding box center [693, 357] width 790 height 196
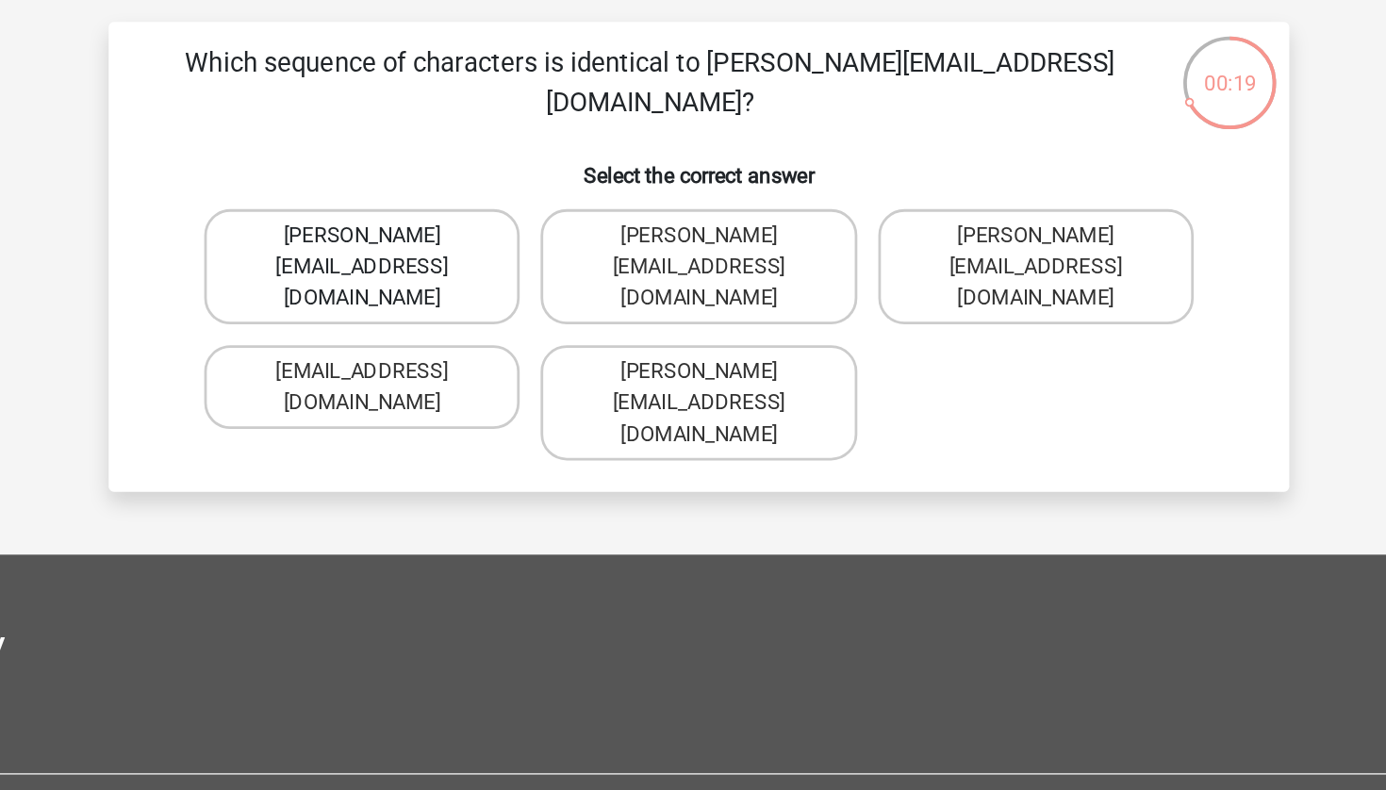
click at [337, 267] on label "[PERSON_NAME][EMAIL_ADDRESS][DOMAIN_NAME]" at bounding box center [450, 308] width 227 height 83
click at [451, 286] on input "[PERSON_NAME][EMAIL_ADDRESS][DOMAIN_NAME]" at bounding box center [457, 292] width 12 height 12
radio input "true"
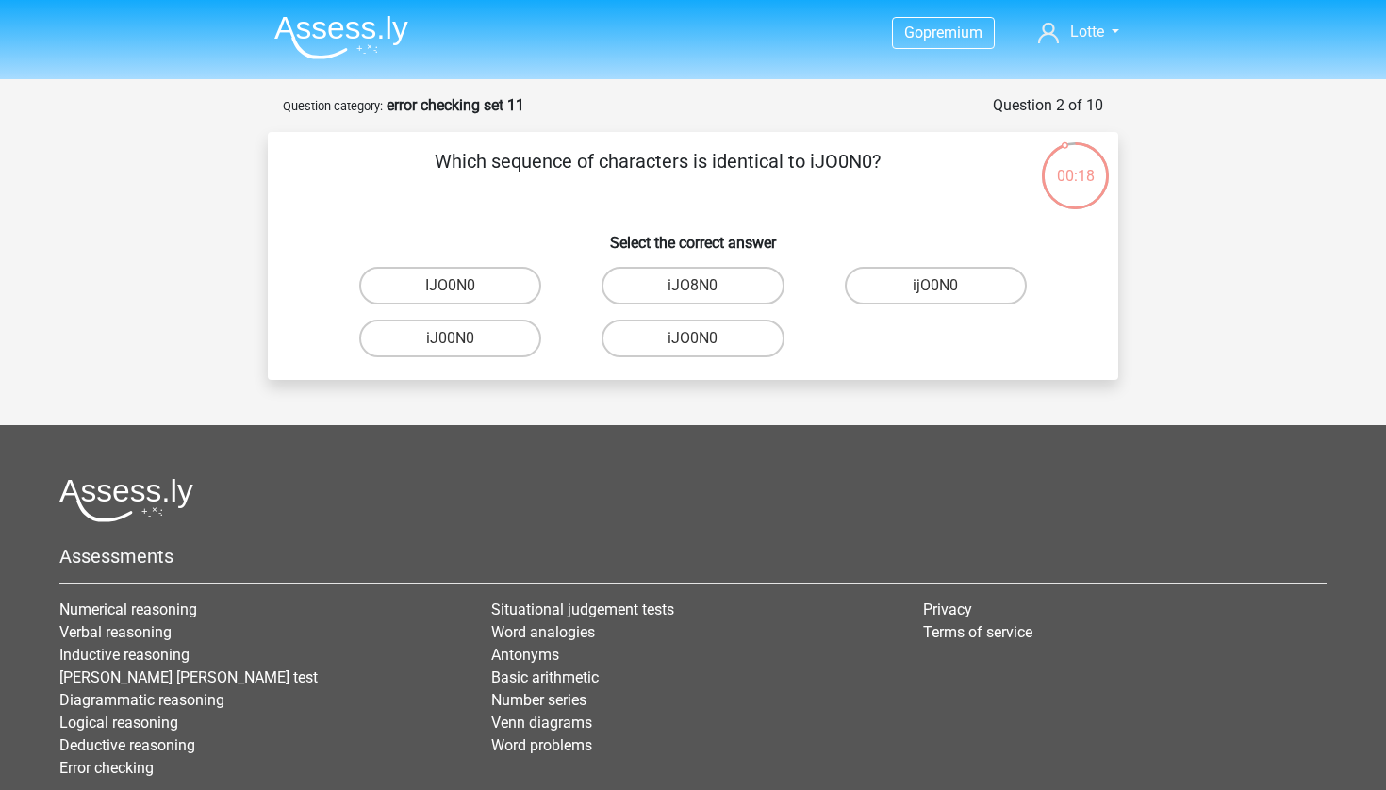
scroll to position [0, 195]
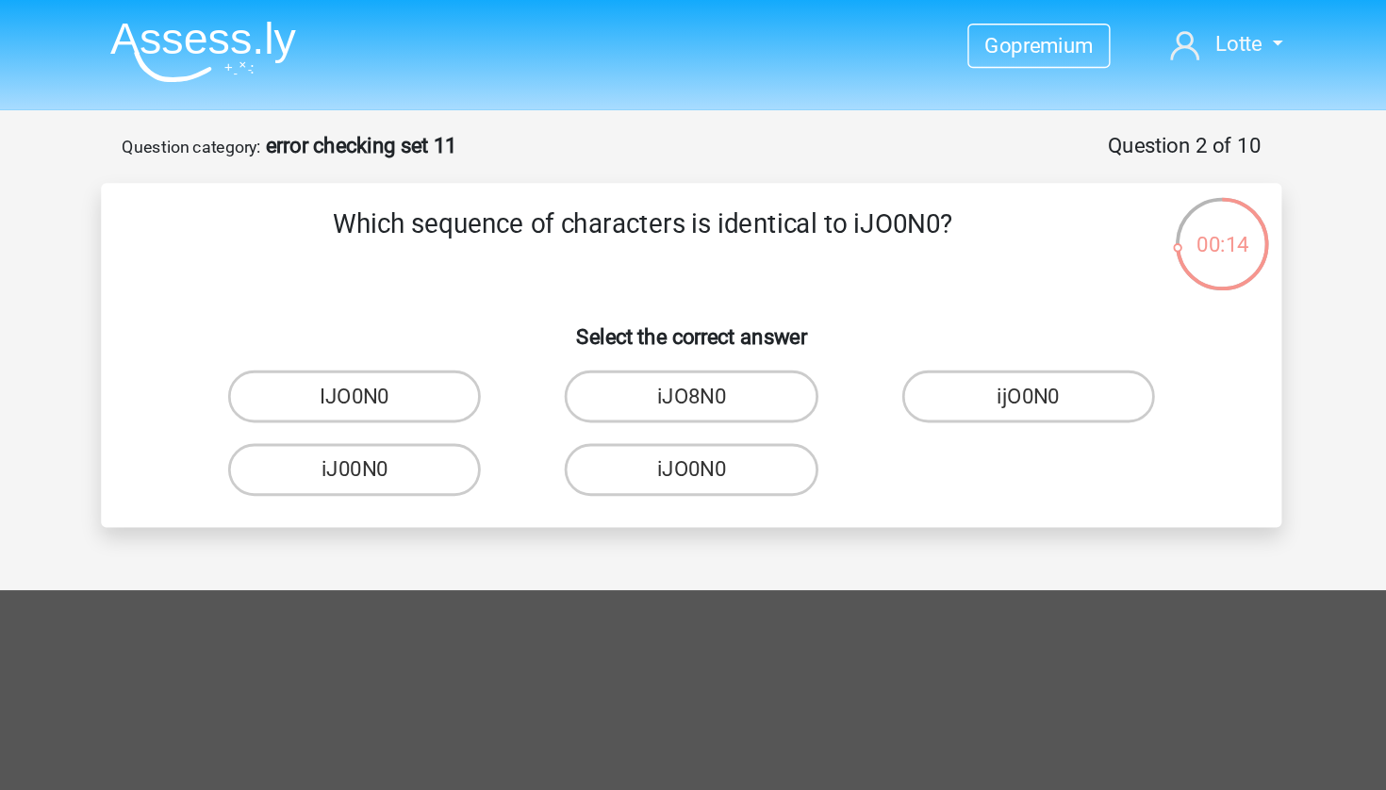
click at [451, 342] on input "iJ00N0" at bounding box center [457, 344] width 12 height 12
radio input "true"
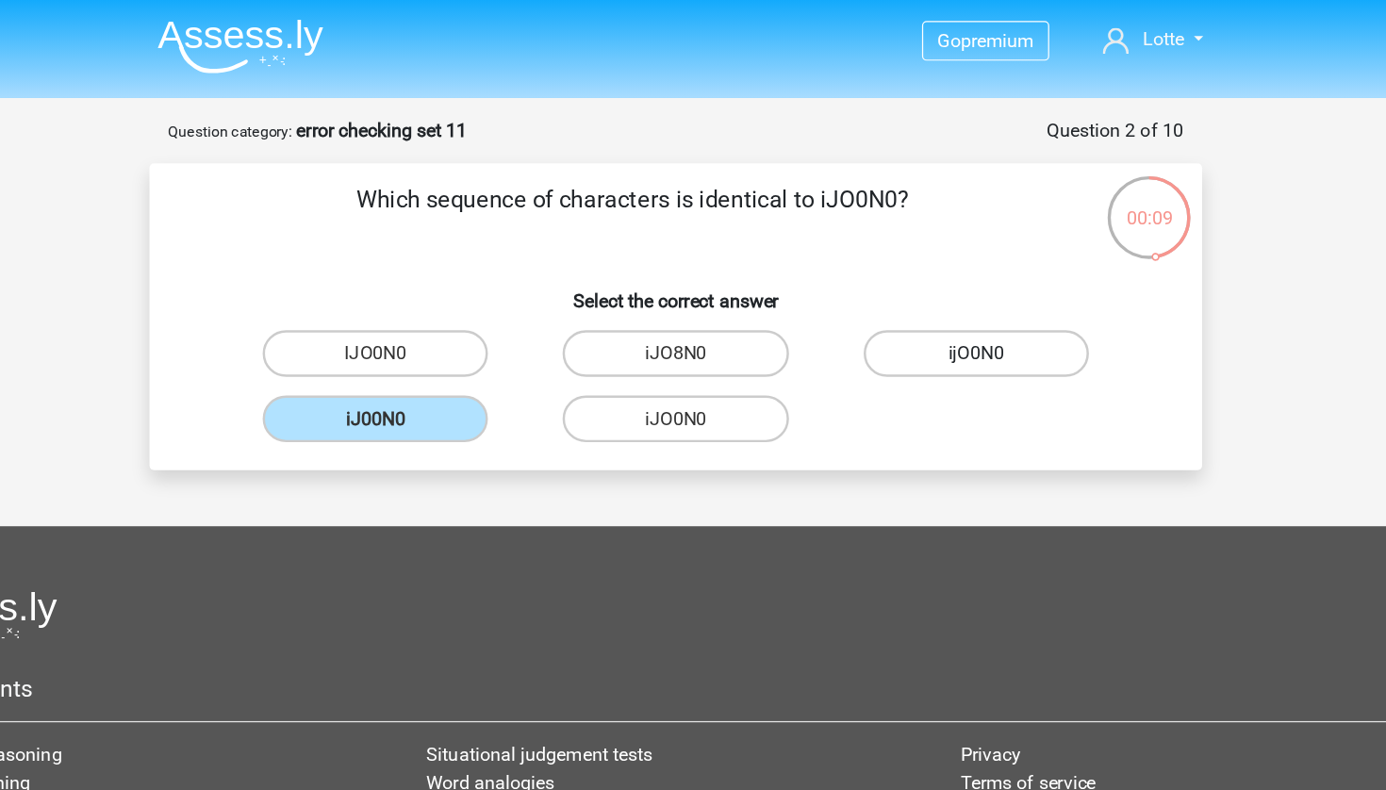
click at [845, 290] on label "ijO0N0" at bounding box center [936, 286] width 182 height 38
click at [935, 290] on input "ijO0N0" at bounding box center [941, 292] width 12 height 12
radio input "true"
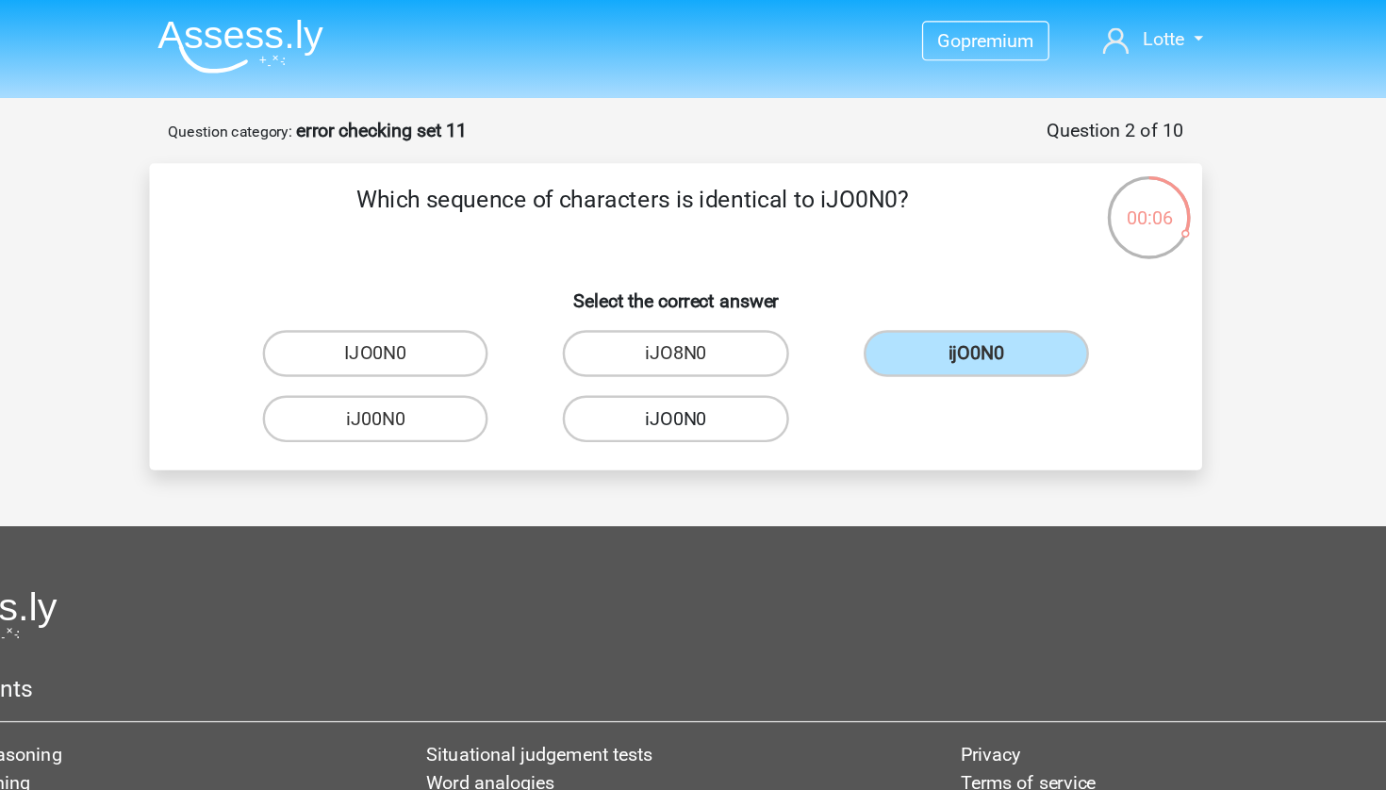
click at [602, 344] on label "iJO0N0" at bounding box center [693, 339] width 182 height 38
click at [693, 344] on input "iJO0N0" at bounding box center [699, 344] width 12 height 12
radio input "true"
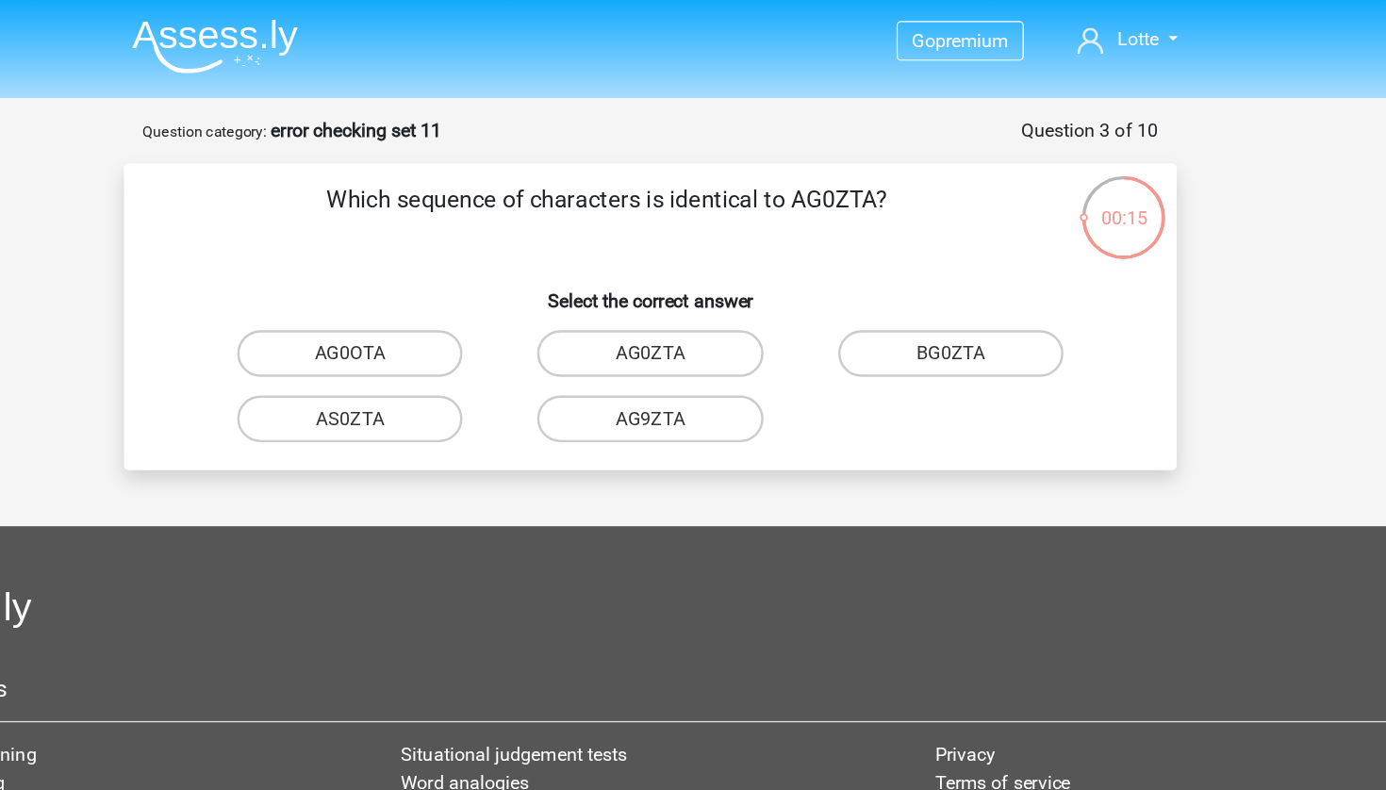
click at [693, 288] on input "AG0ZTA" at bounding box center [699, 292] width 12 height 12
radio input "true"
drag, startPoint x: 639, startPoint y: 170, endPoint x: 750, endPoint y: 170, distance: 110.3
click at [750, 170] on p "Which sequence of characters is identical to AG0ZTA?" at bounding box center [657, 175] width 719 height 57
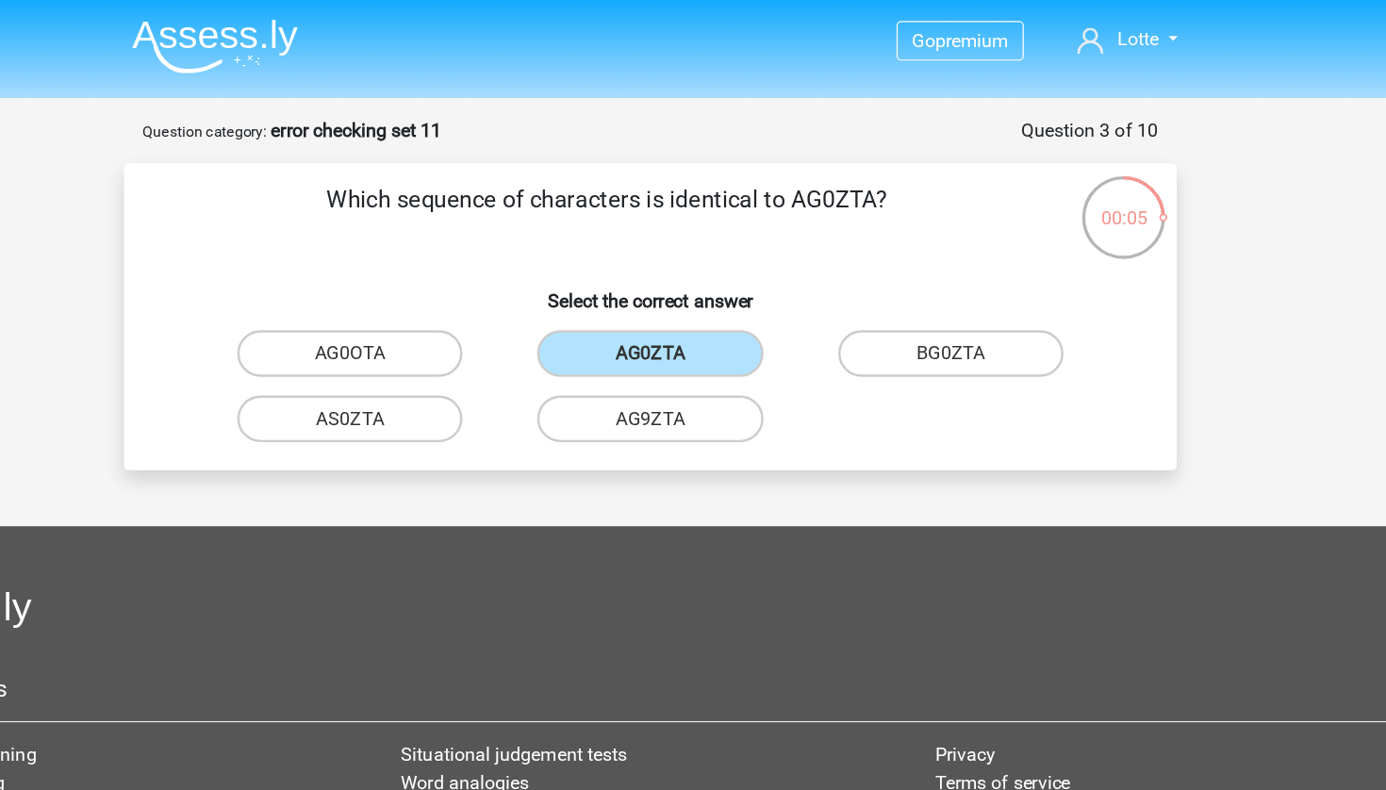
click at [750, 170] on p "Which sequence of characters is identical to AG0ZTA?" at bounding box center [657, 175] width 719 height 57
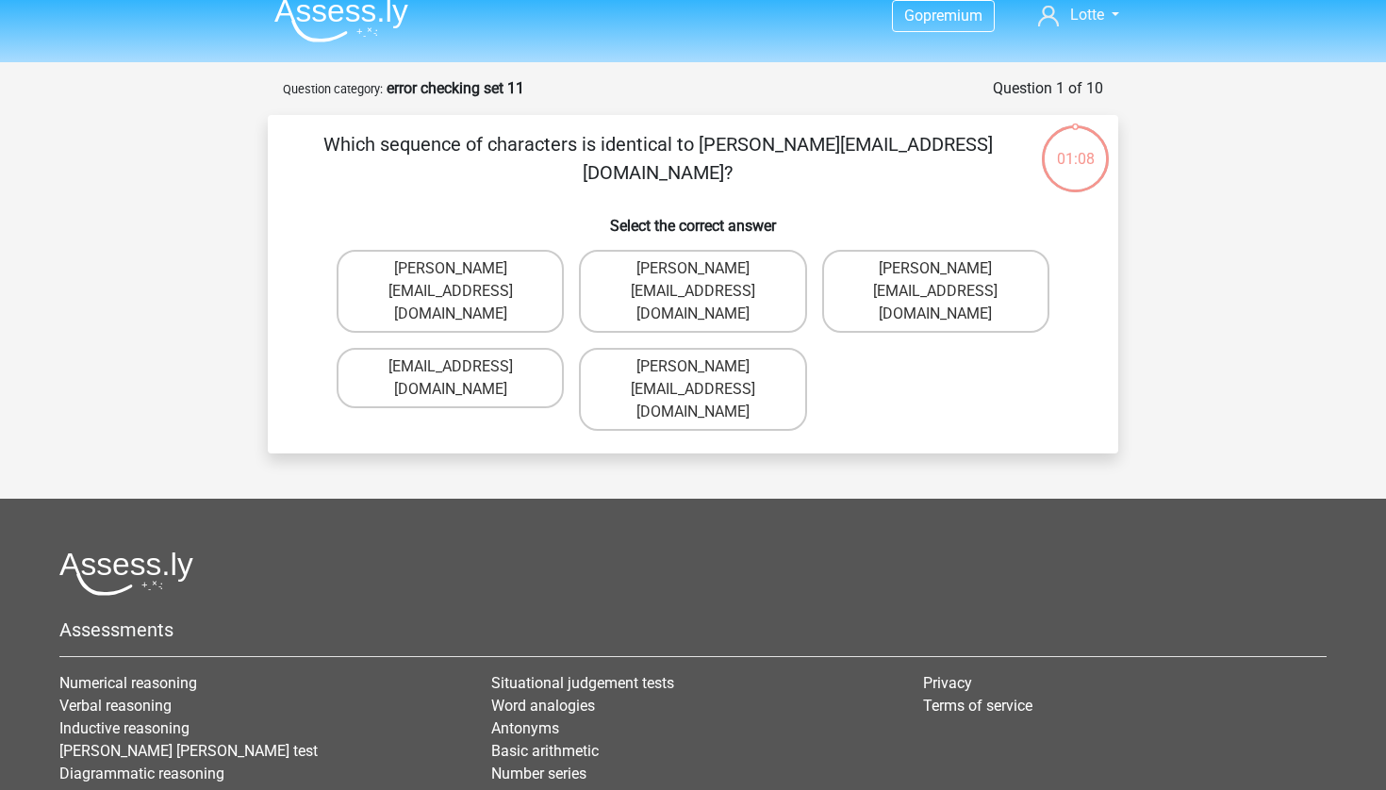
scroll to position [14, 0]
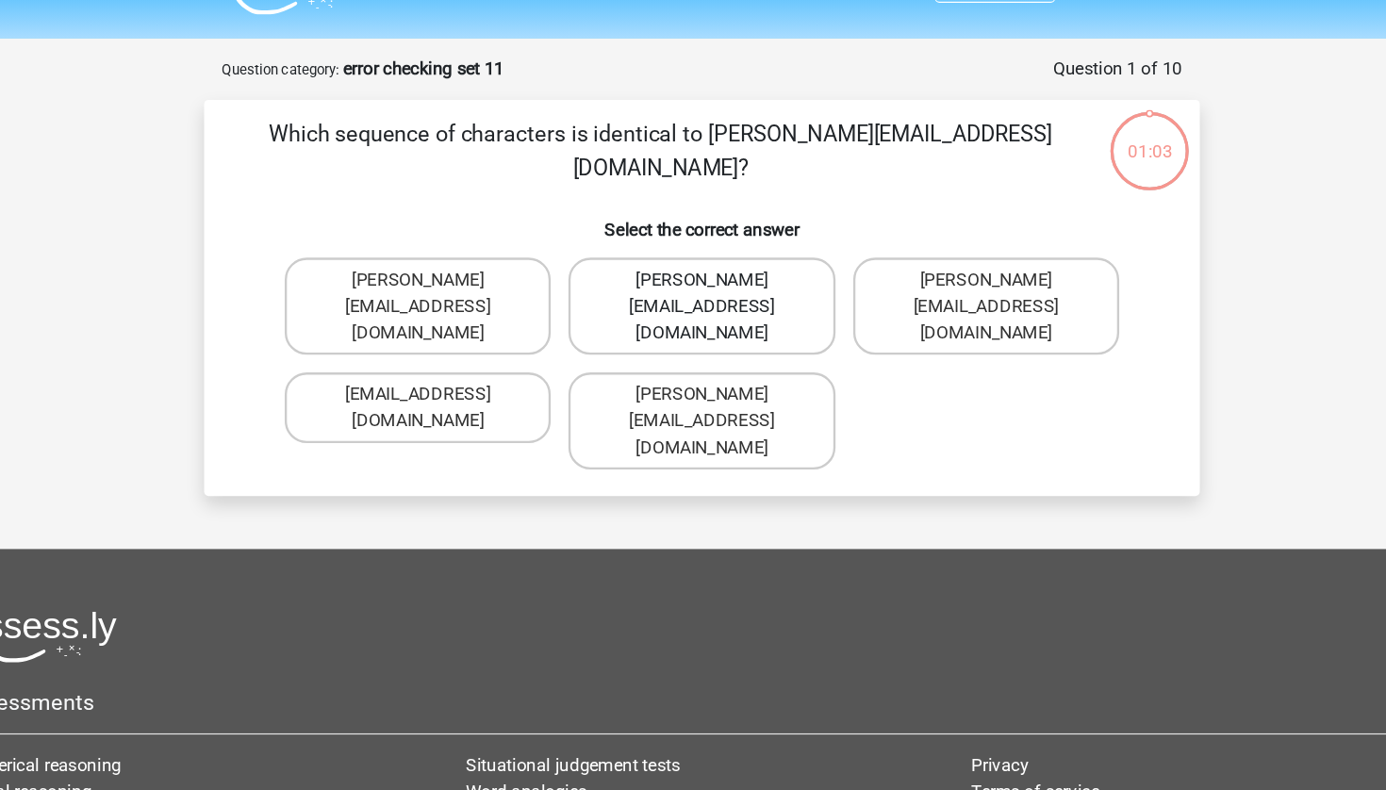
click at [595, 262] on label "[PERSON_NAME][EMAIL_ADDRESS][DOMAIN_NAME]" at bounding box center [692, 294] width 227 height 83
click at [693, 272] on input "[PERSON_NAME][EMAIL_ADDRESS][DOMAIN_NAME]" at bounding box center [699, 278] width 12 height 12
radio input "true"
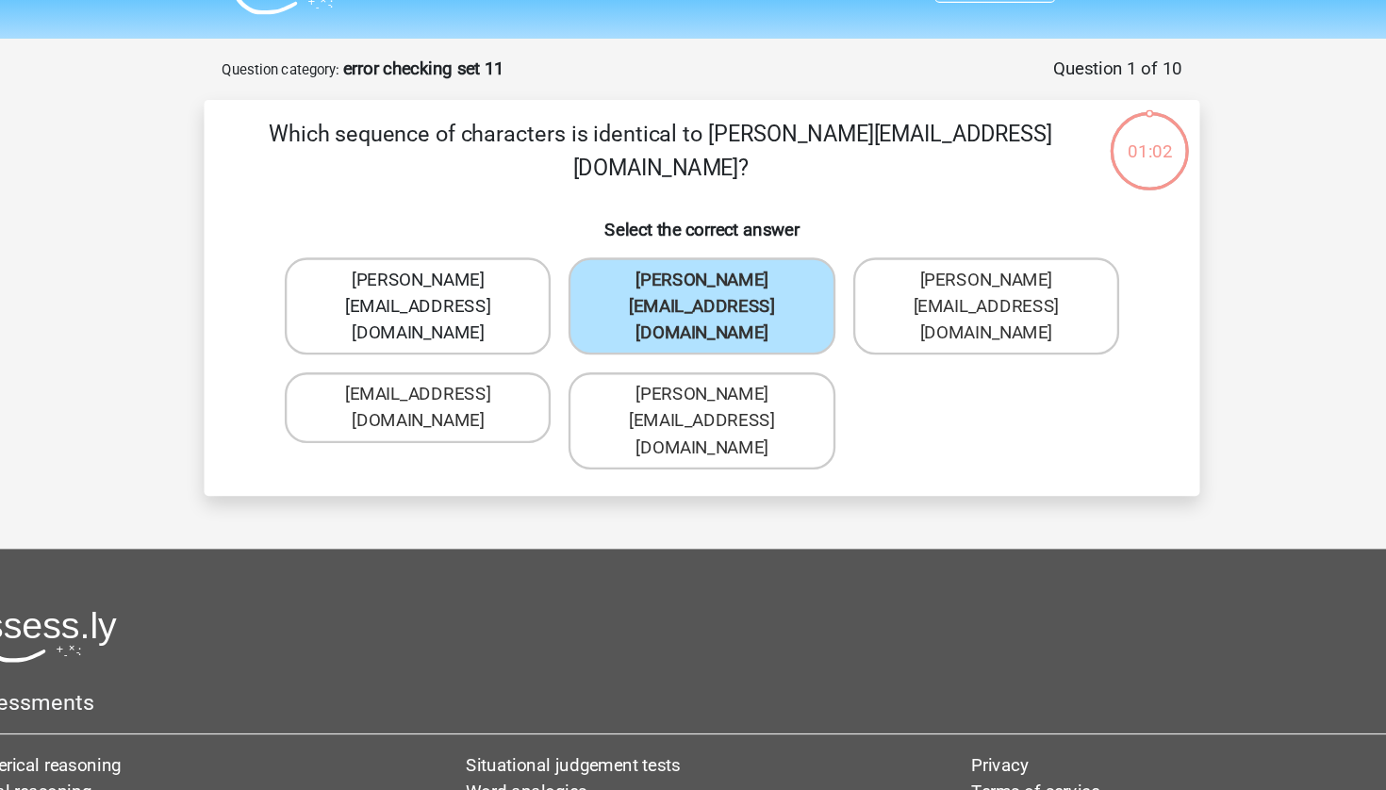
click at [431, 272] on label "[PERSON_NAME][EMAIL_ADDRESS][DOMAIN_NAME]" at bounding box center [450, 294] width 227 height 83
click at [451, 272] on input "[PERSON_NAME][EMAIL_ADDRESS][DOMAIN_NAME]" at bounding box center [457, 278] width 12 height 12
radio input "true"
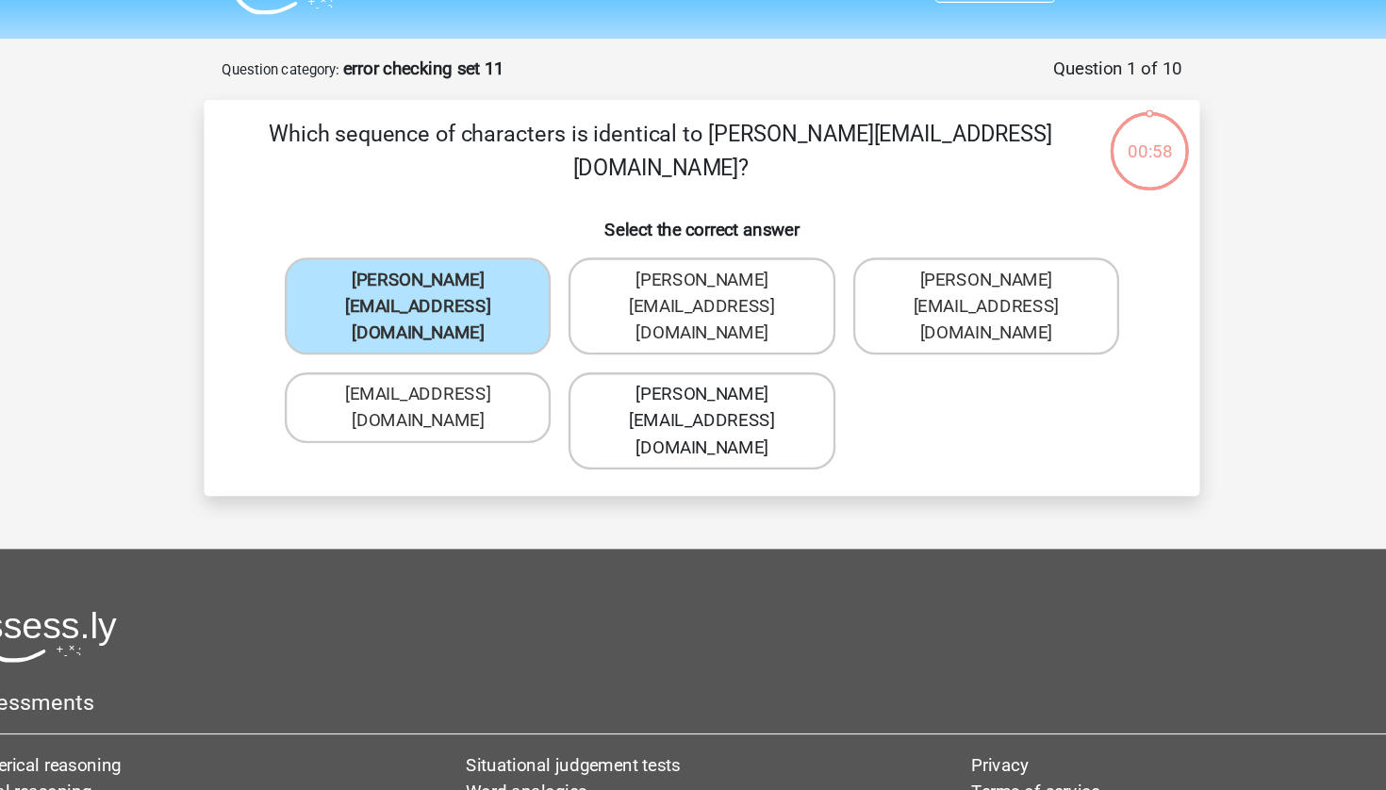
scroll to position [0, 0]
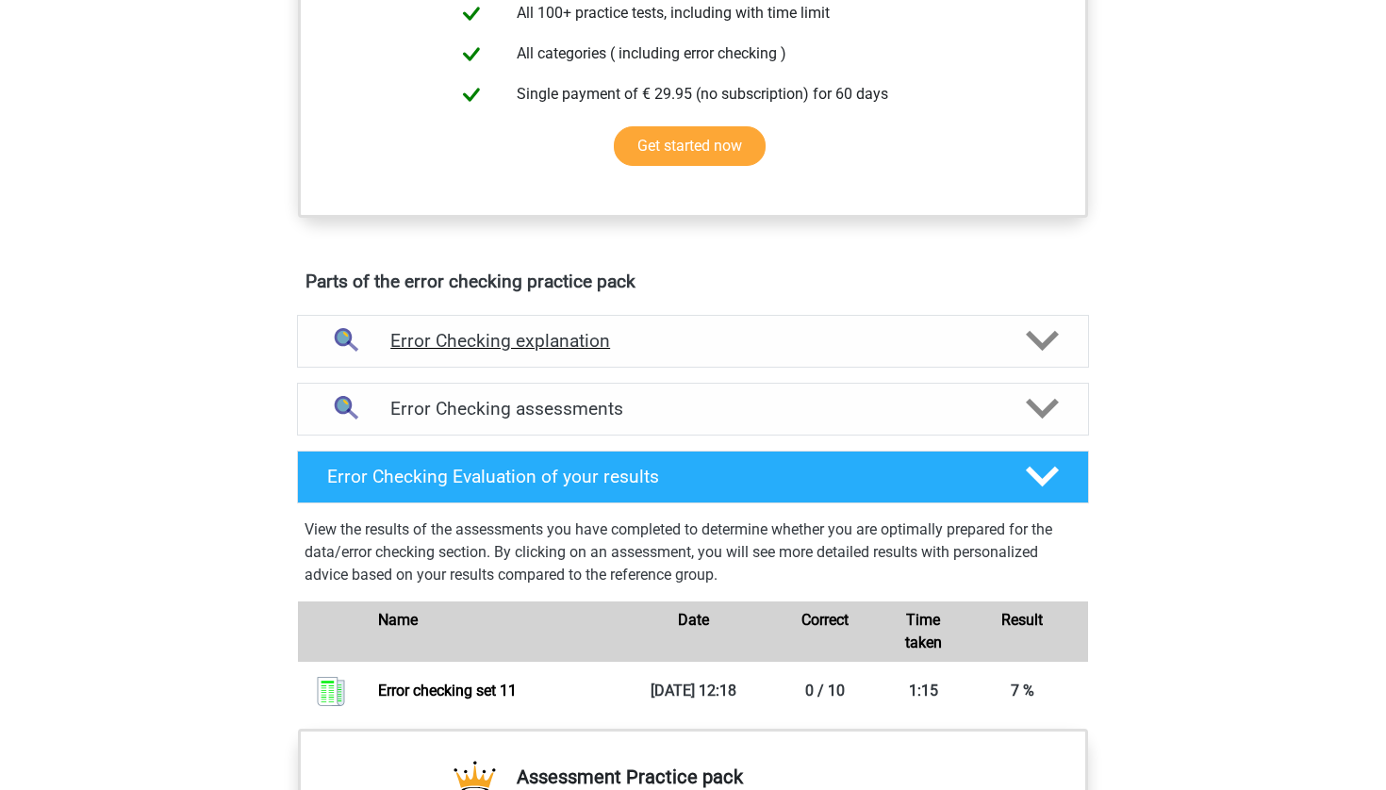
scroll to position [880, 0]
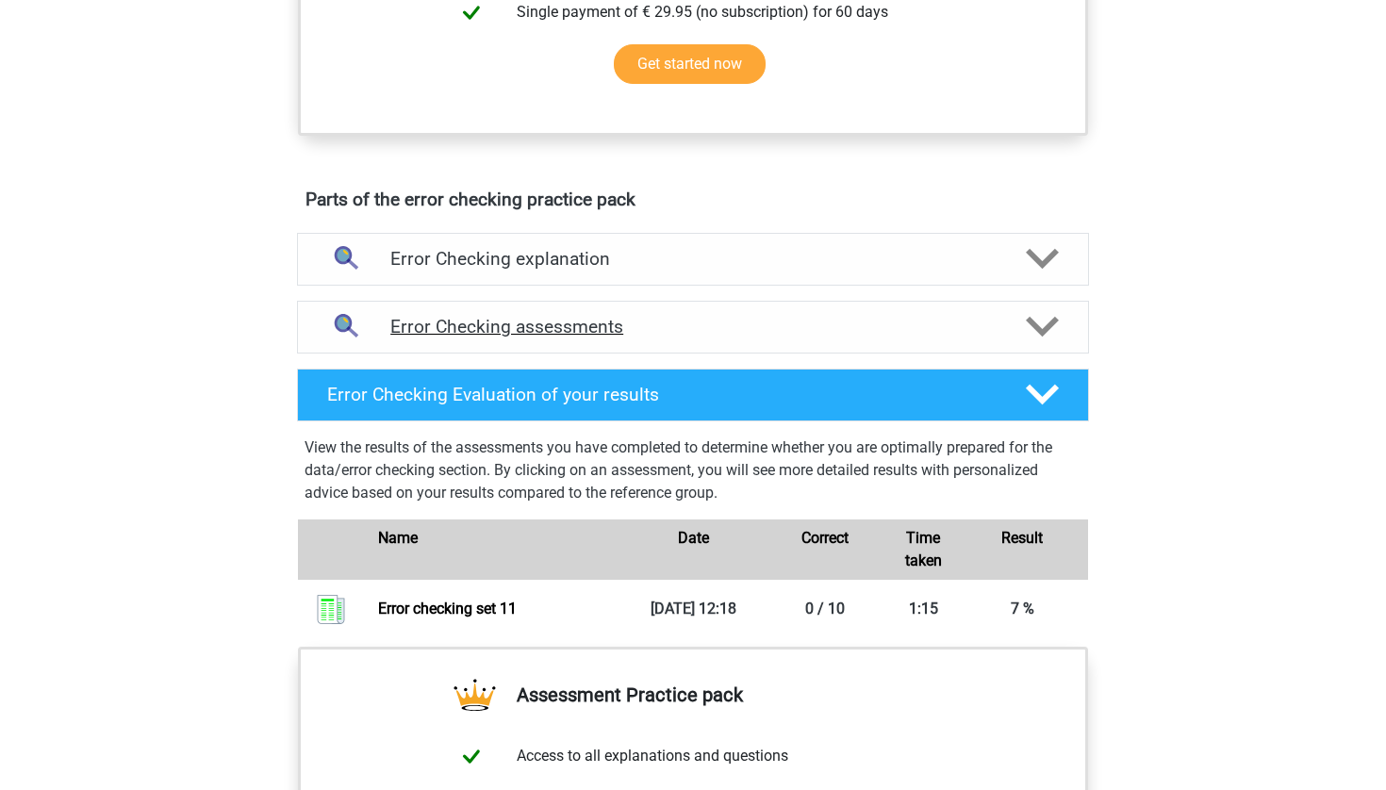
click at [586, 326] on h4 "Error Checking assessments" at bounding box center [692, 327] width 605 height 22
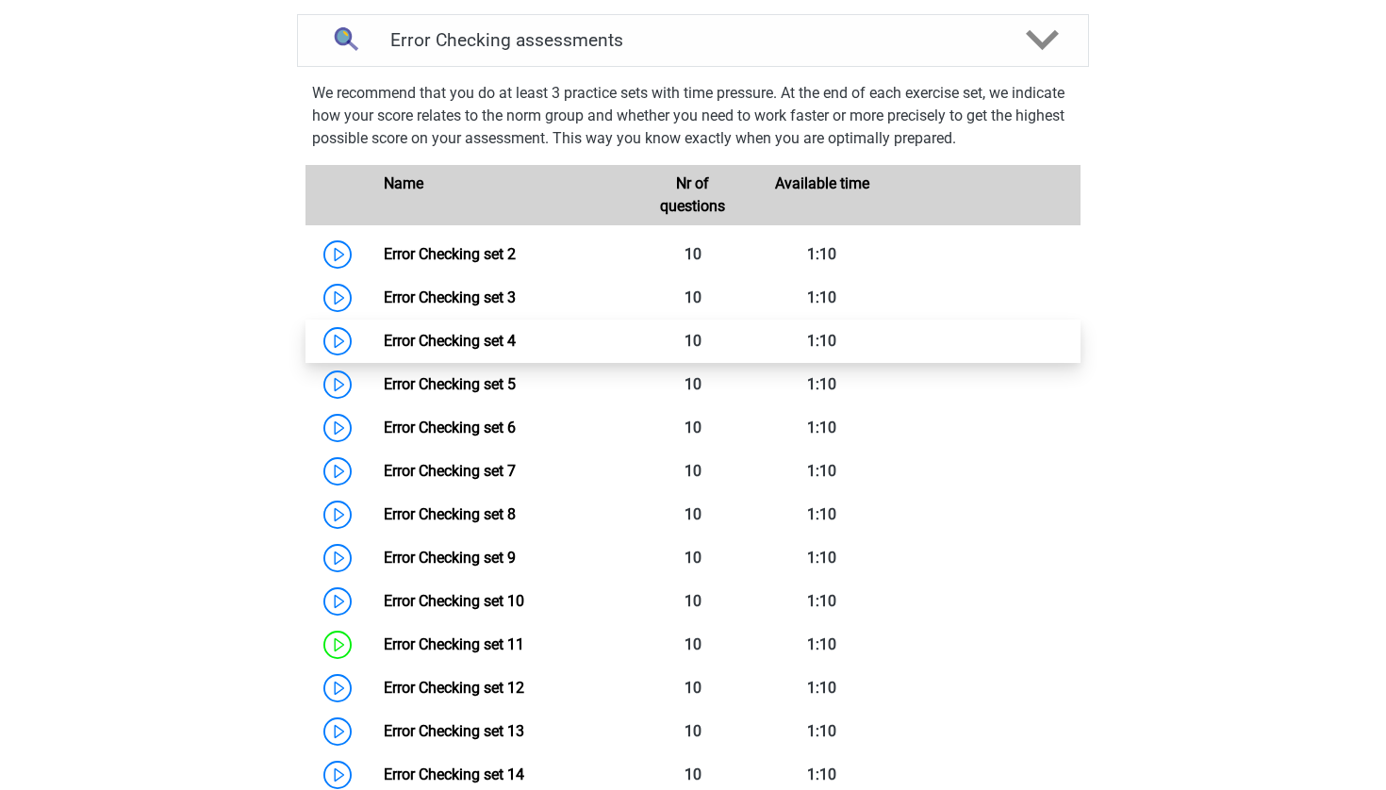
scroll to position [1413, 0]
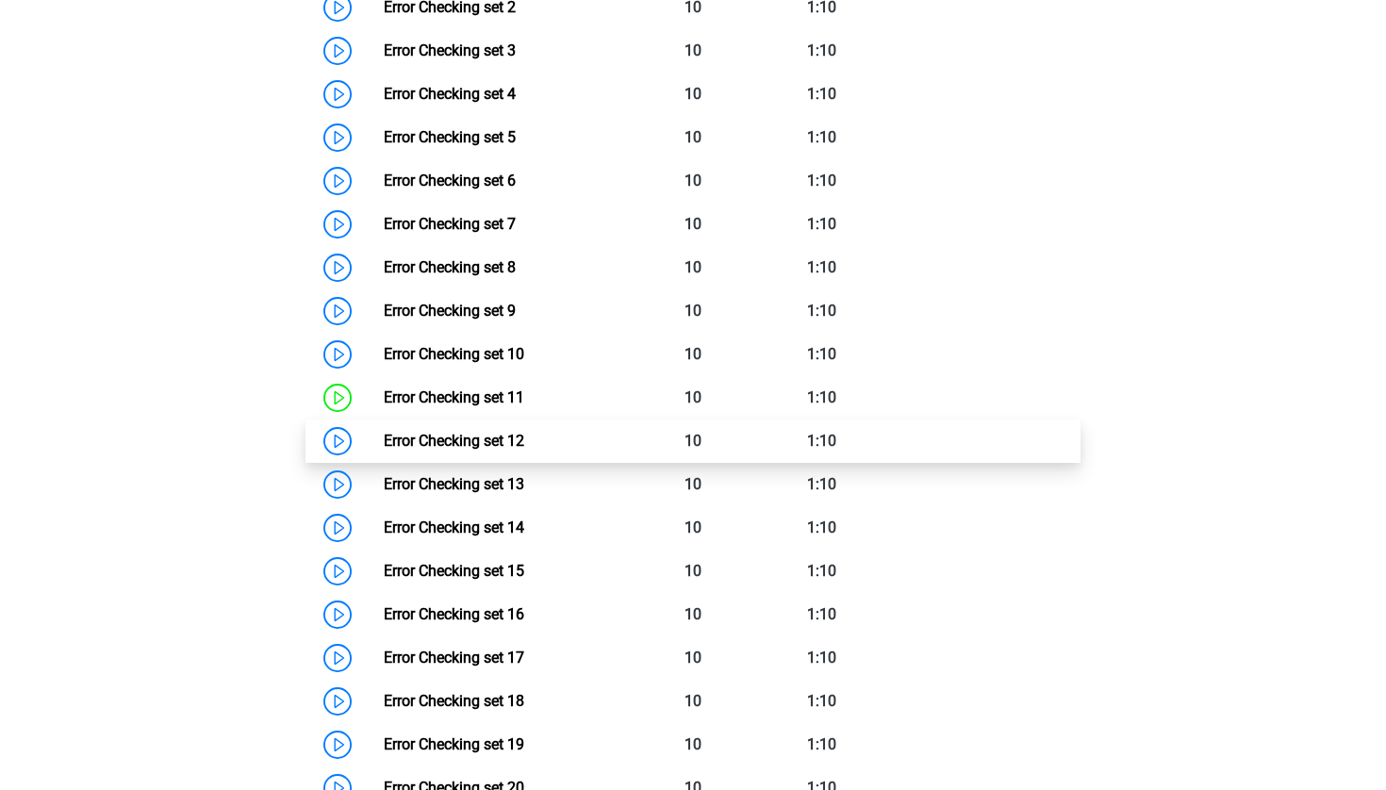
click at [384, 447] on link "Error Checking set 12" at bounding box center [454, 441] width 140 height 18
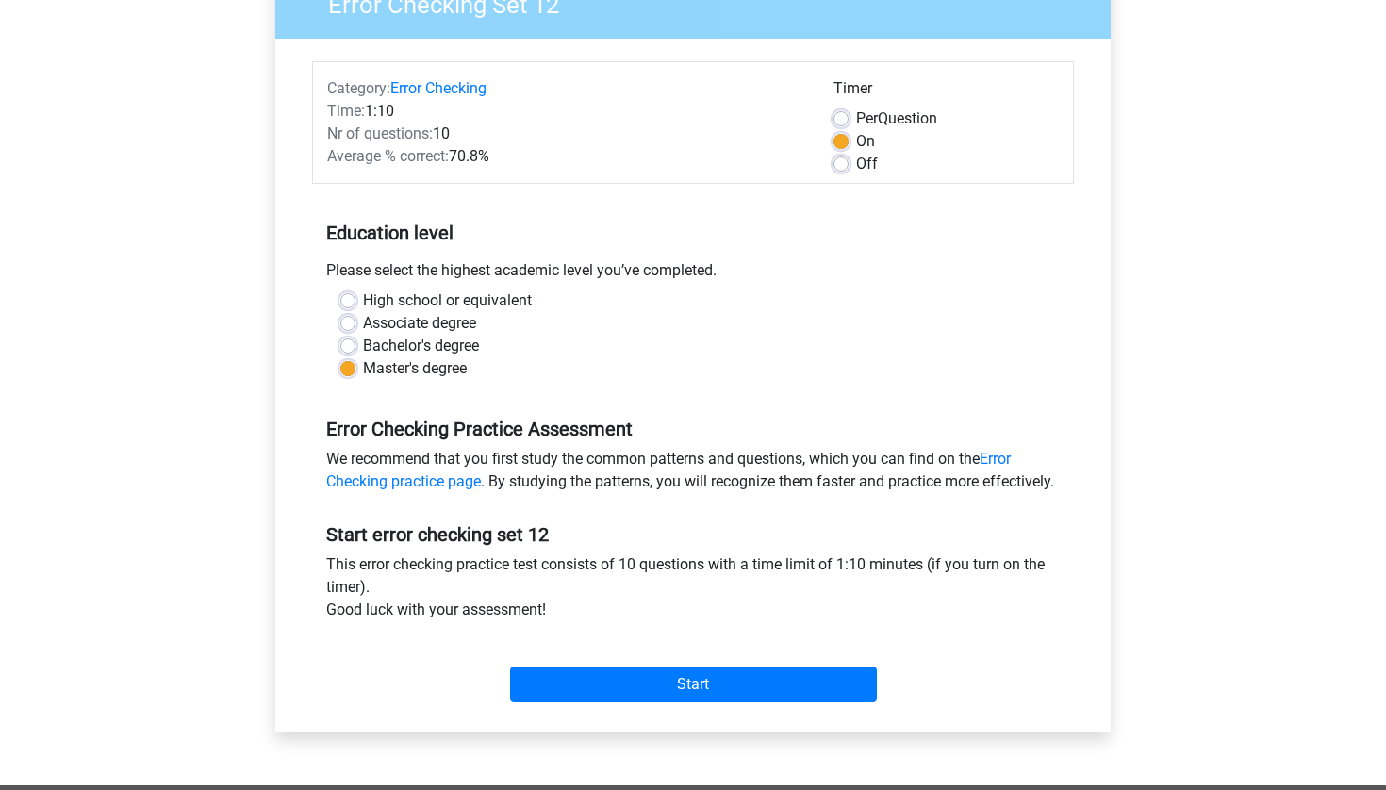
scroll to position [289, 0]
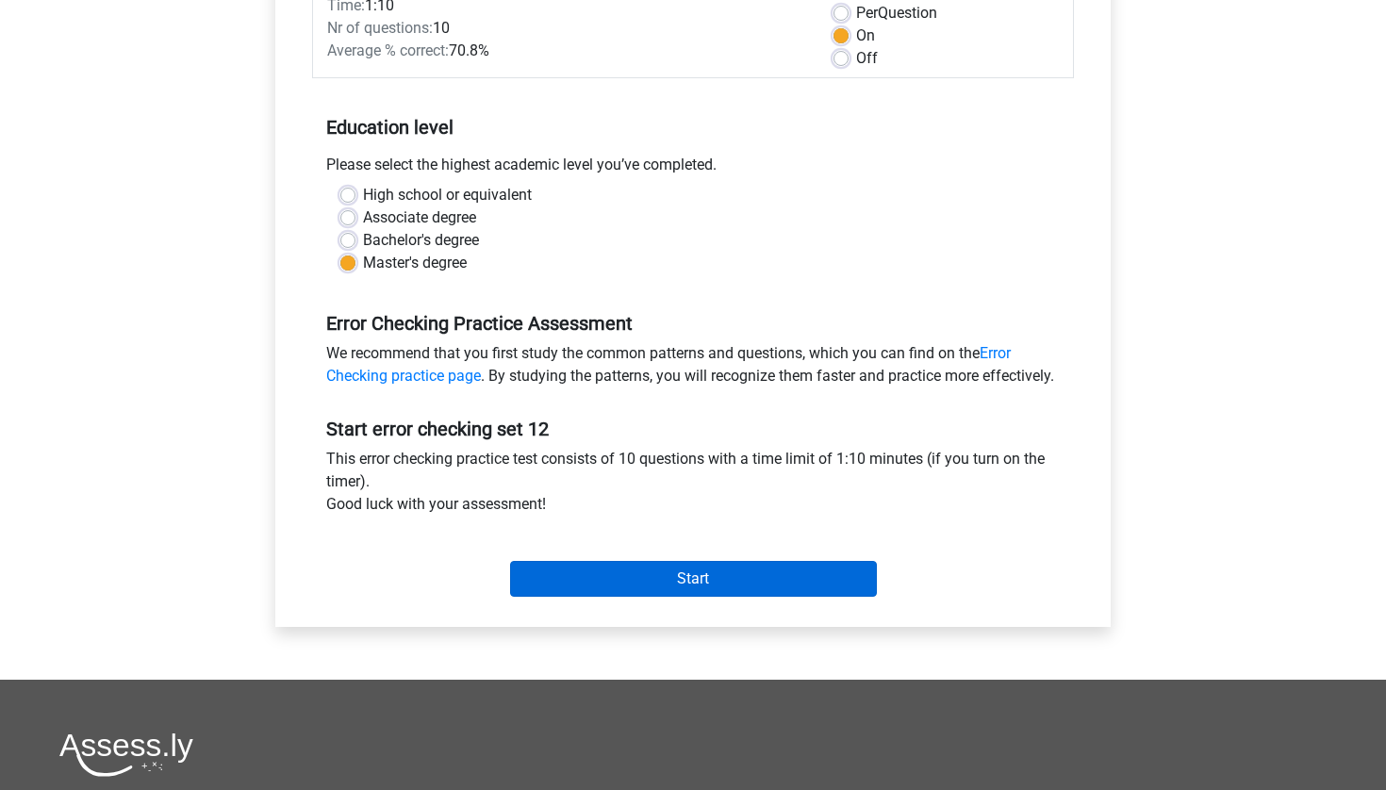
click at [620, 597] on input "Start" at bounding box center [693, 579] width 367 height 36
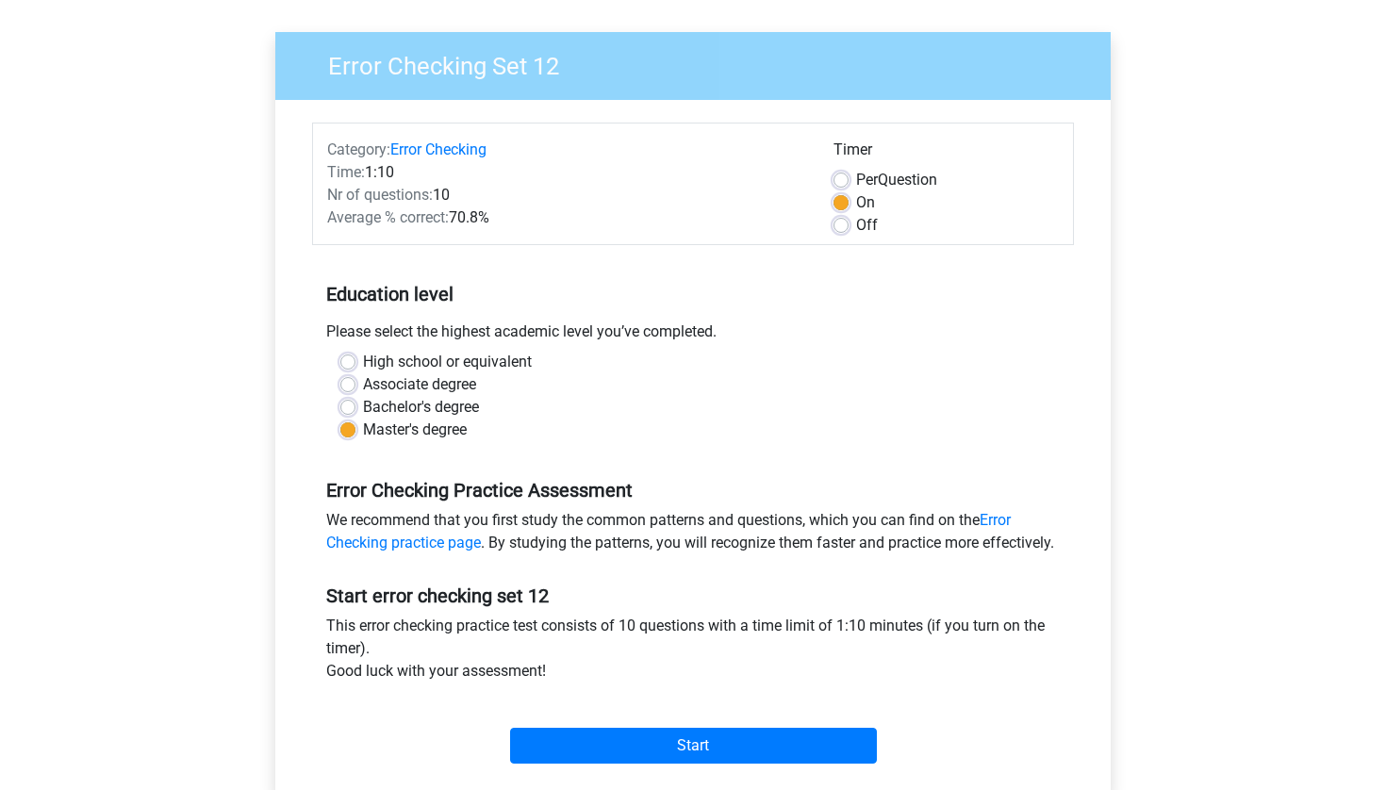
scroll to position [126, 0]
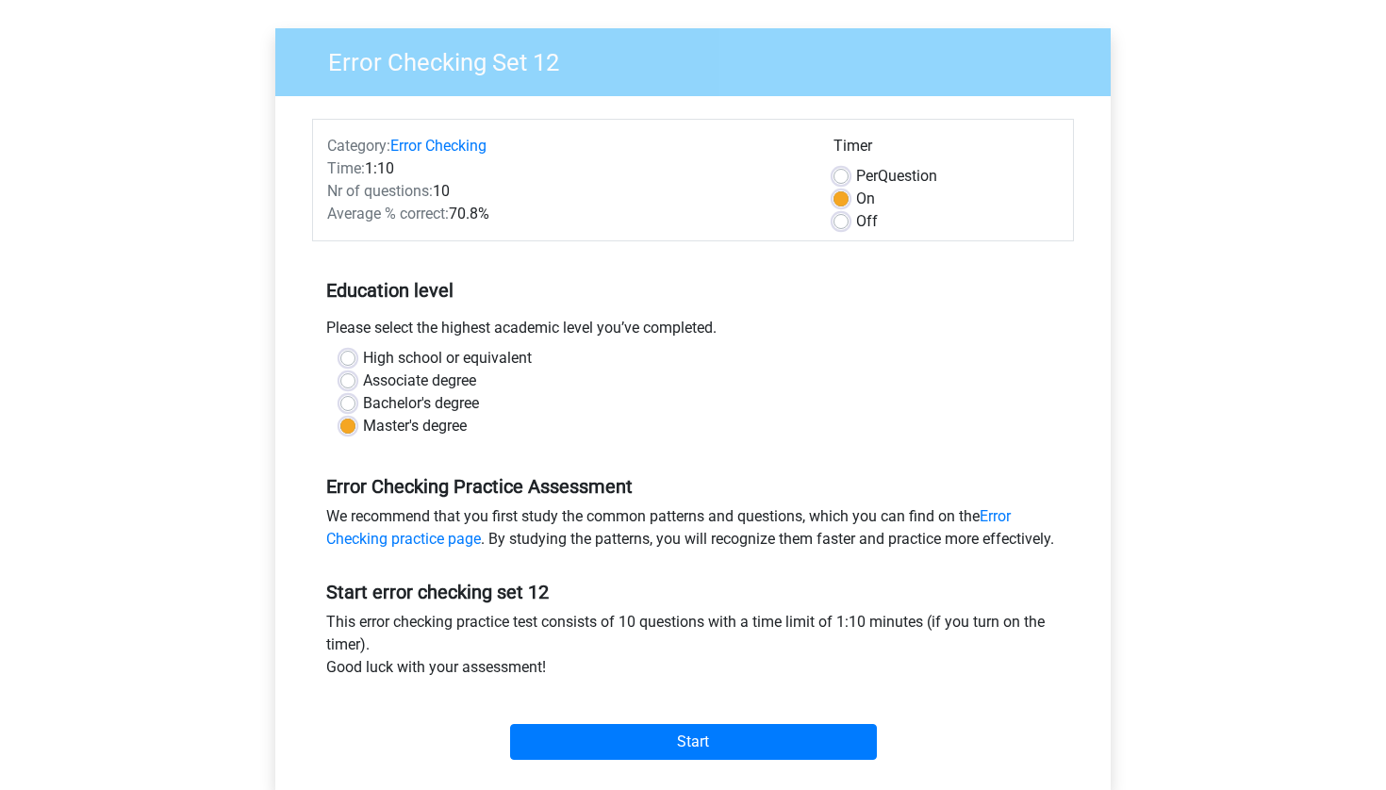
click at [856, 178] on label "Per Question" at bounding box center [896, 176] width 81 height 23
click at [843, 178] on input "Per Question" at bounding box center [840, 174] width 15 height 19
radio input "true"
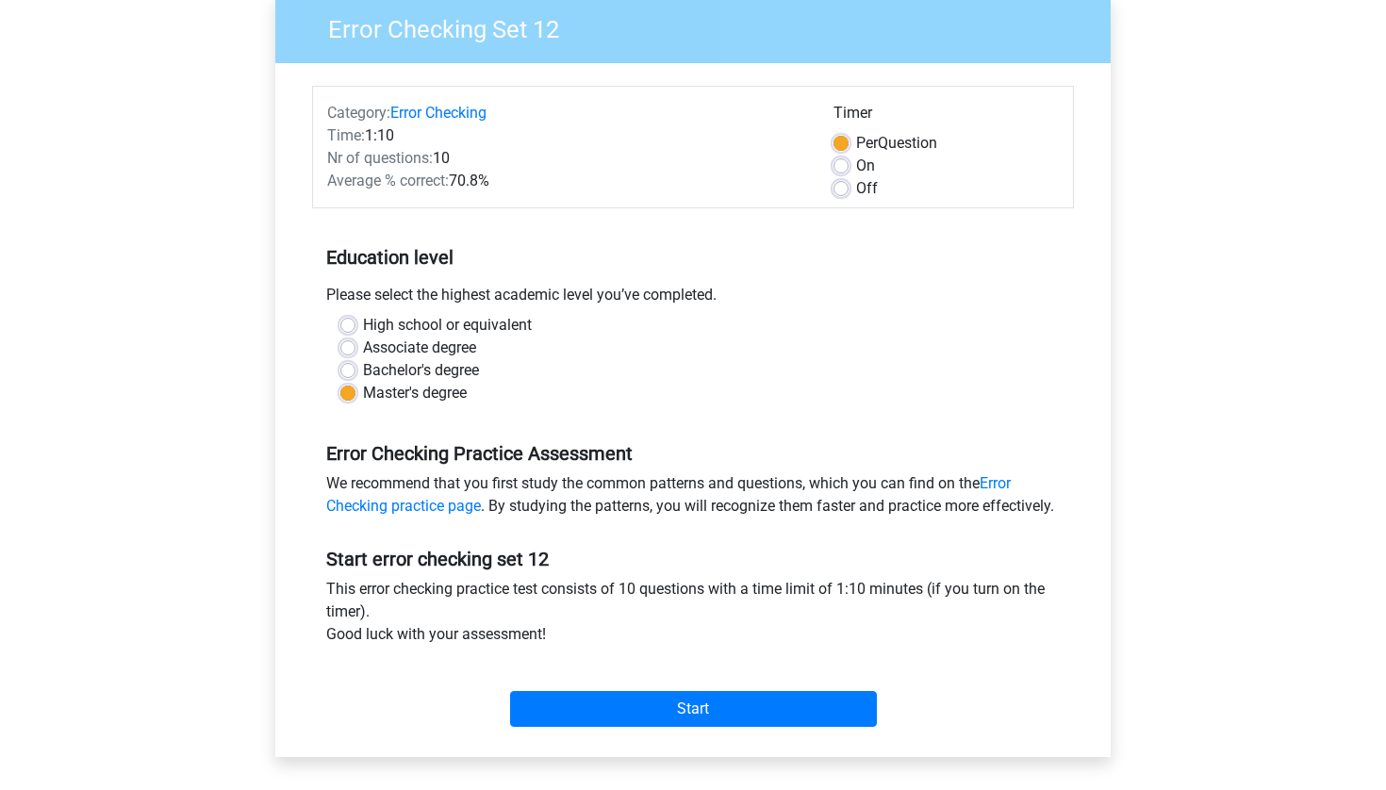
scroll to position [171, 0]
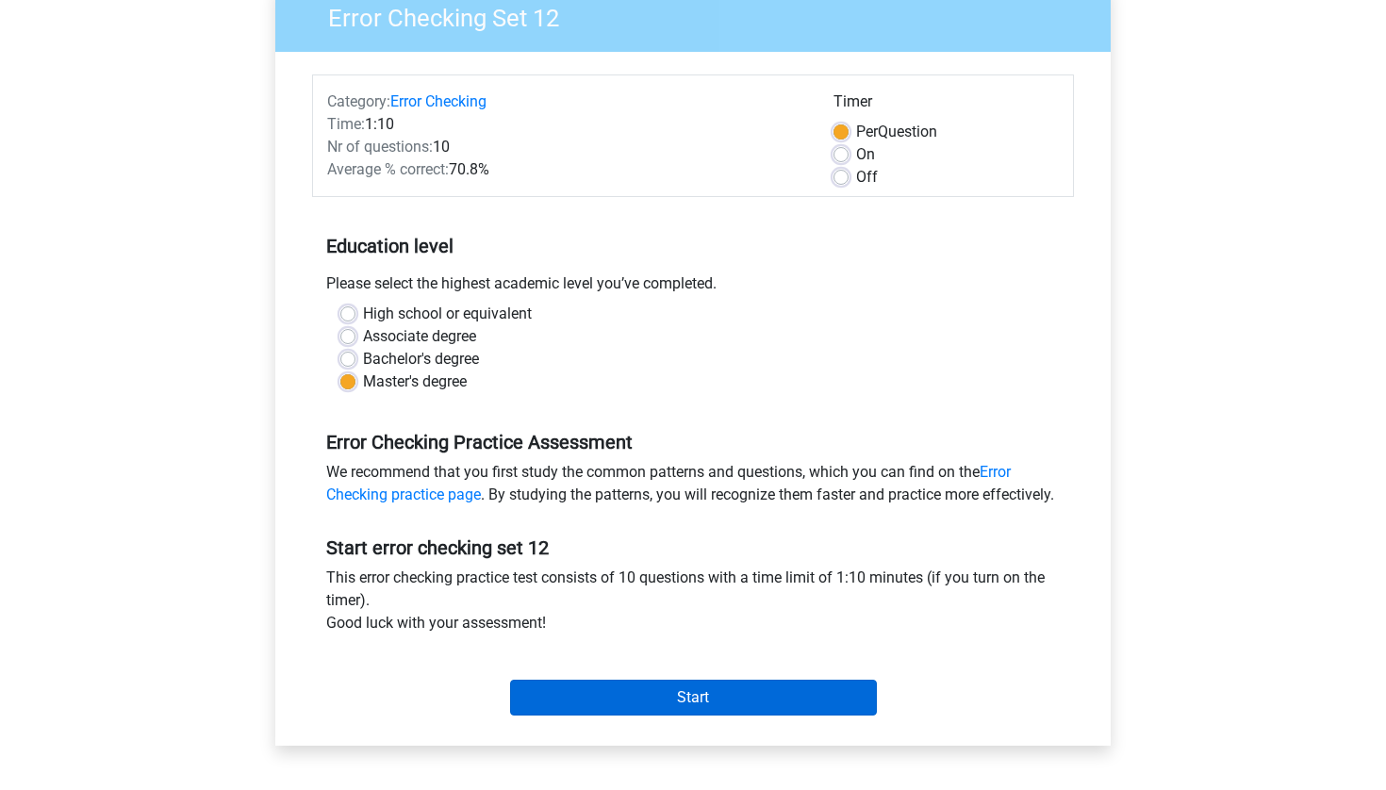
click at [640, 716] on input "Start" at bounding box center [693, 698] width 367 height 36
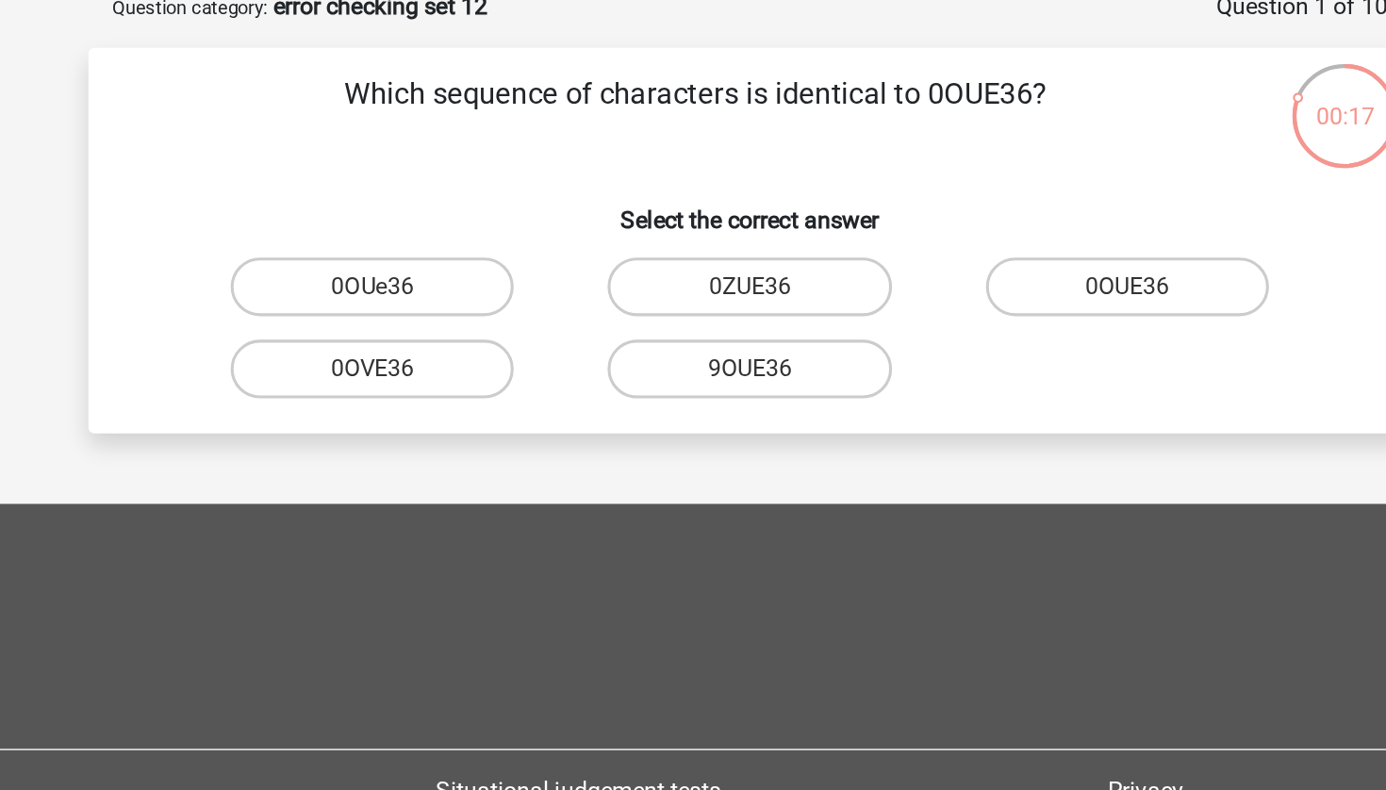
click at [451, 286] on input "0OUe36" at bounding box center [457, 292] width 12 height 12
radio input "true"
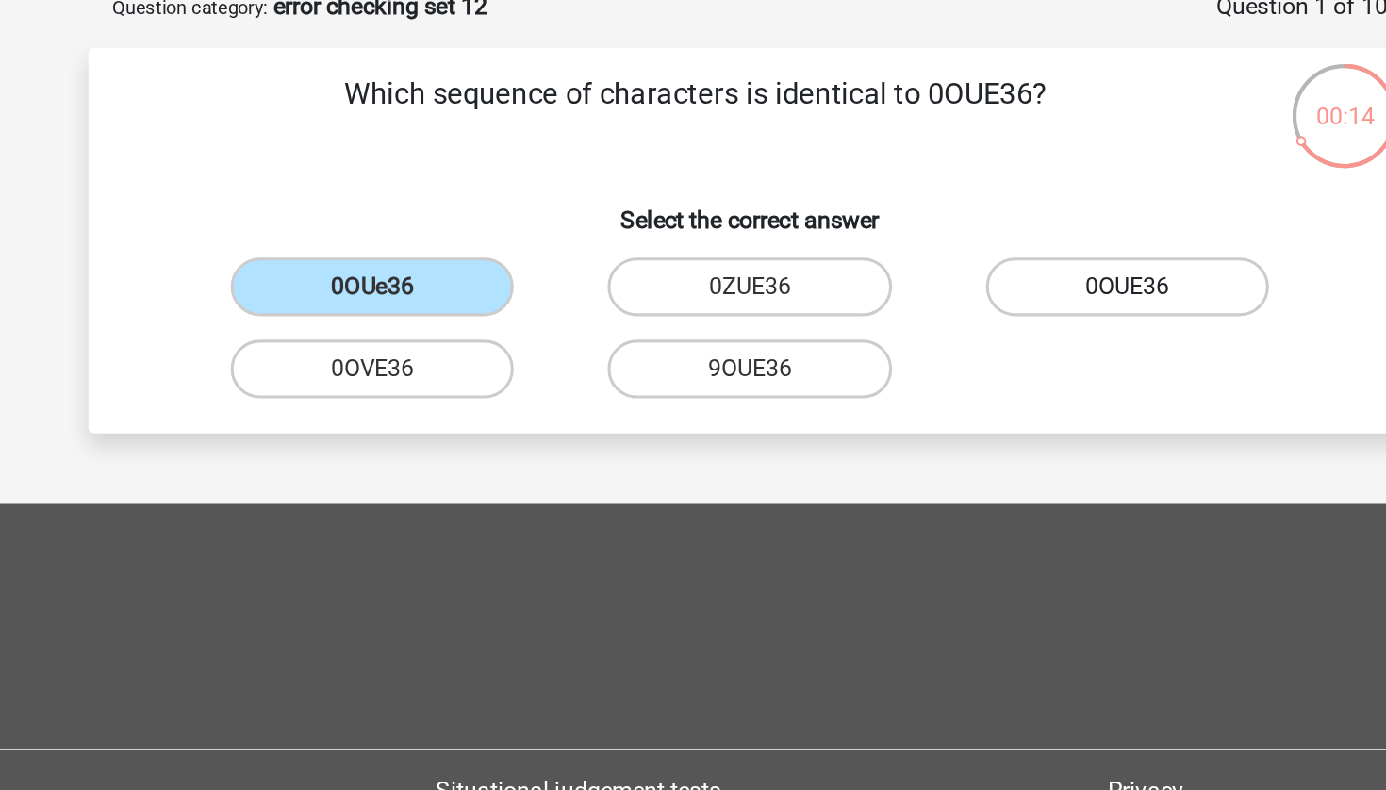
click at [845, 267] on label "0OUE36" at bounding box center [936, 286] width 182 height 38
click at [935, 286] on input "0OUE36" at bounding box center [941, 292] width 12 height 12
radio input "true"
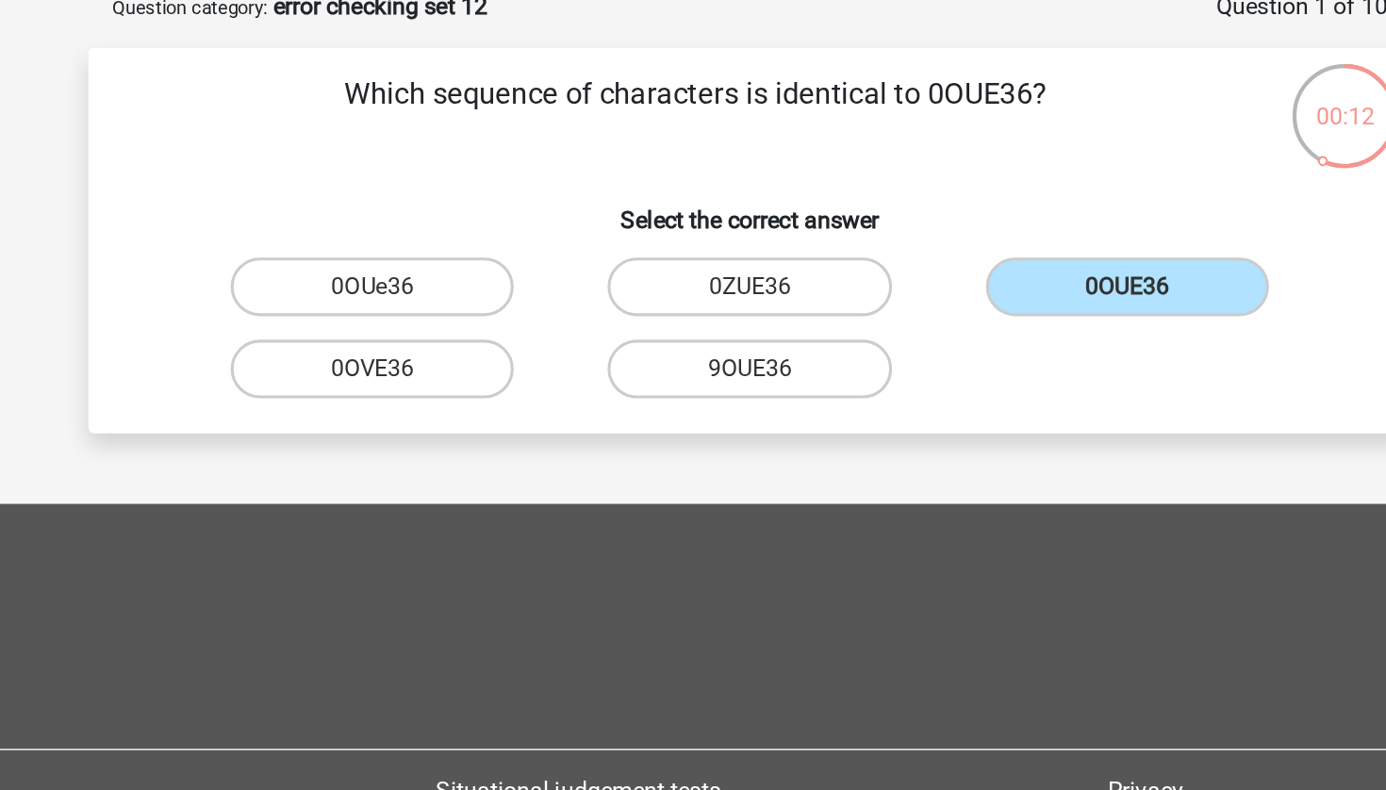
scroll to position [5, 0]
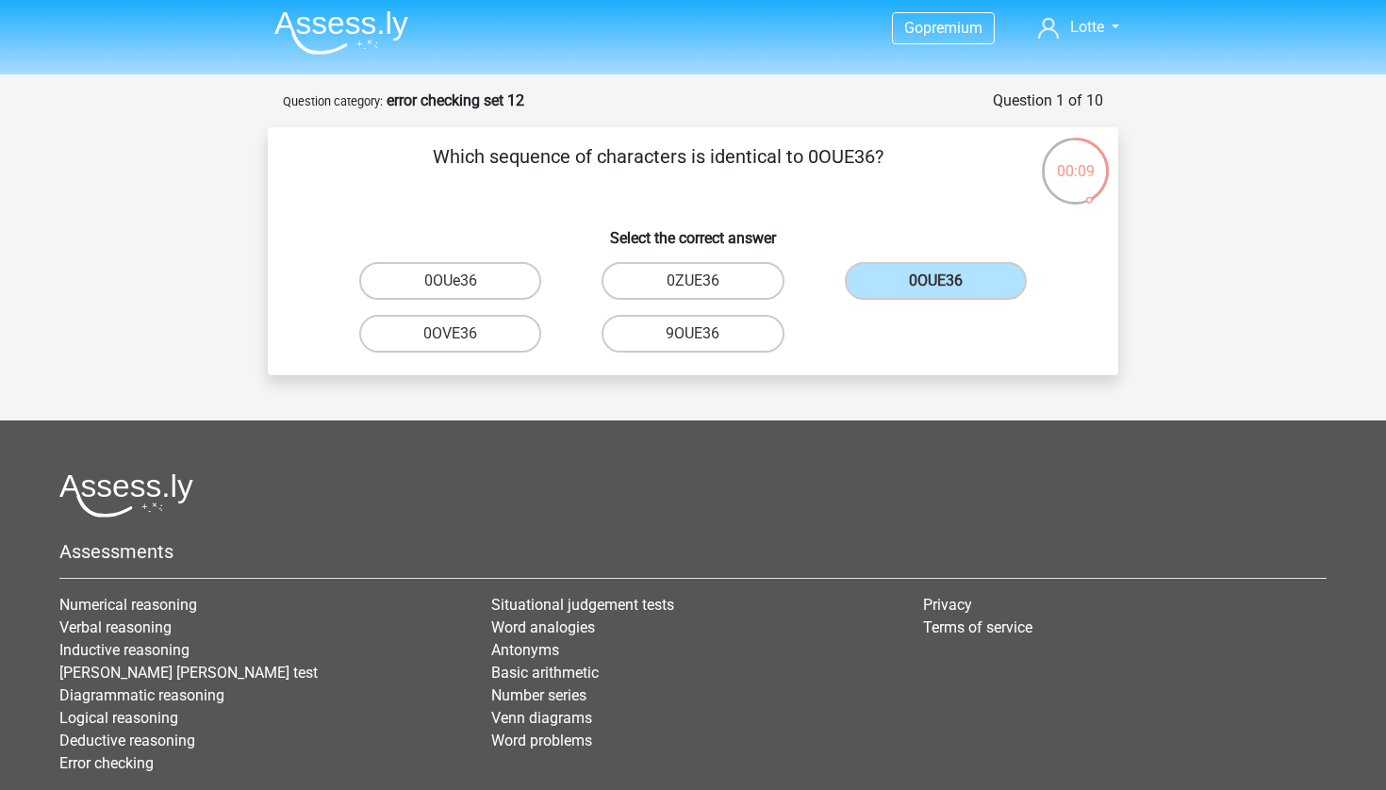
click at [1090, 233] on div "Which sequence of characters is identical to 0OUE36? Select the correct answer …" at bounding box center [692, 251] width 835 height 218
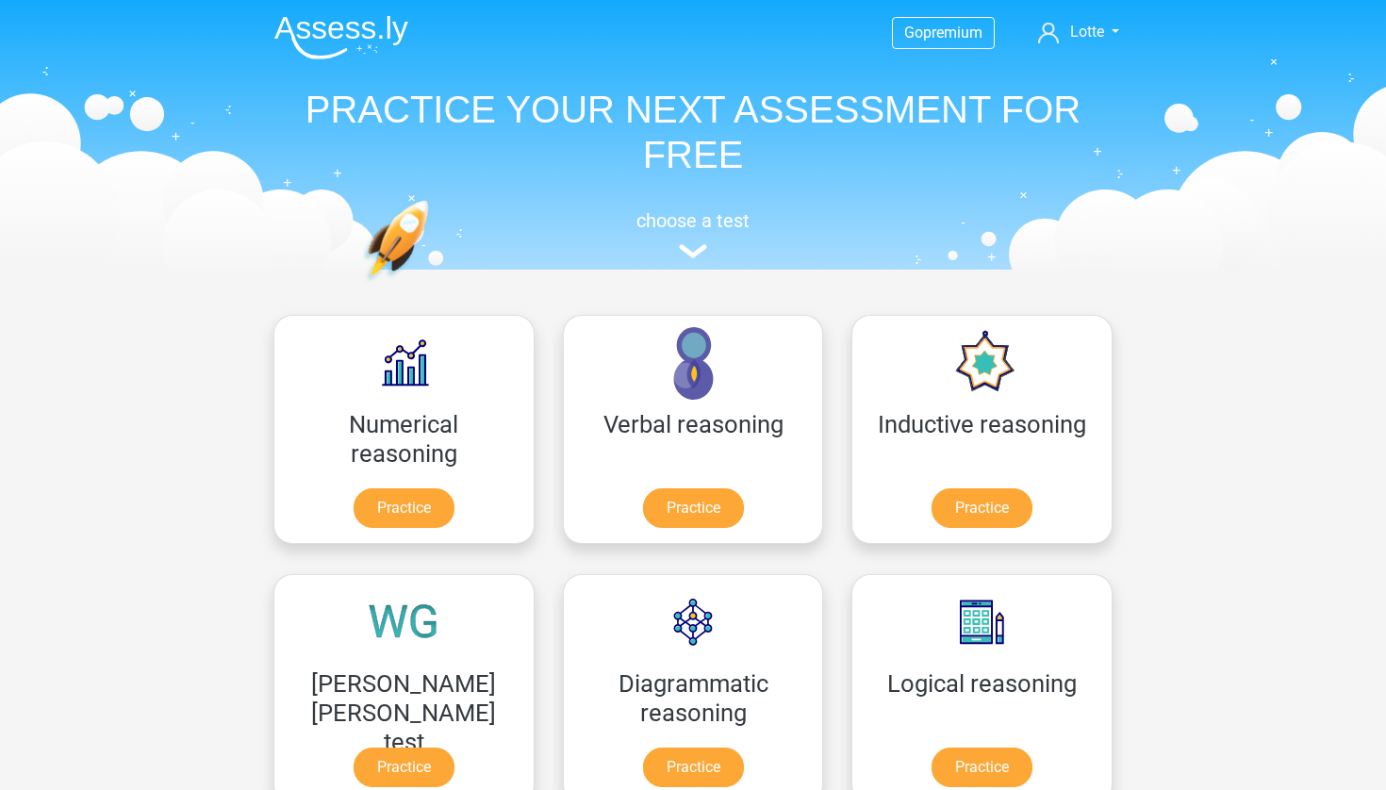
click at [371, 27] on img at bounding box center [341, 37] width 134 height 44
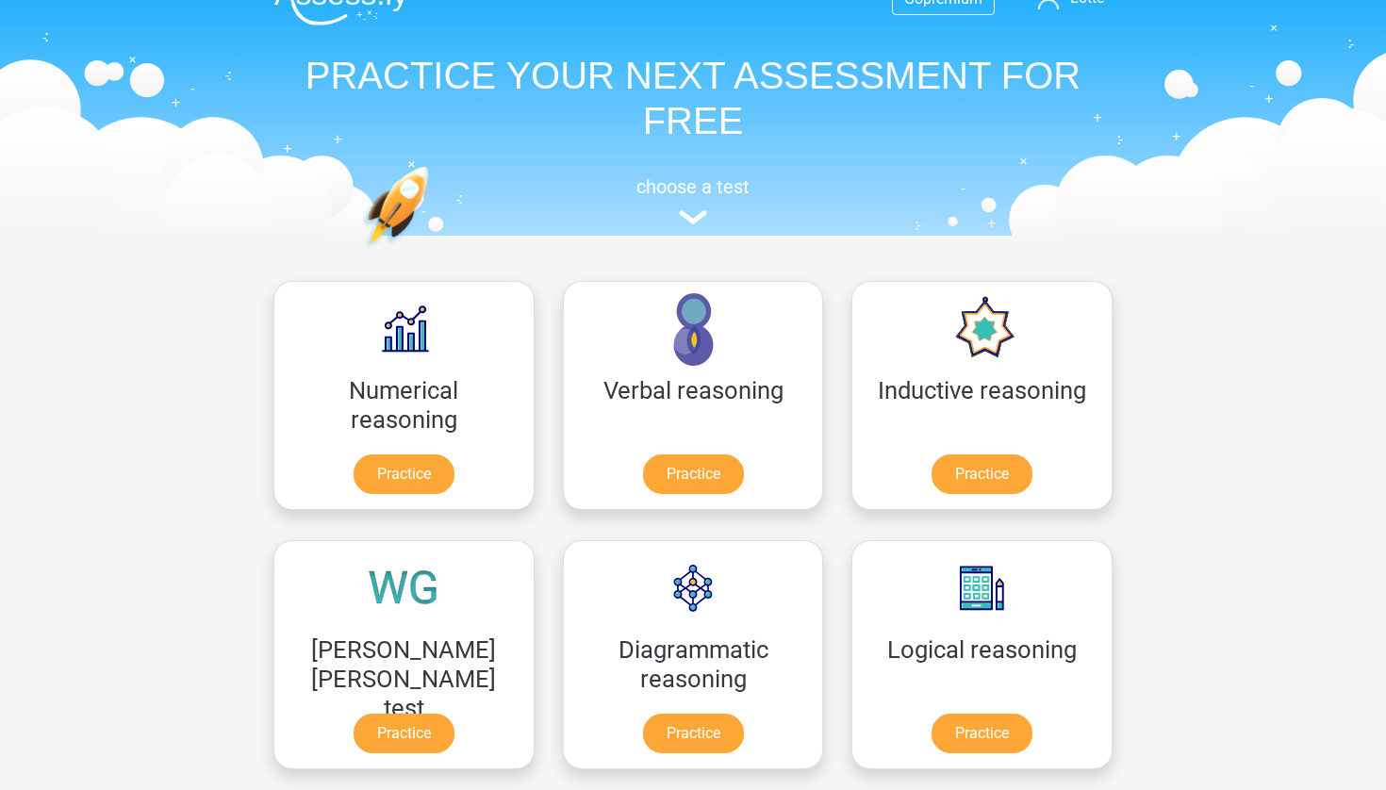
scroll to position [38, 0]
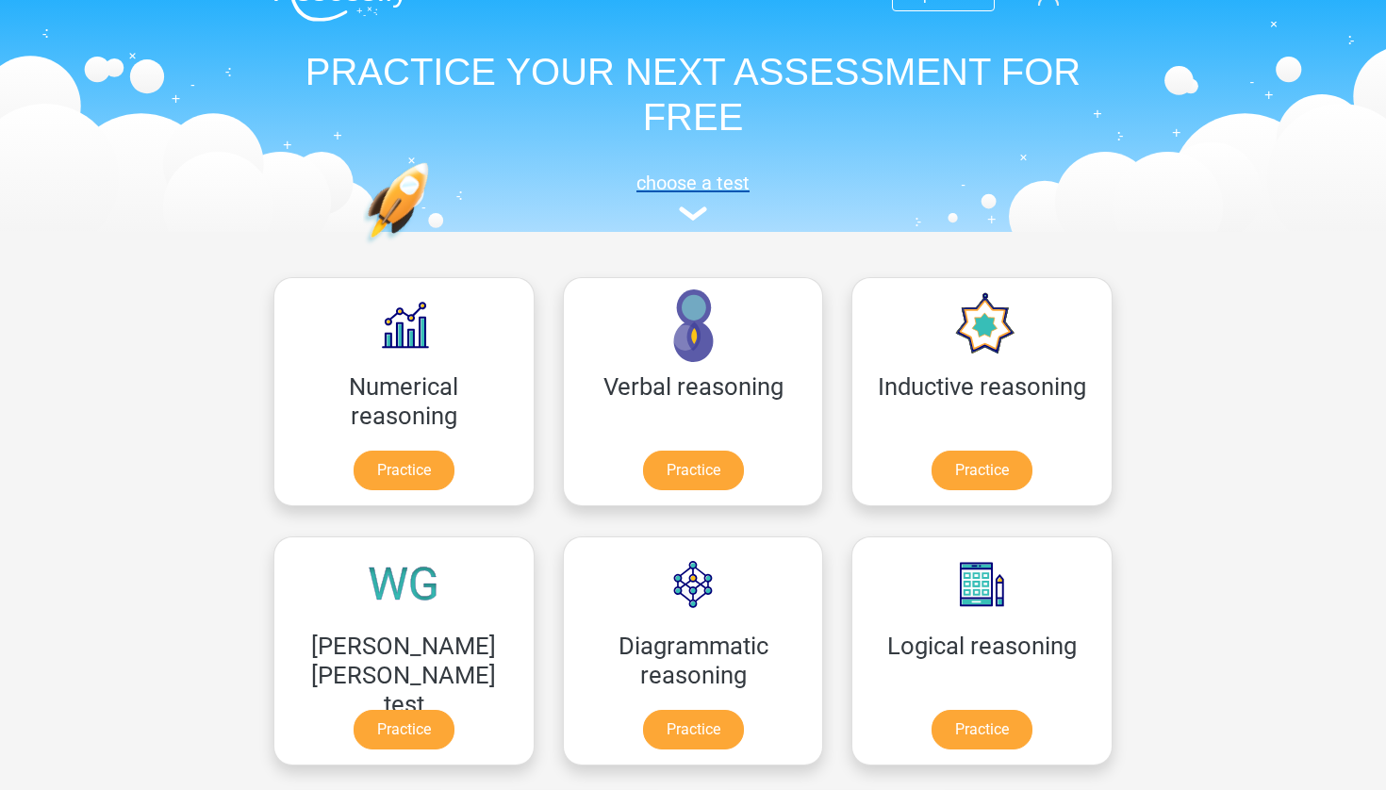
click at [705, 220] on img at bounding box center [693, 213] width 28 height 14
click at [694, 190] on h5 "choose a test" at bounding box center [692, 183] width 867 height 23
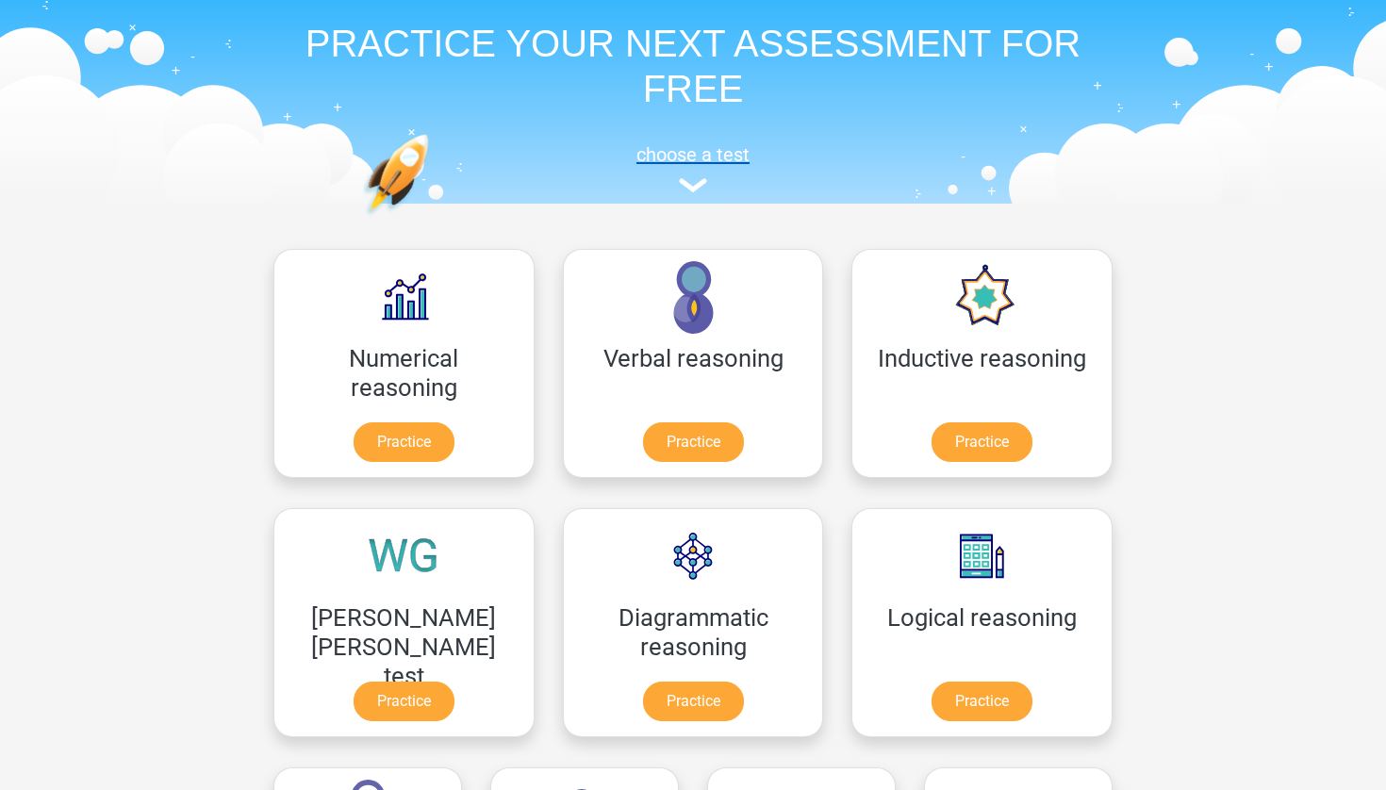
click at [690, 181] on img at bounding box center [693, 185] width 28 height 14
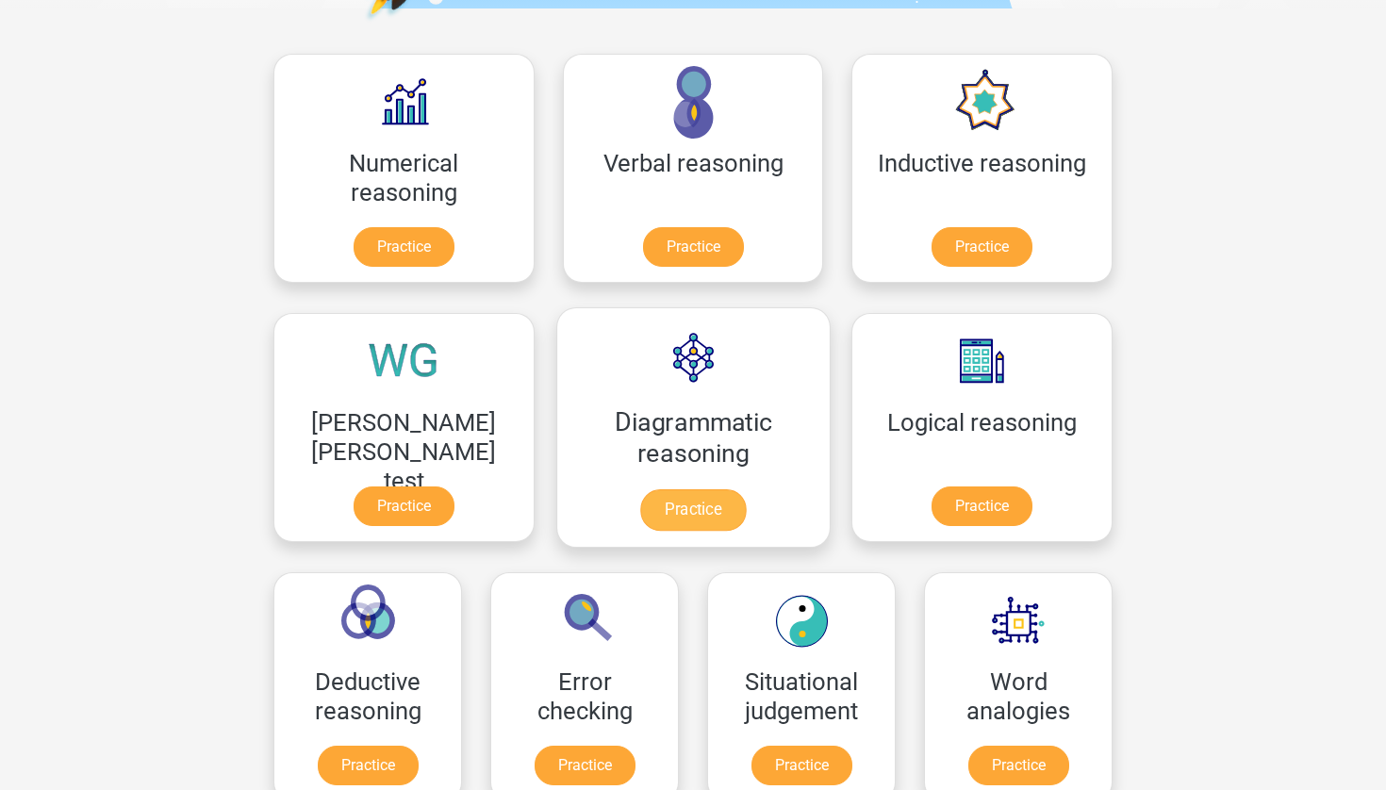
scroll to position [262, 0]
